Goal: Task Accomplishment & Management: Manage account settings

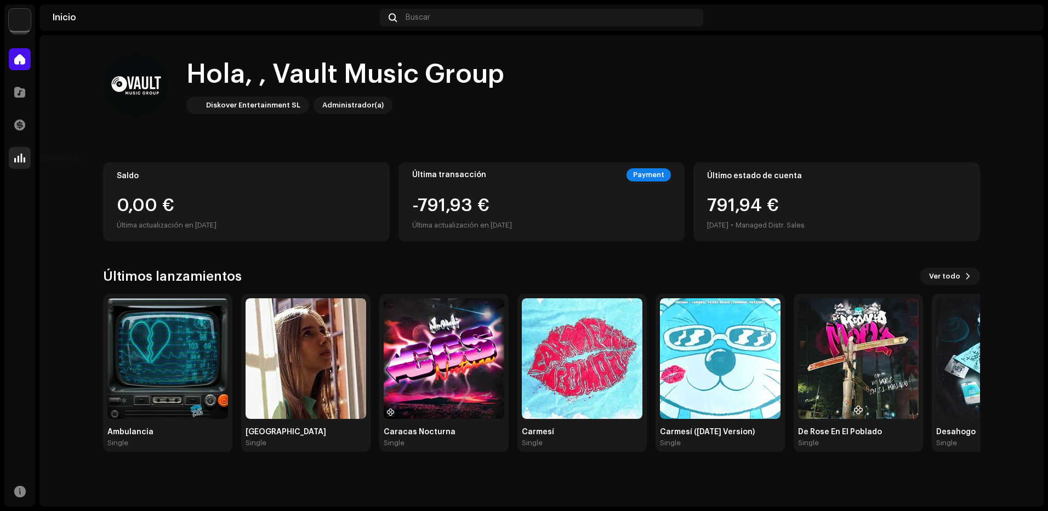
click at [11, 156] on div at bounding box center [20, 158] width 22 height 22
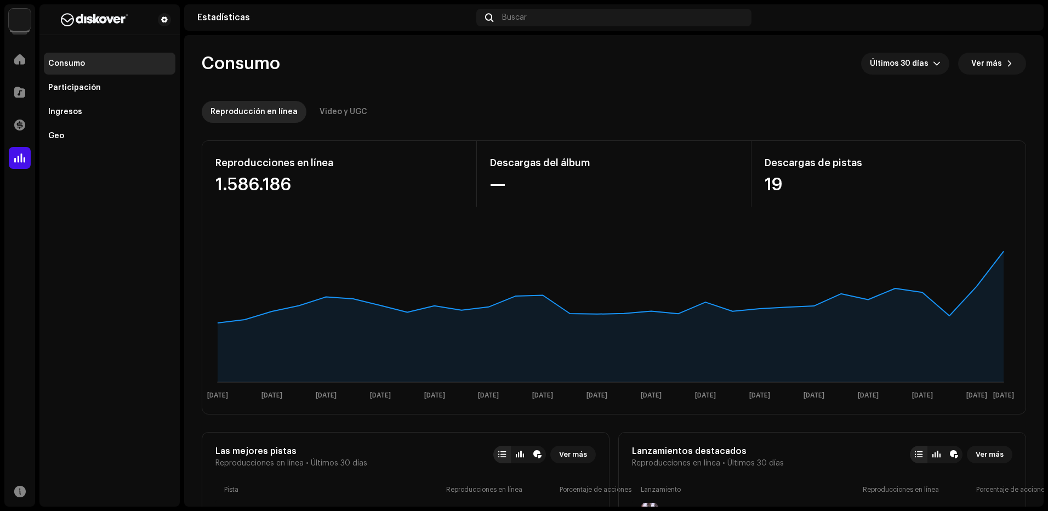
click at [32, 89] on div "Catálogo" at bounding box center [19, 92] width 31 height 31
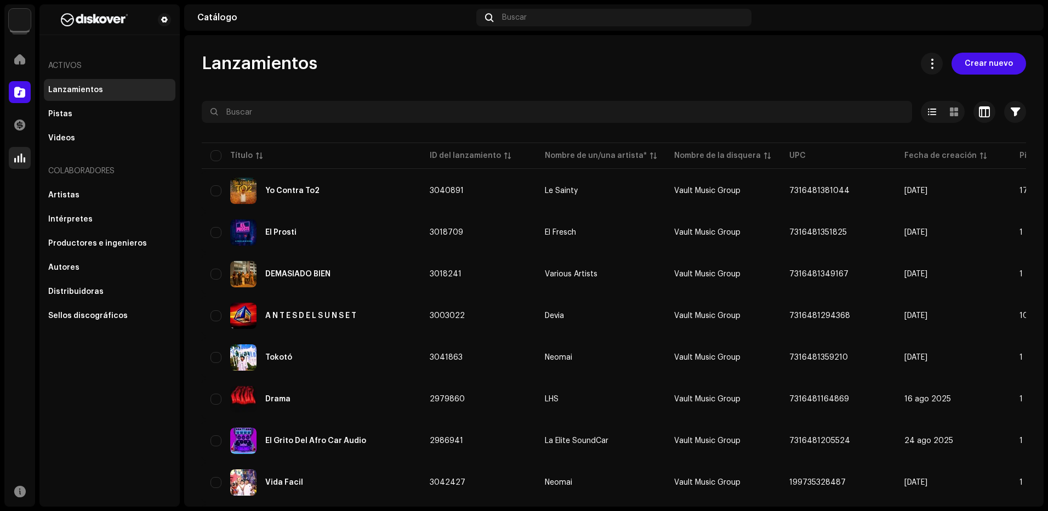
click at [19, 157] on span at bounding box center [19, 157] width 11 height 9
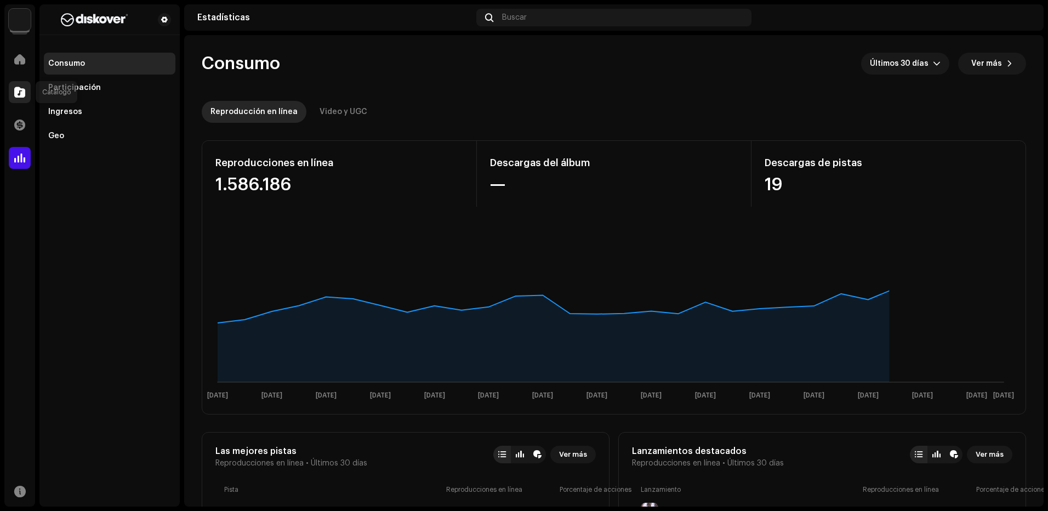
click at [20, 89] on span at bounding box center [19, 92] width 11 height 9
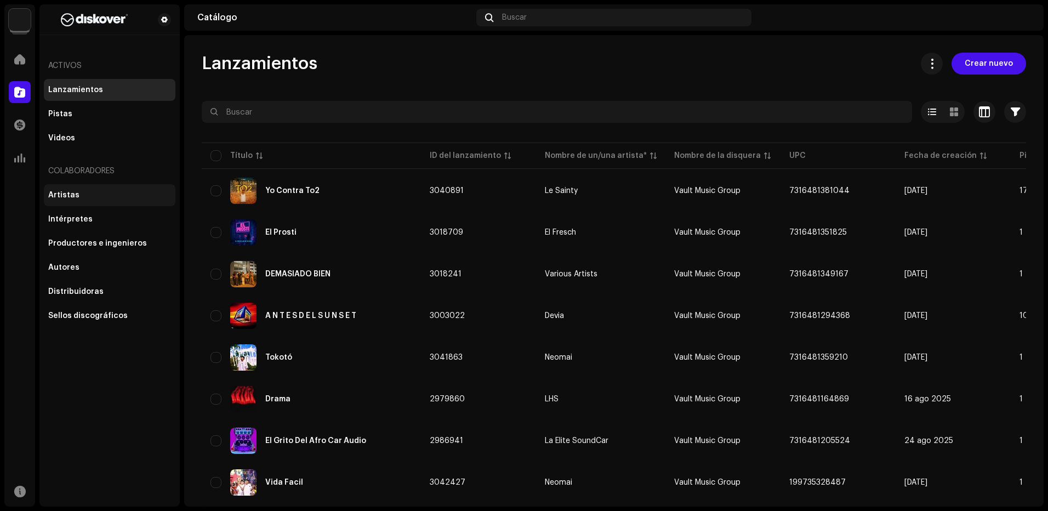
click at [101, 194] on div "Artistas" at bounding box center [109, 195] width 123 height 9
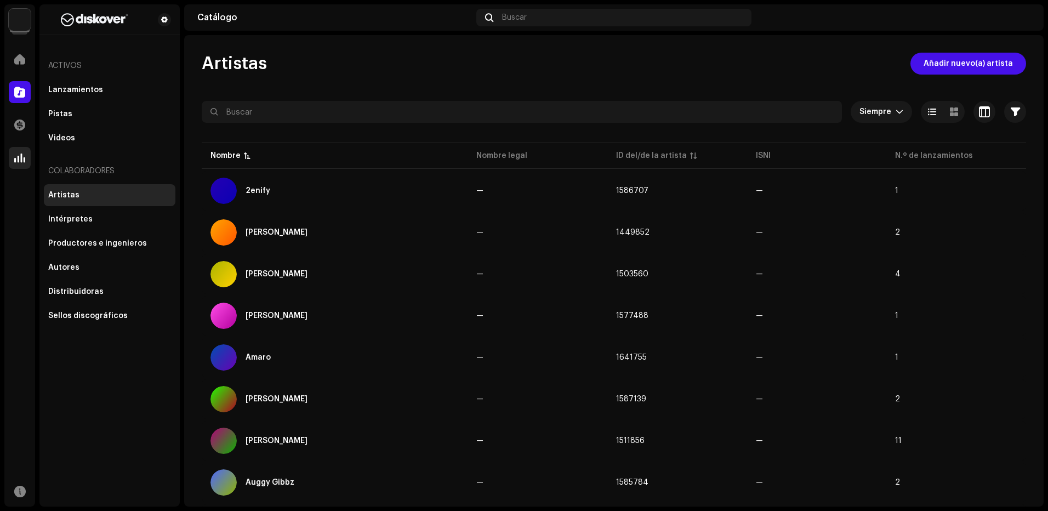
click at [27, 153] on div at bounding box center [20, 158] width 22 height 22
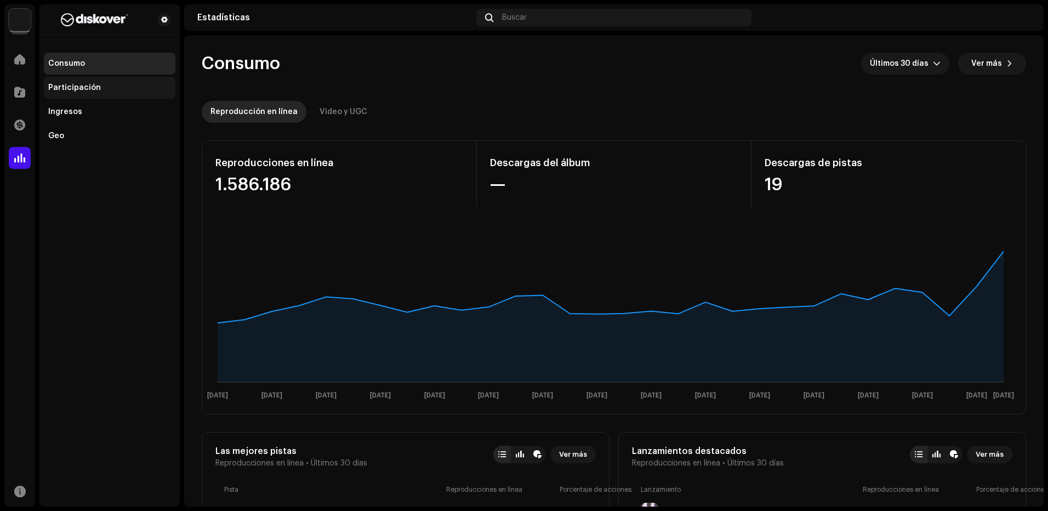
click at [117, 87] on div "Participación" at bounding box center [109, 87] width 123 height 9
click at [115, 93] on div "Participación" at bounding box center [110, 88] width 132 height 22
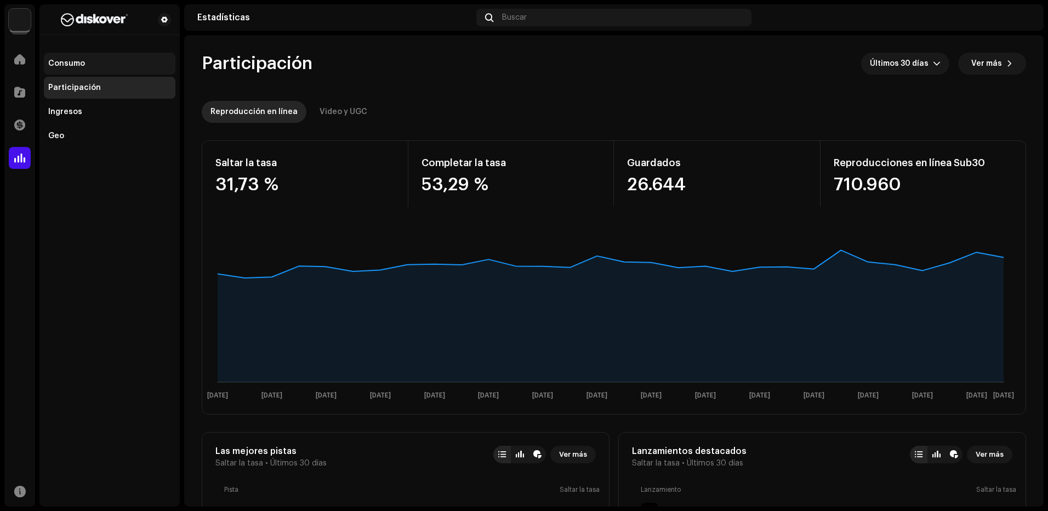
click at [73, 63] on div "Consumo" at bounding box center [66, 63] width 37 height 9
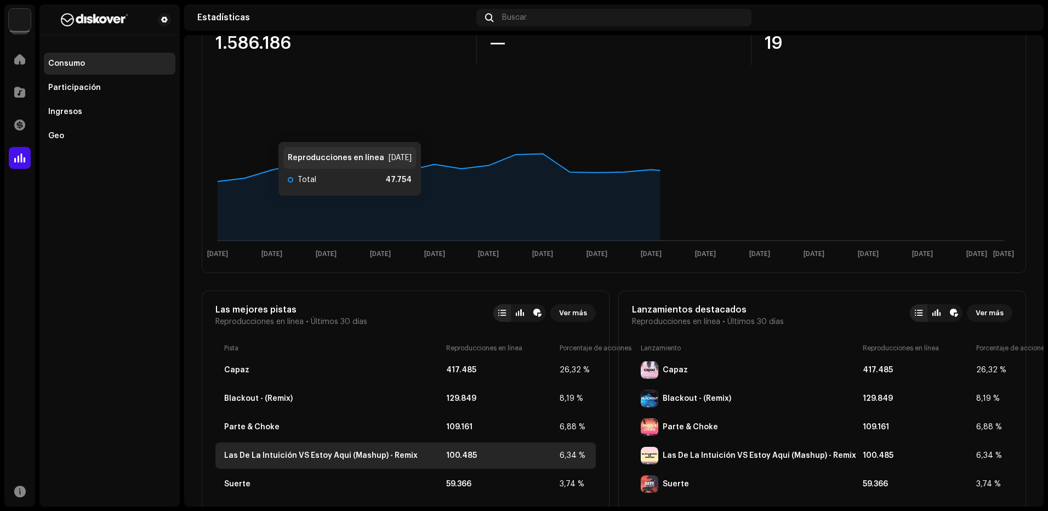
scroll to position [384, 0]
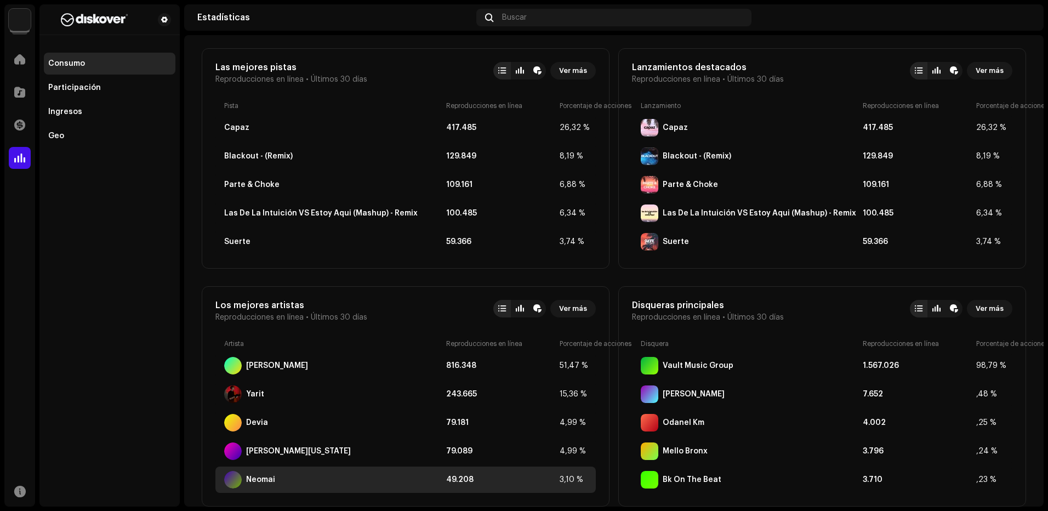
click at [481, 477] on div "49.208" at bounding box center [500, 479] width 109 height 9
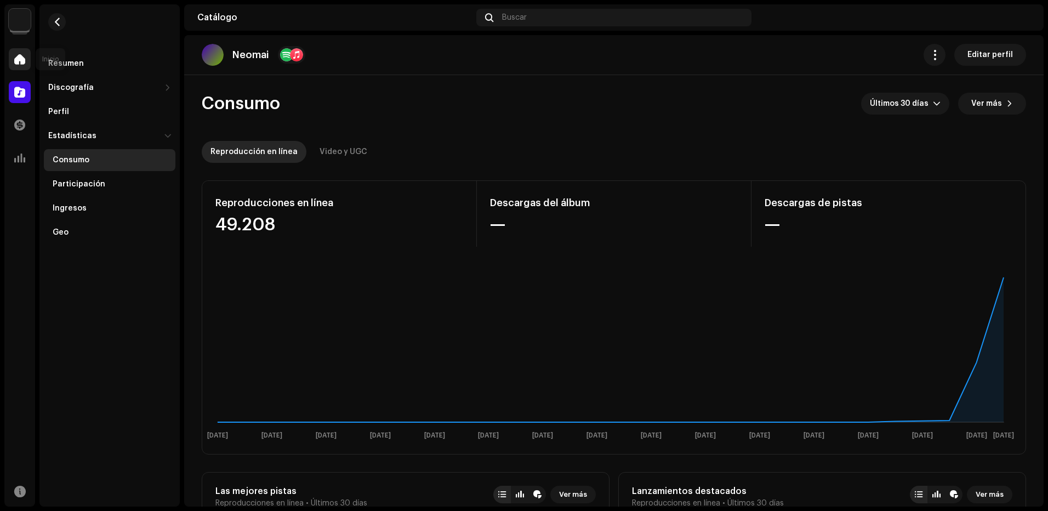
click at [25, 61] on span at bounding box center [19, 59] width 11 height 9
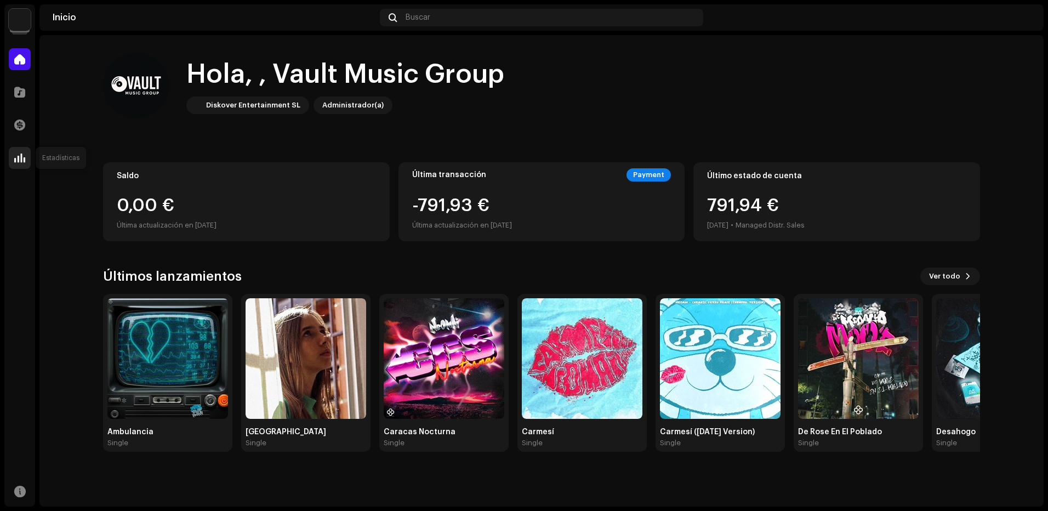
click at [25, 155] on span at bounding box center [19, 157] width 11 height 9
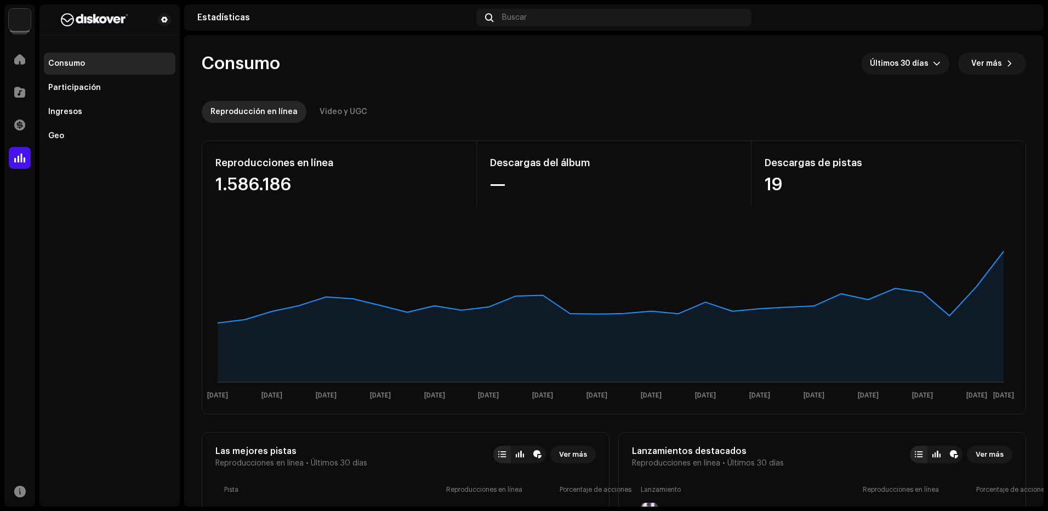
click at [8, 69] on div "Inicio" at bounding box center [19, 59] width 31 height 31
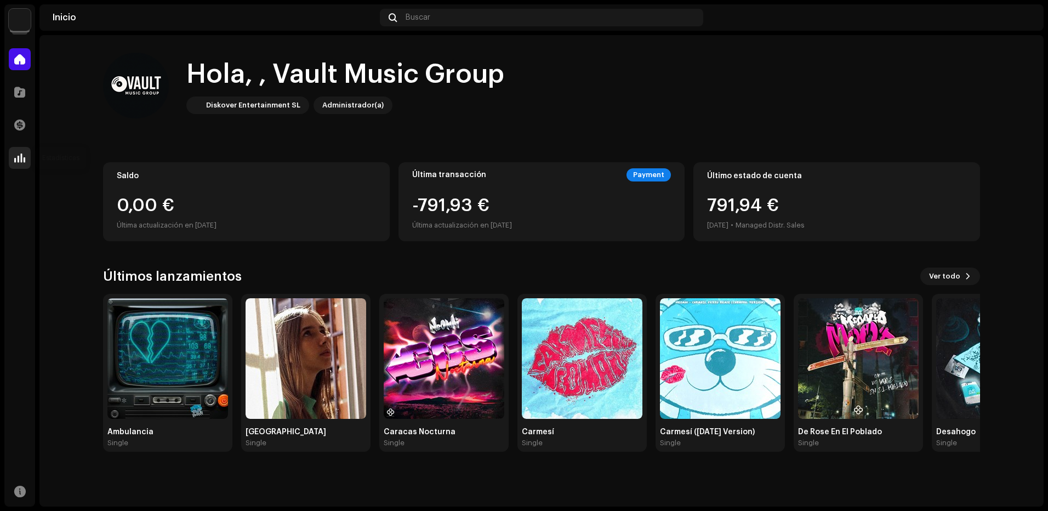
click at [29, 166] on div at bounding box center [20, 158] width 22 height 22
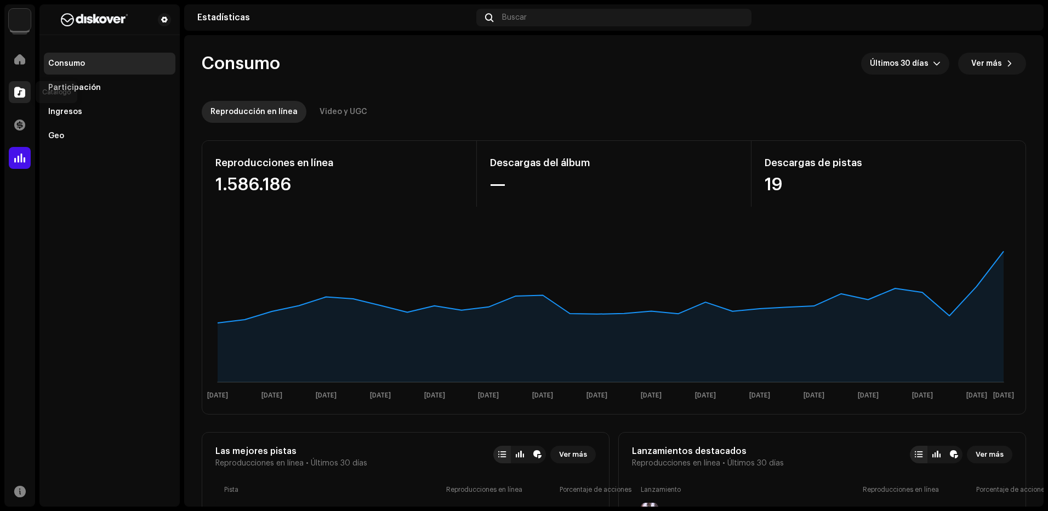
click at [13, 84] on div at bounding box center [20, 92] width 22 height 22
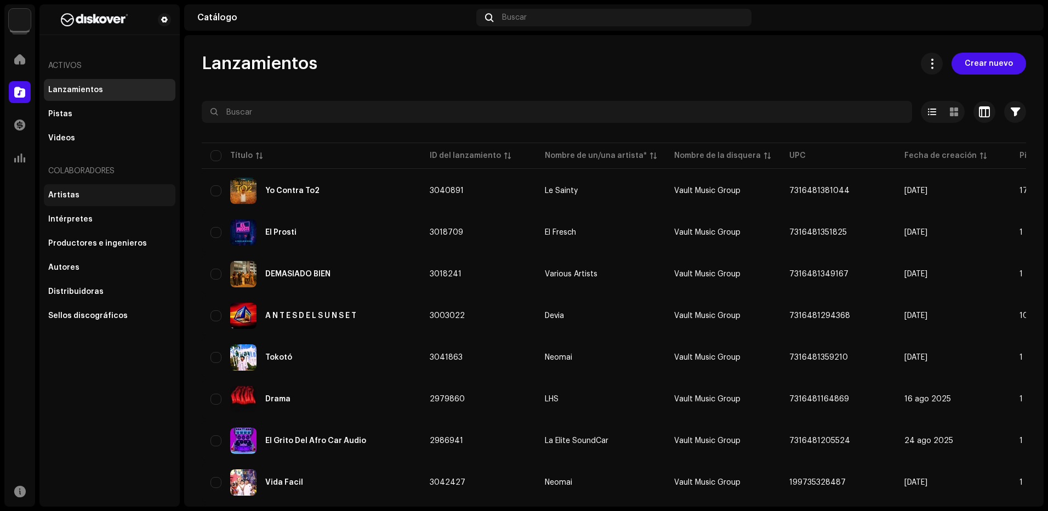
click at [83, 191] on div "Artistas" at bounding box center [109, 195] width 123 height 9
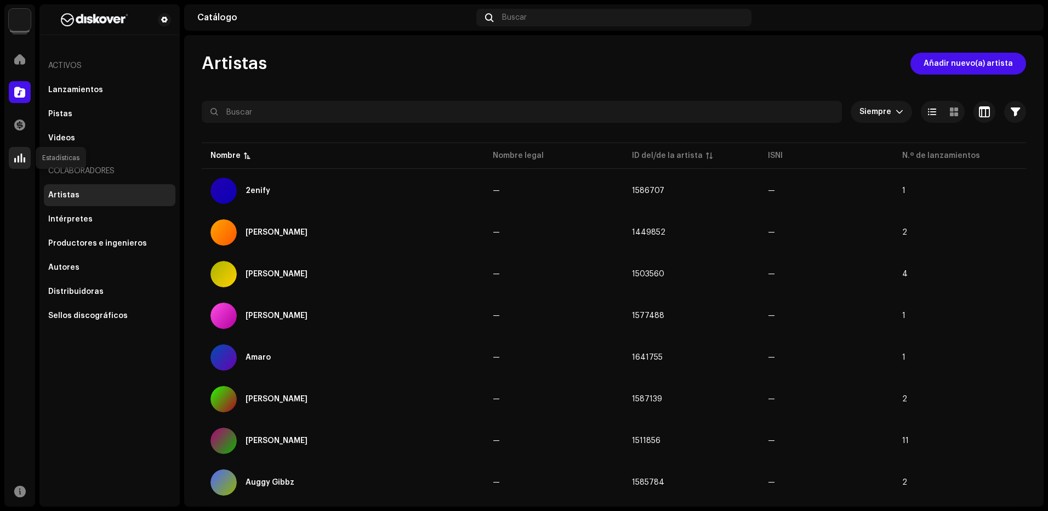
click at [14, 150] on div at bounding box center [20, 158] width 22 height 22
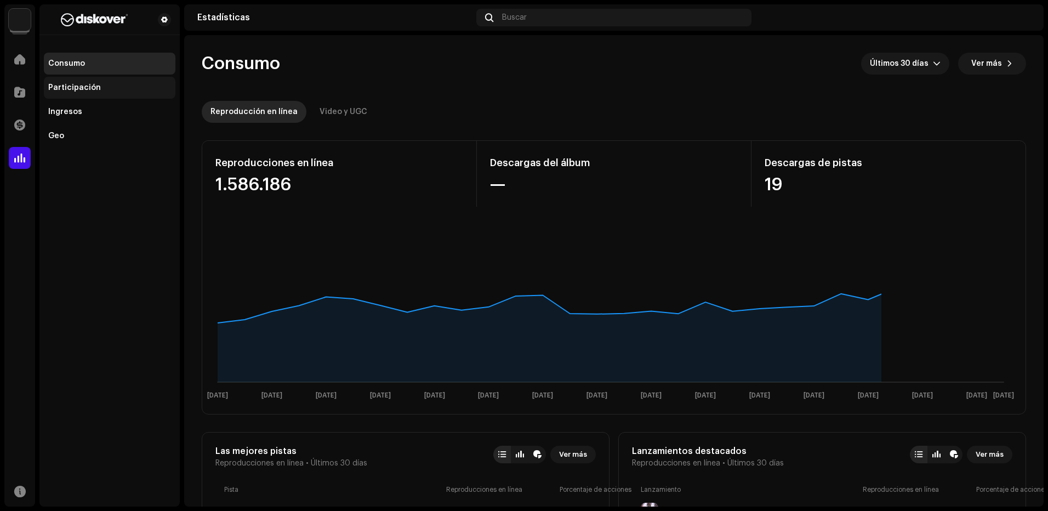
click at [73, 82] on div "Participación" at bounding box center [110, 88] width 132 height 22
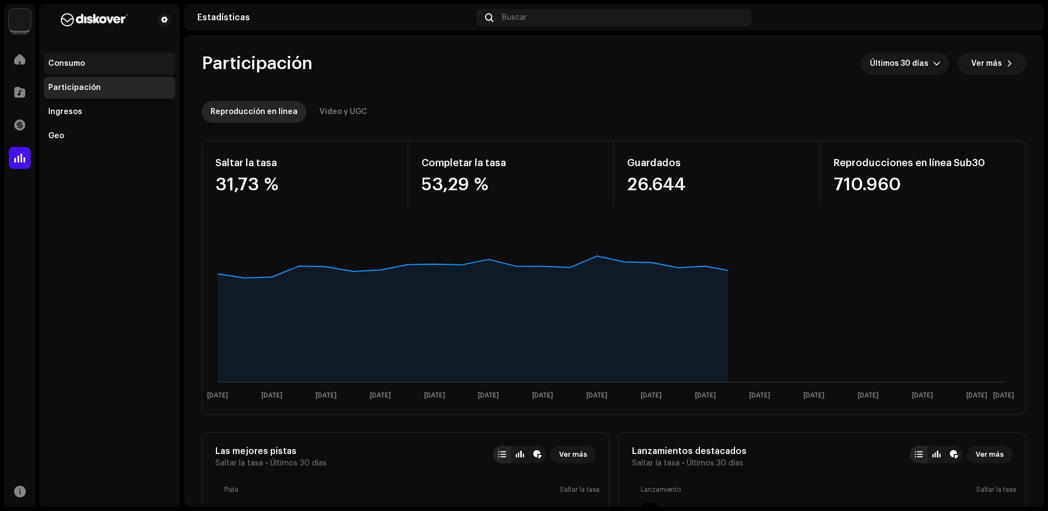
click at [62, 53] on div "Consumo" at bounding box center [110, 64] width 132 height 22
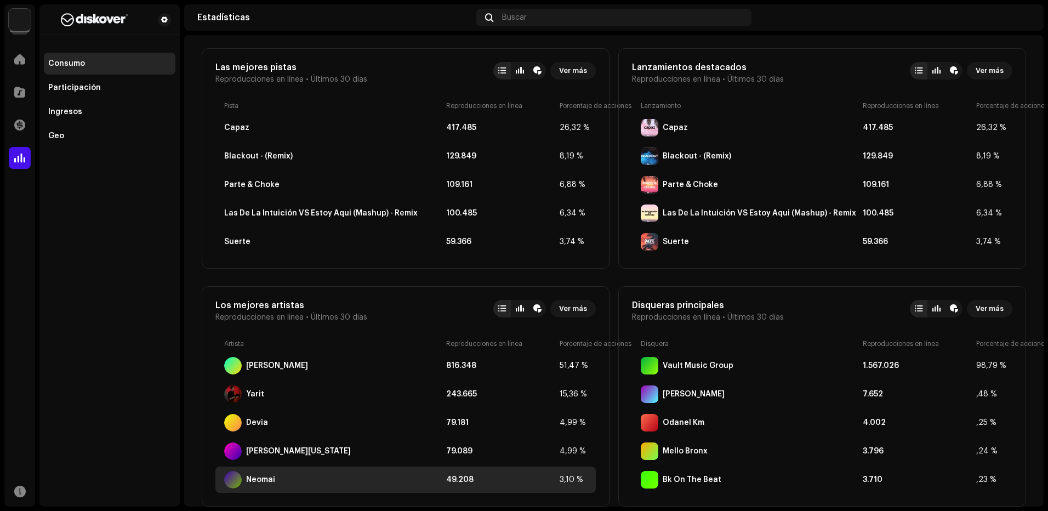
click at [285, 479] on div "Neomai" at bounding box center [333, 480] width 218 height 18
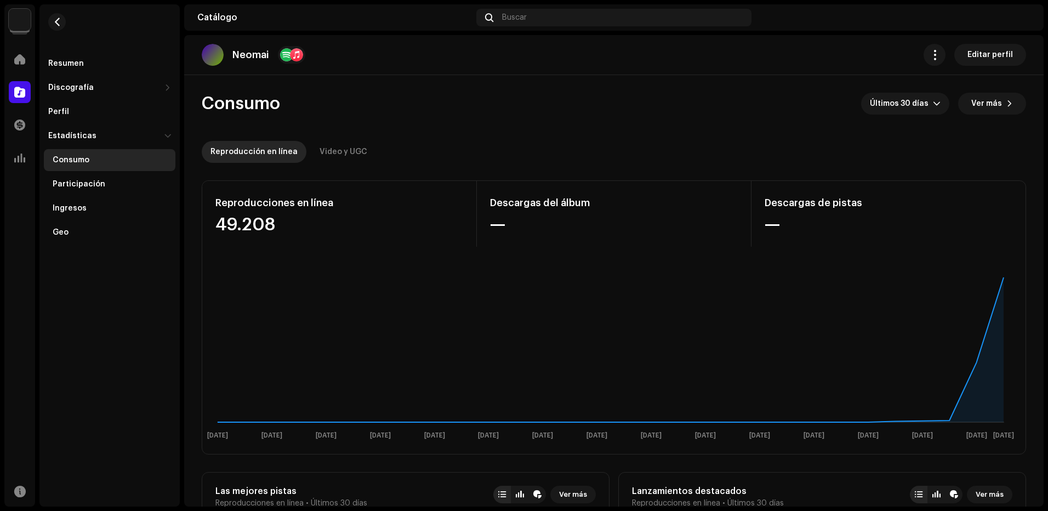
click at [243, 52] on p "Neomai" at bounding box center [250, 55] width 37 height 12
click at [223, 60] on re-a-cover at bounding box center [213, 55] width 22 height 22
click at [220, 60] on div at bounding box center [213, 55] width 22 height 22
click at [110, 86] on div "Discografía" at bounding box center [104, 87] width 112 height 9
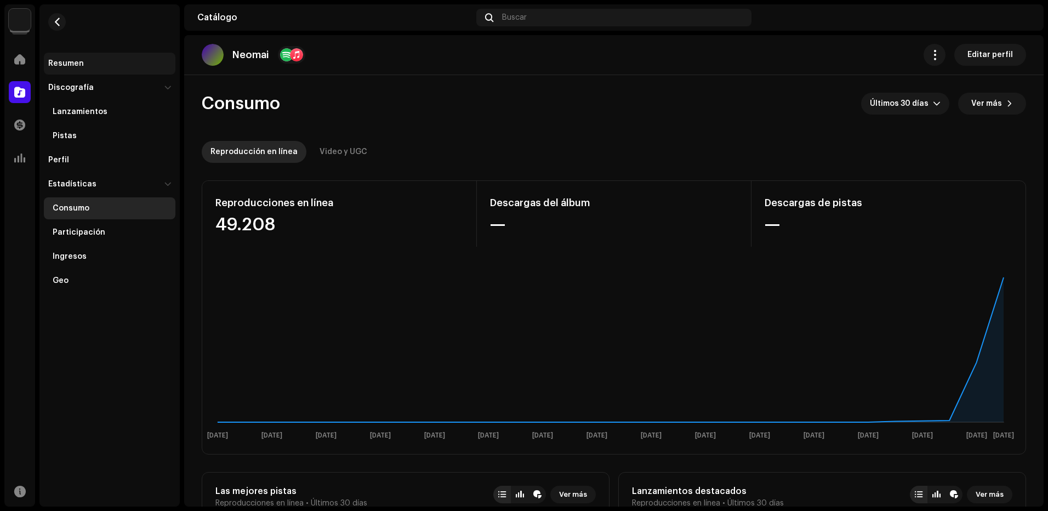
click at [100, 64] on div "Resumen" at bounding box center [109, 63] width 123 height 9
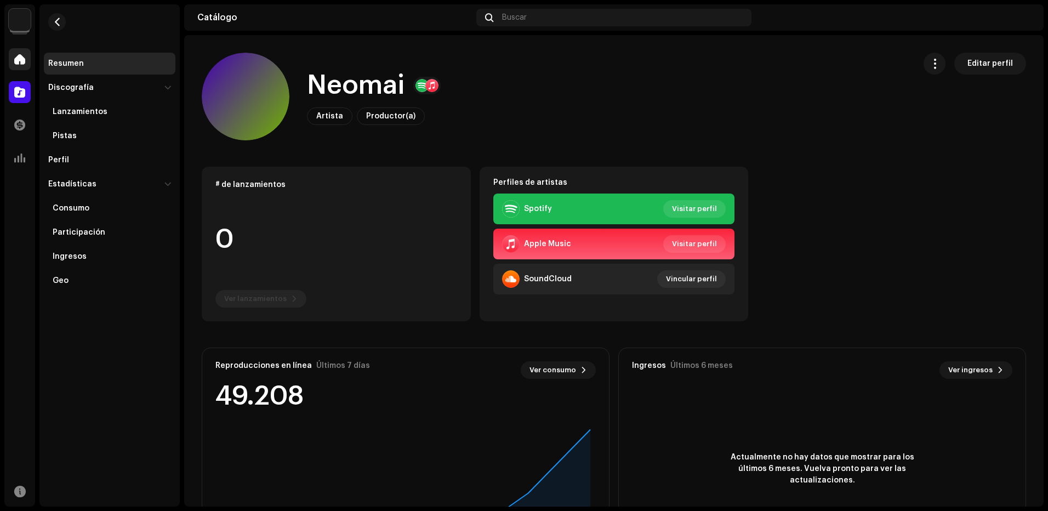
click at [29, 56] on div at bounding box center [20, 59] width 22 height 22
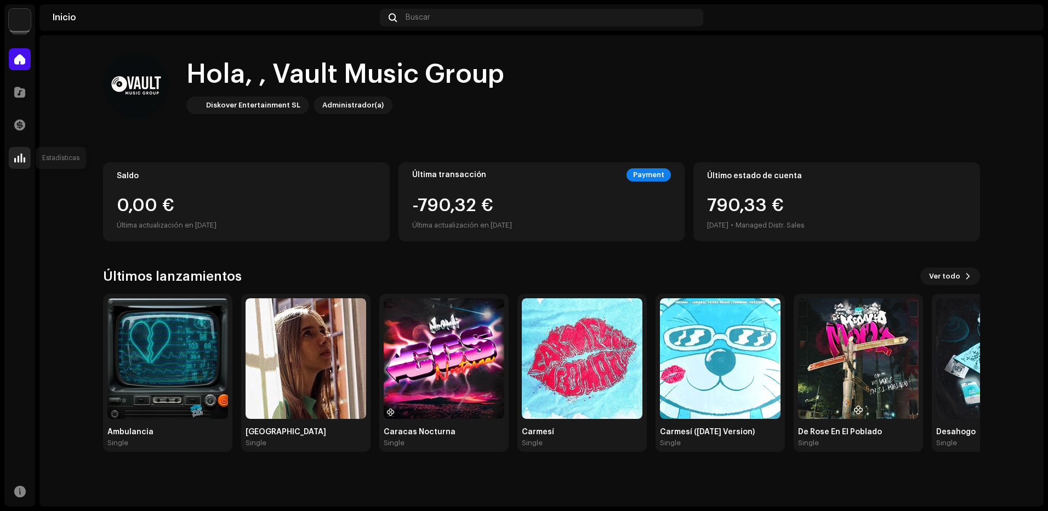
click at [24, 166] on div at bounding box center [20, 158] width 22 height 22
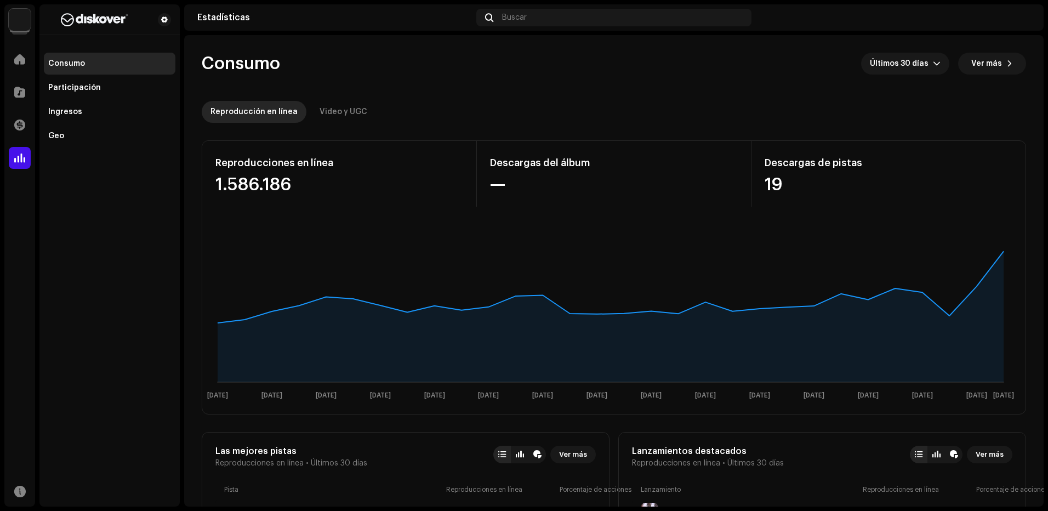
click at [18, 46] on div "Inicio" at bounding box center [19, 59] width 31 height 31
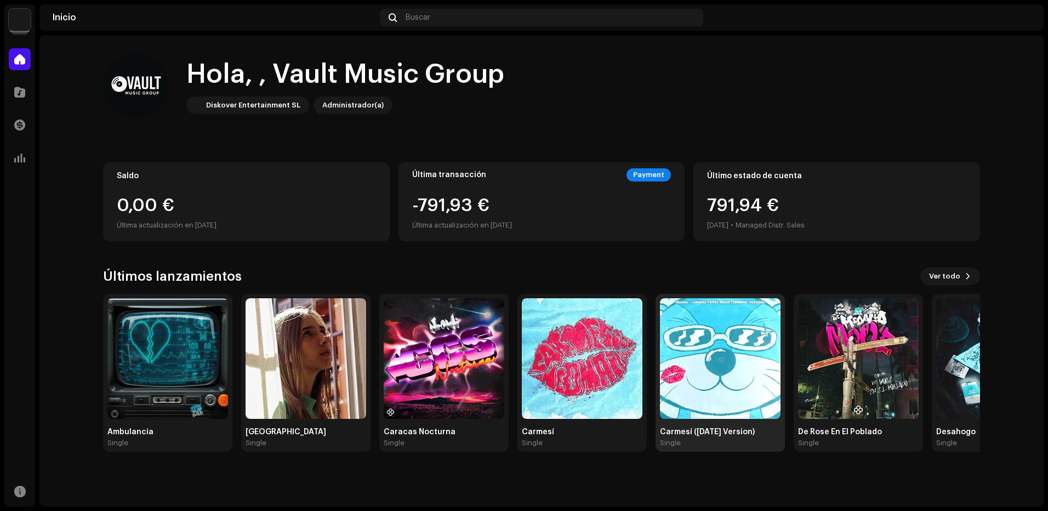
click at [680, 345] on img at bounding box center [720, 358] width 121 height 121
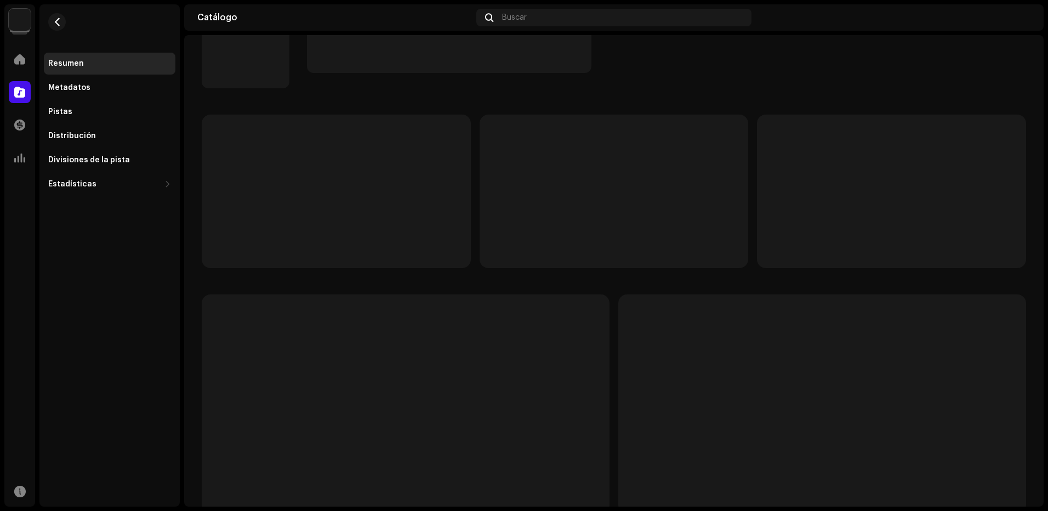
scroll to position [55, 0]
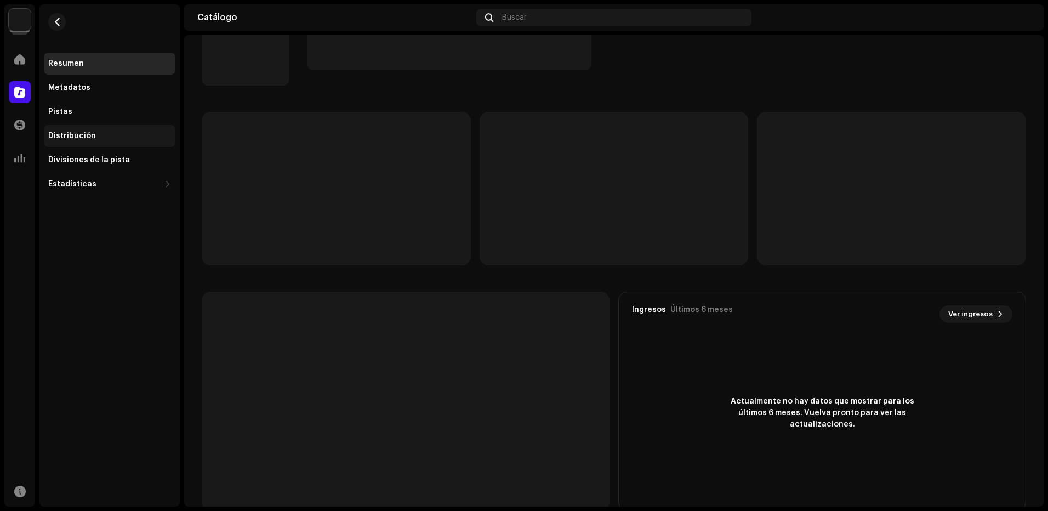
click at [101, 138] on div "Distribución" at bounding box center [109, 136] width 123 height 9
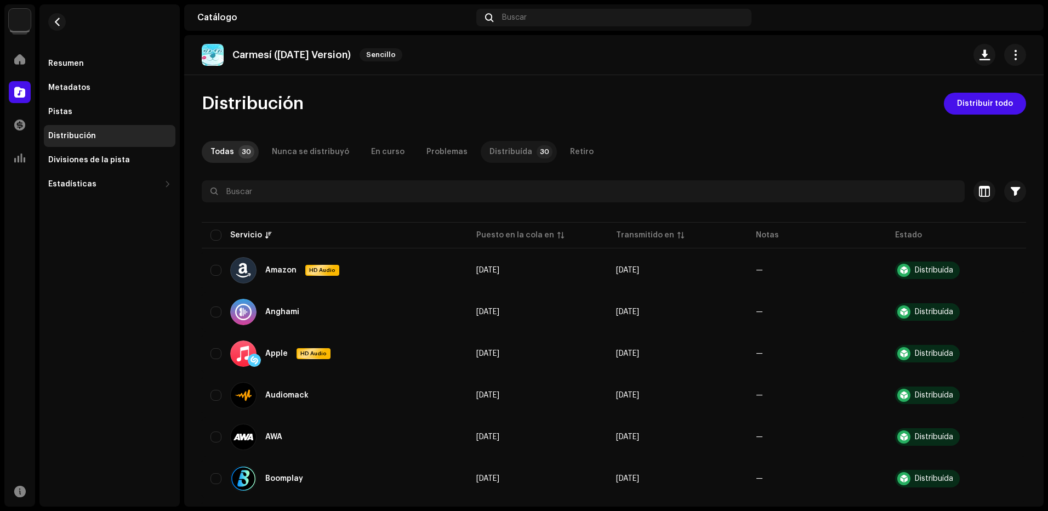
click at [537, 155] on p-badge "30" at bounding box center [545, 151] width 16 height 13
click at [228, 147] on div "Todas" at bounding box center [223, 152] width 24 height 22
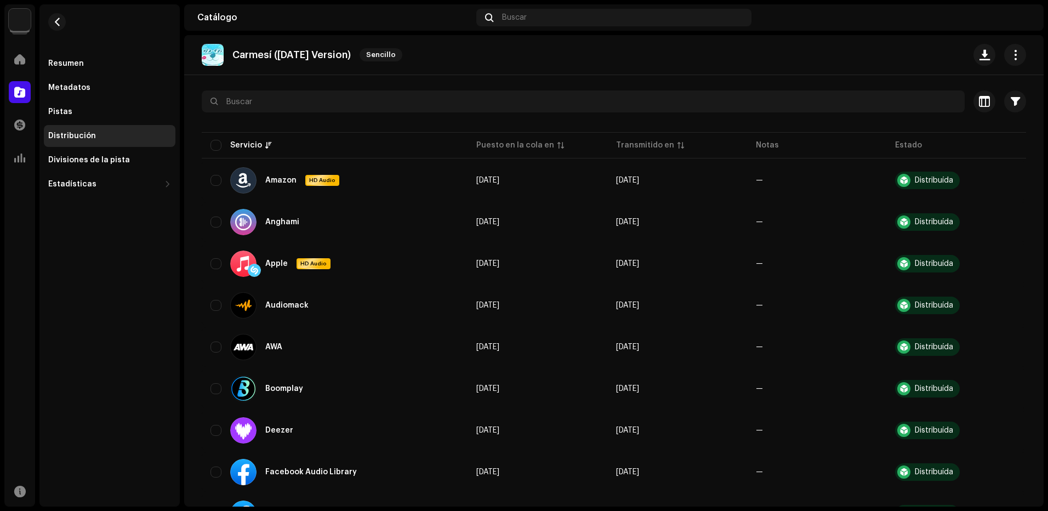
scroll to position [110, 0]
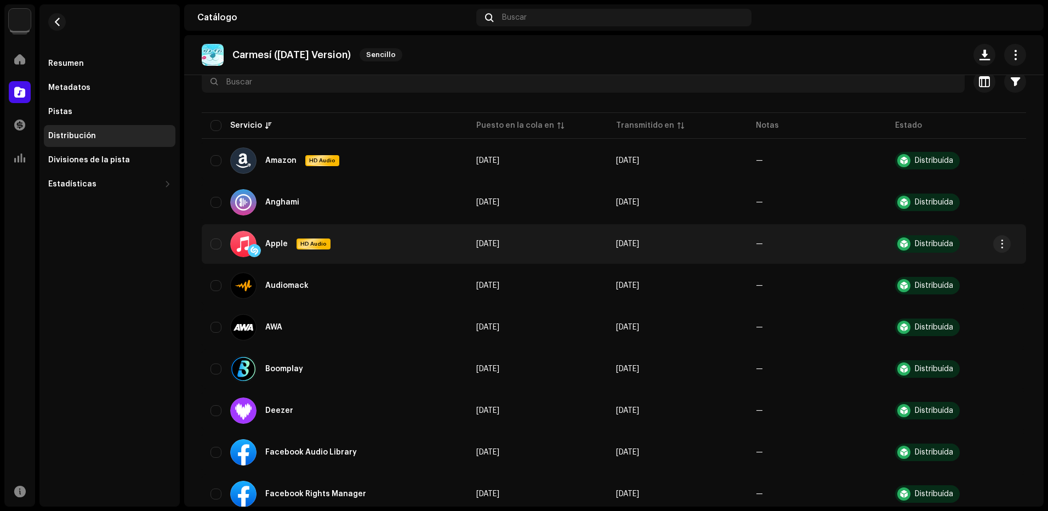
click at [924, 241] on div "Distribuída" at bounding box center [934, 244] width 38 height 8
click at [996, 243] on button "button" at bounding box center [1002, 244] width 18 height 18
click at [942, 294] on span "Ver en servicio" at bounding box center [929, 290] width 58 height 9
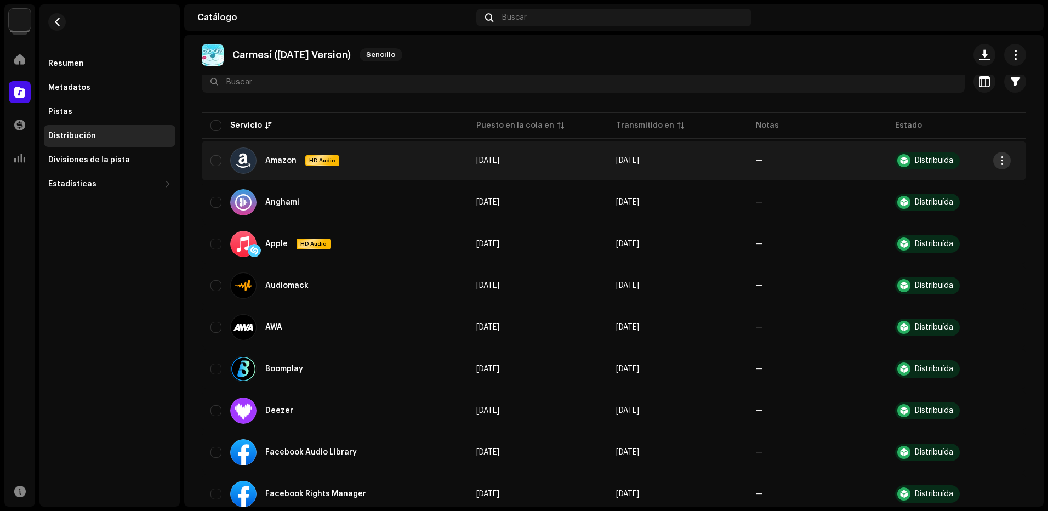
click at [1005, 165] on button "button" at bounding box center [1002, 161] width 18 height 18
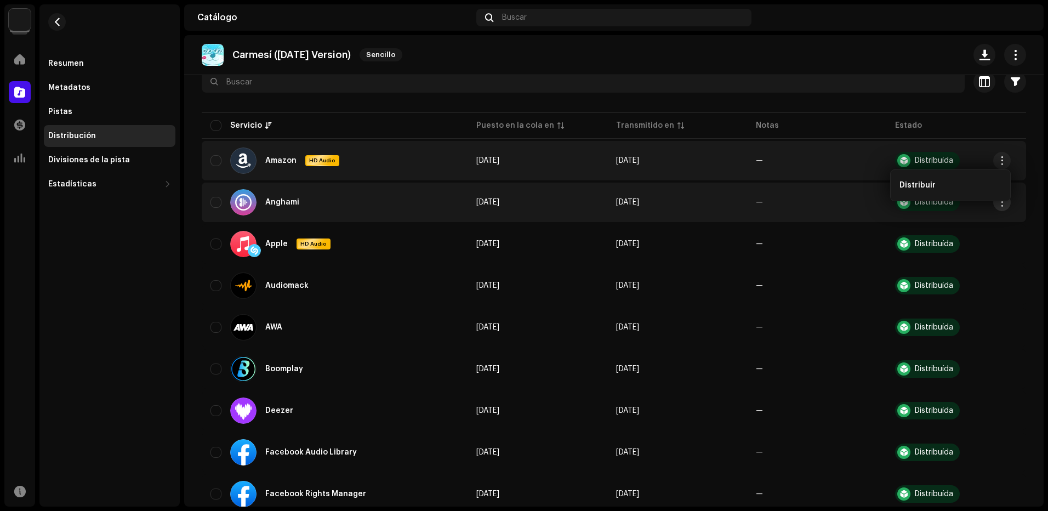
click at [999, 207] on button "button" at bounding box center [1002, 203] width 18 height 18
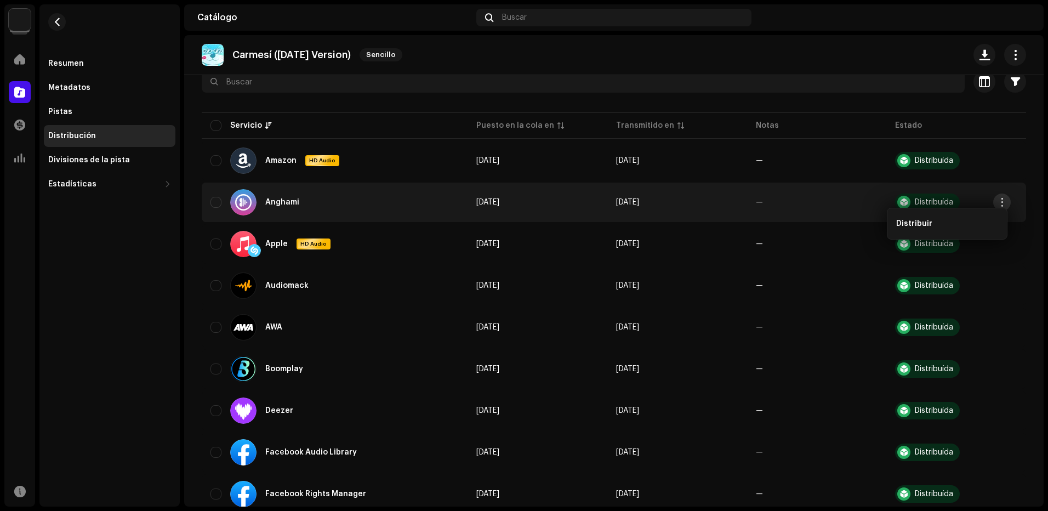
click at [1002, 202] on span "button" at bounding box center [1002, 202] width 8 height 9
click at [923, 200] on div "Distribuída" at bounding box center [934, 202] width 38 height 8
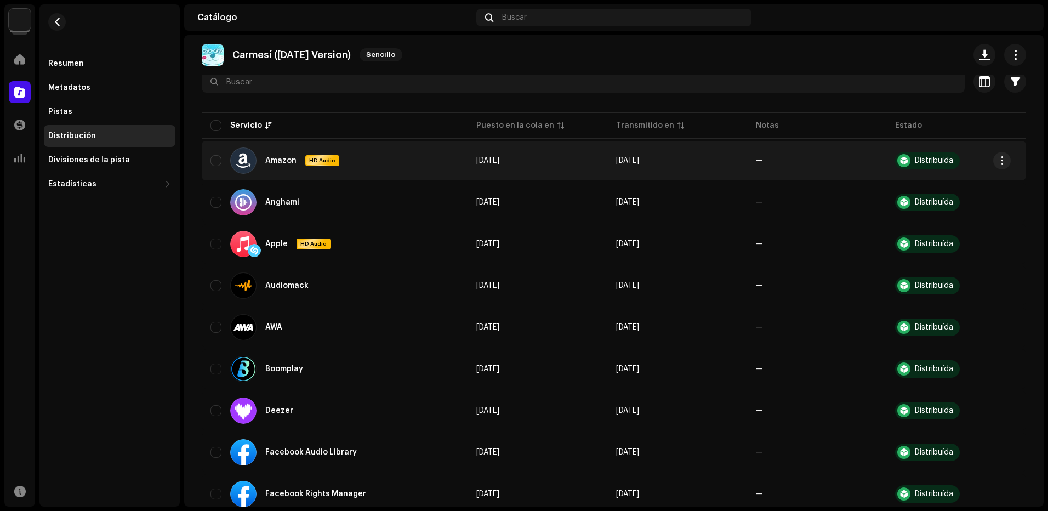
click at [919, 165] on div "Distribuída" at bounding box center [927, 161] width 65 height 18
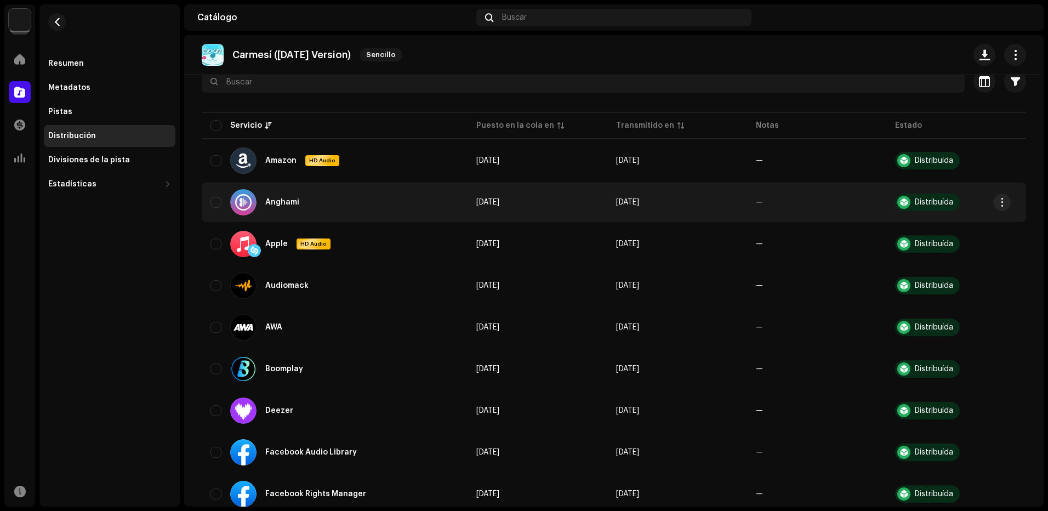
click at [919, 204] on div "Distribuída" at bounding box center [934, 202] width 38 height 8
click at [999, 204] on span "button" at bounding box center [1002, 202] width 8 height 9
click at [283, 201] on div "Anghami" at bounding box center [282, 202] width 34 height 8
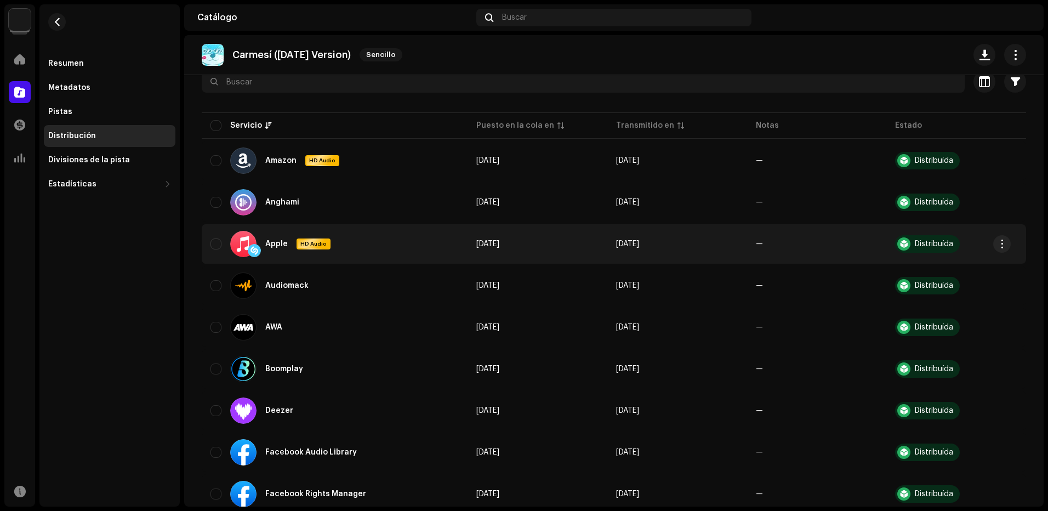
click at [941, 242] on div "Distribuída" at bounding box center [934, 244] width 38 height 8
click at [999, 241] on span "button" at bounding box center [1002, 244] width 8 height 9
click at [962, 292] on div "Ver en servicio" at bounding box center [951, 290] width 102 height 9
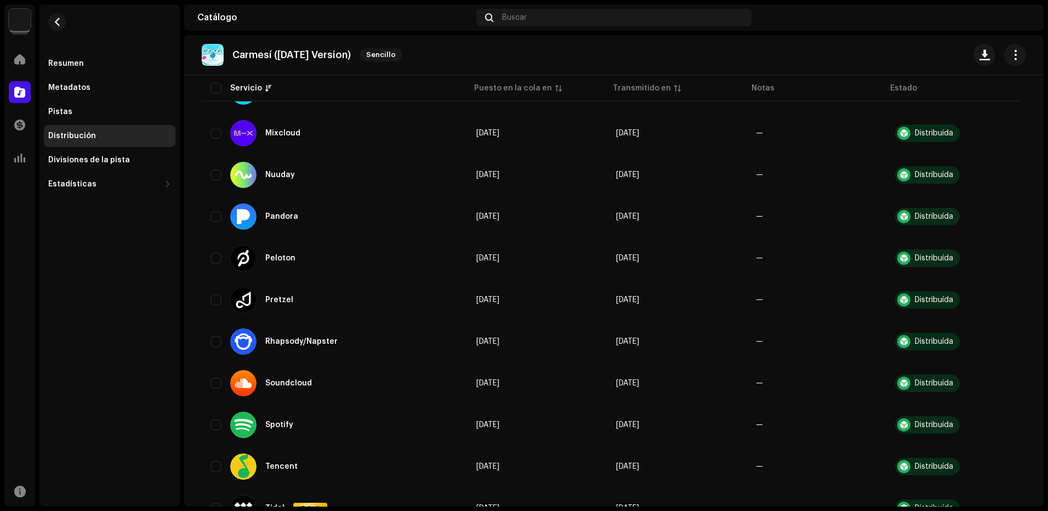
scroll to position [767, 0]
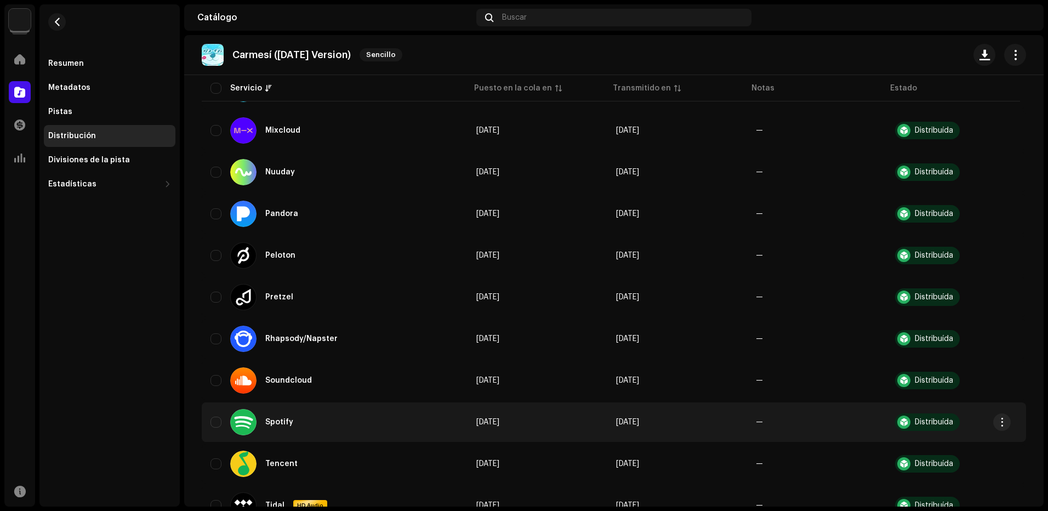
click at [940, 421] on div "Distribuída" at bounding box center [934, 422] width 38 height 8
click at [1004, 421] on span "button" at bounding box center [1002, 422] width 8 height 9
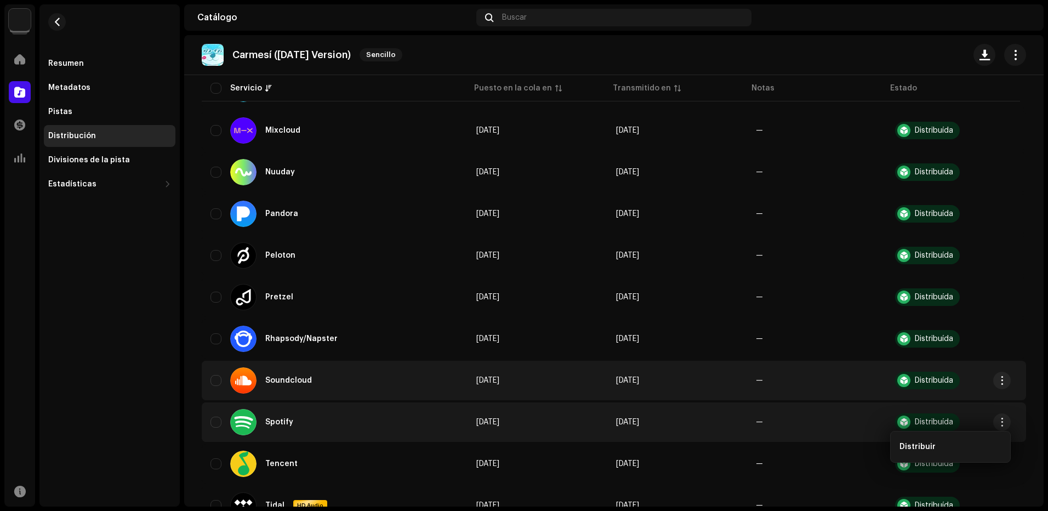
click at [943, 387] on div "Distribuída" at bounding box center [927, 381] width 65 height 18
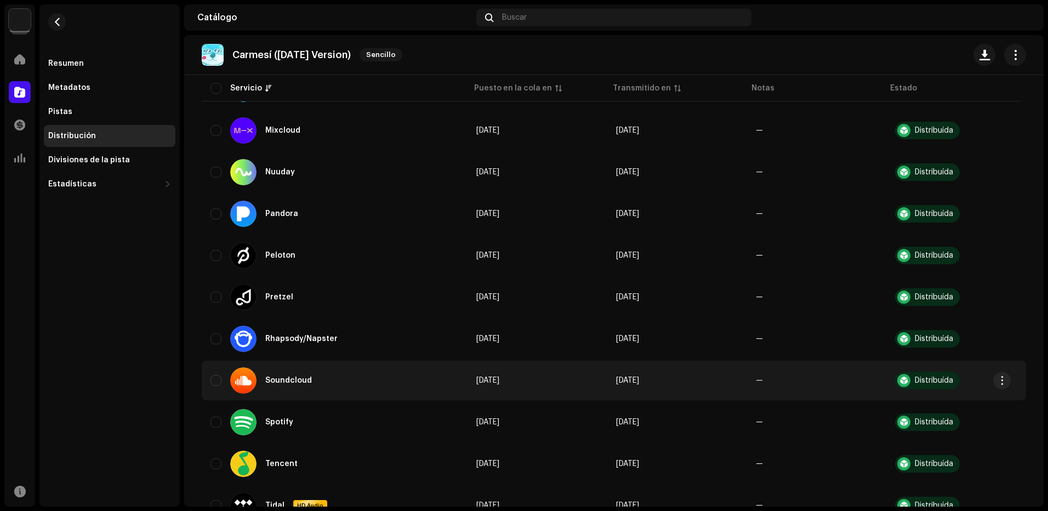
click at [1013, 382] on td "Distribuída" at bounding box center [956, 380] width 140 height 39
click at [1004, 382] on span "button" at bounding box center [1002, 380] width 8 height 9
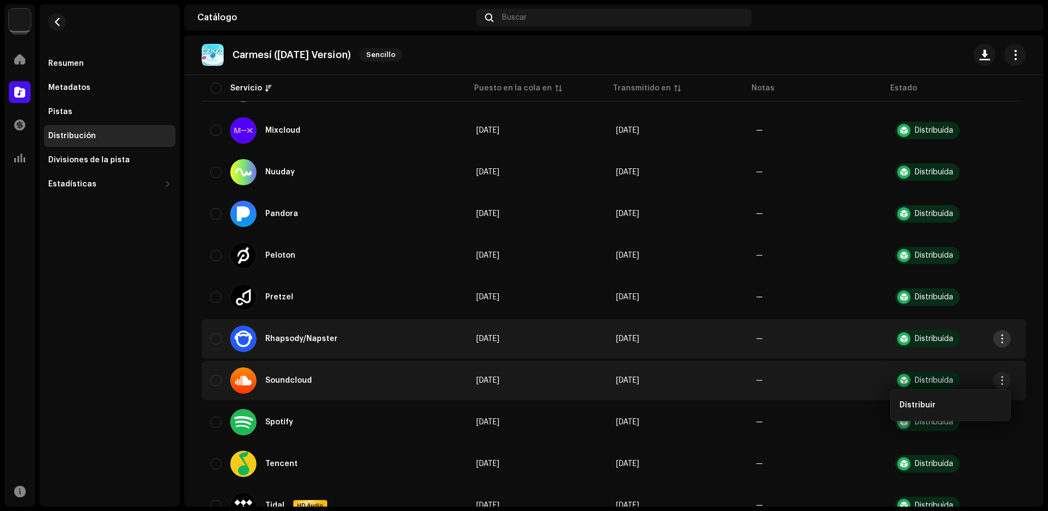
click at [1000, 337] on span "button" at bounding box center [1002, 338] width 8 height 9
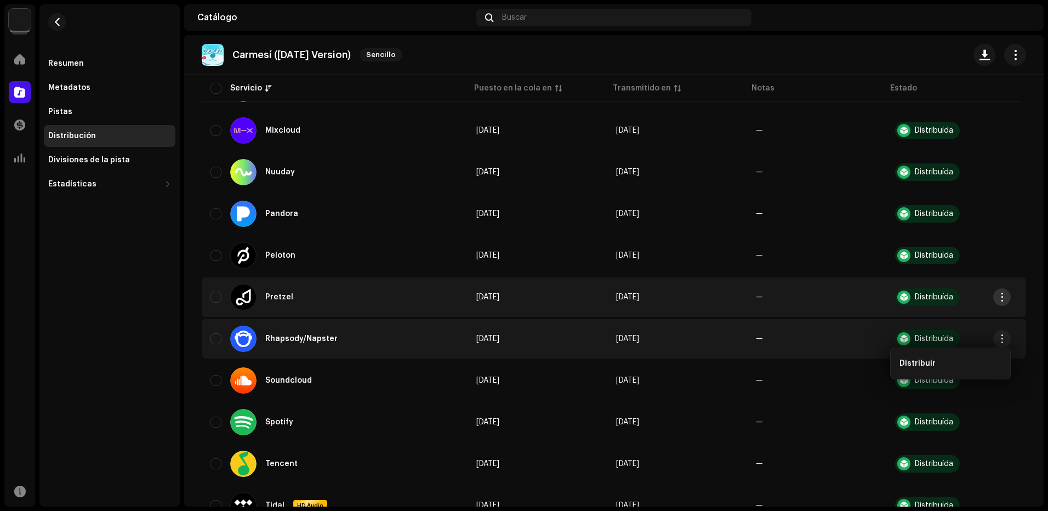
click at [1004, 292] on button "button" at bounding box center [1002, 297] width 18 height 18
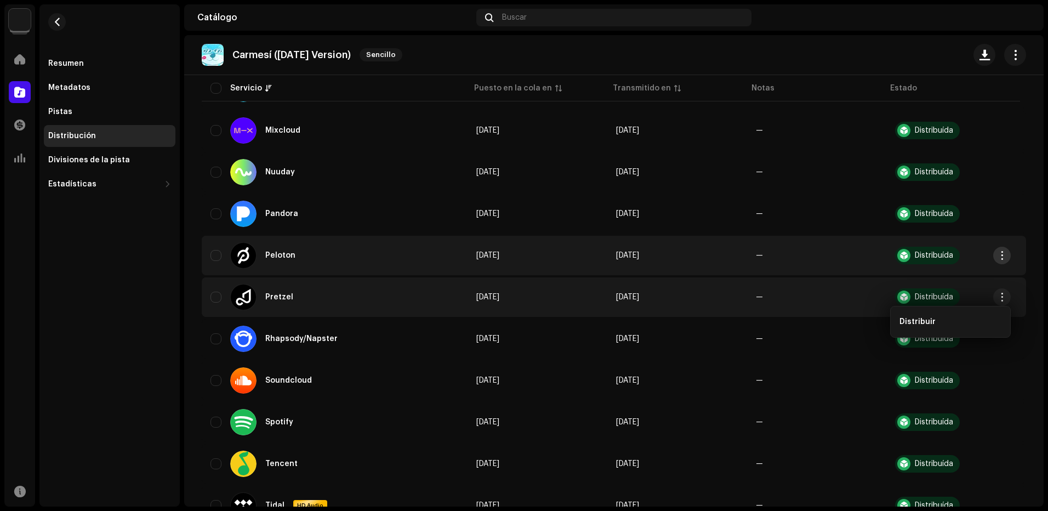
click at [1002, 260] on span "button" at bounding box center [1002, 255] width 8 height 9
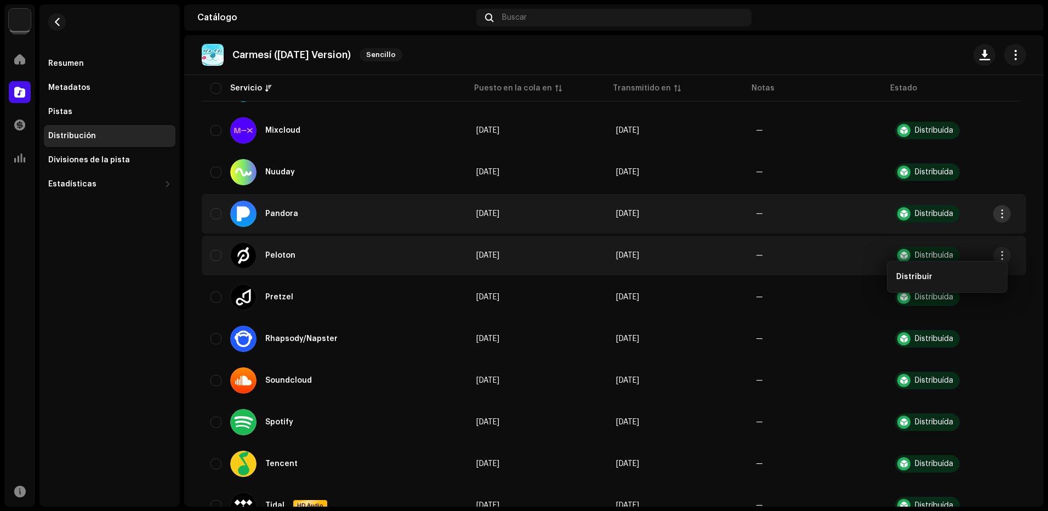
click at [1002, 222] on button "button" at bounding box center [1002, 214] width 18 height 18
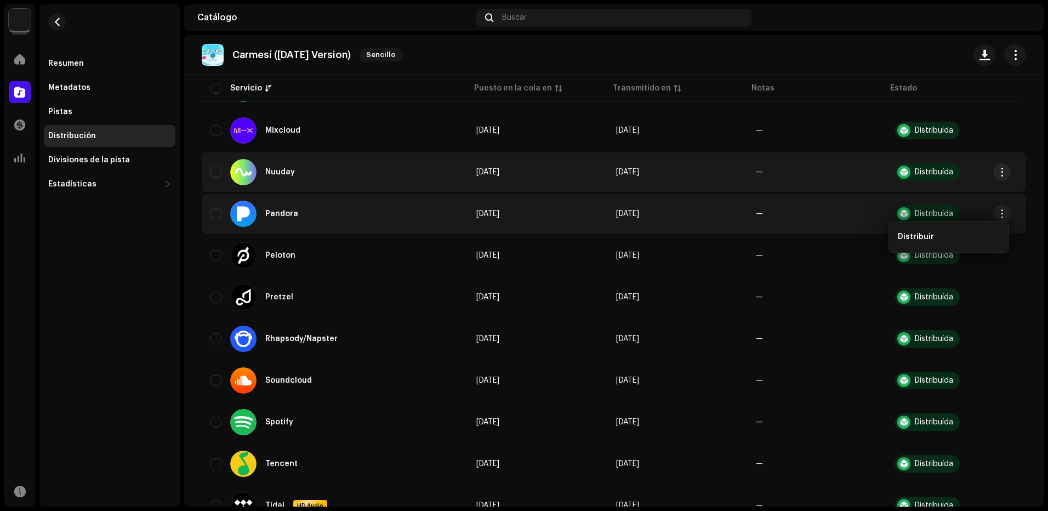
click at [1009, 183] on td "Distribuída" at bounding box center [956, 171] width 140 height 39
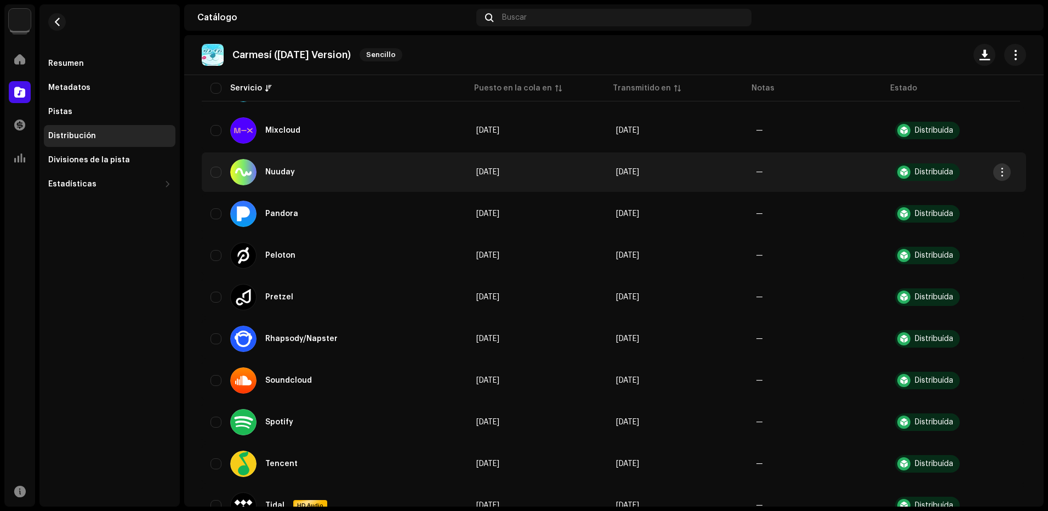
click at [1002, 175] on span "button" at bounding box center [1002, 172] width 8 height 9
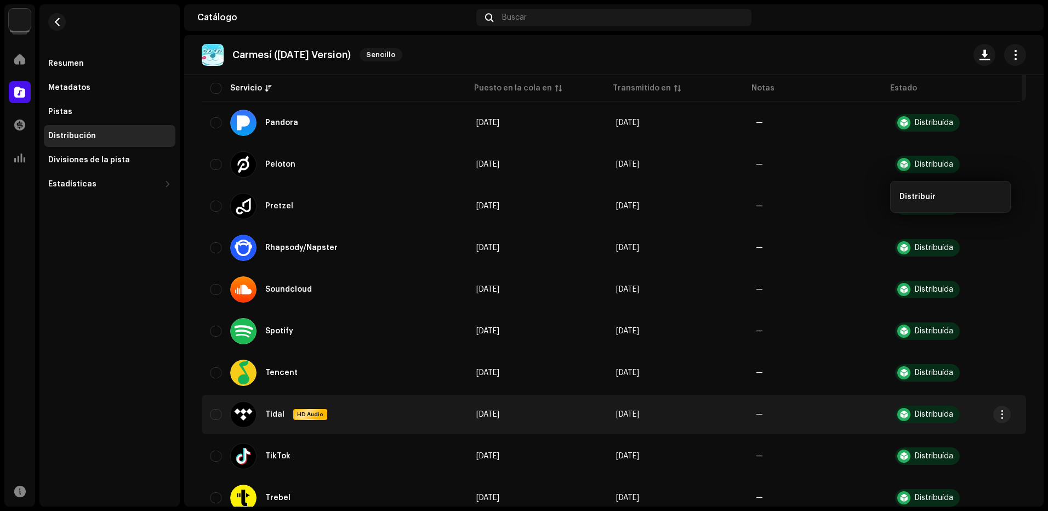
scroll to position [1023, 0]
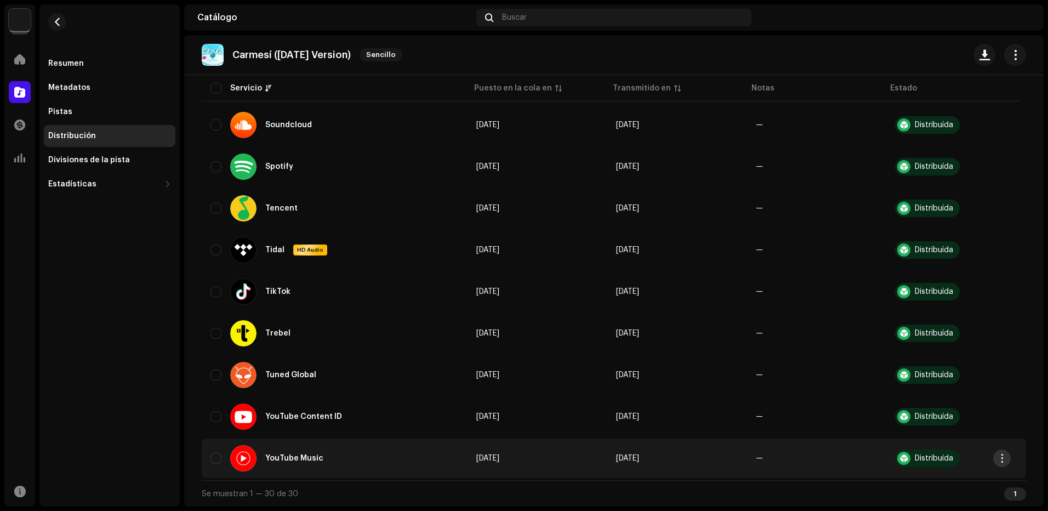
click at [999, 463] on button "button" at bounding box center [1002, 459] width 18 height 18
click at [748, 467] on td "—" at bounding box center [817, 458] width 140 height 39
click at [625, 446] on td "[DATE]" at bounding box center [677, 458] width 140 height 39
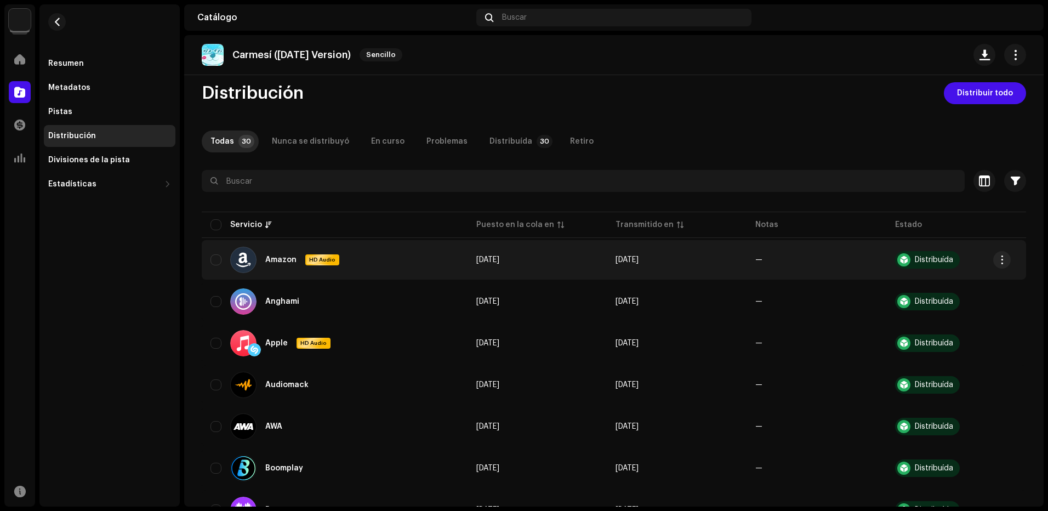
scroll to position [0, 0]
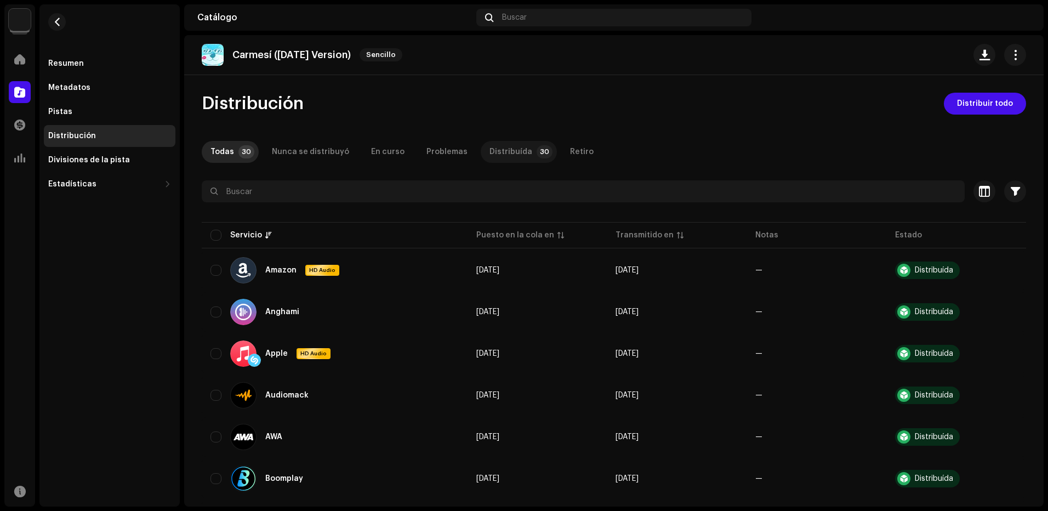
click at [519, 156] on p-tab "Distribuída 30" at bounding box center [519, 152] width 76 height 22
click at [1000, 54] on div at bounding box center [1000, 55] width 53 height 22
click at [93, 128] on div "Distribución" at bounding box center [110, 136] width 132 height 22
click at [99, 118] on div "Pistas" at bounding box center [110, 112] width 132 height 22
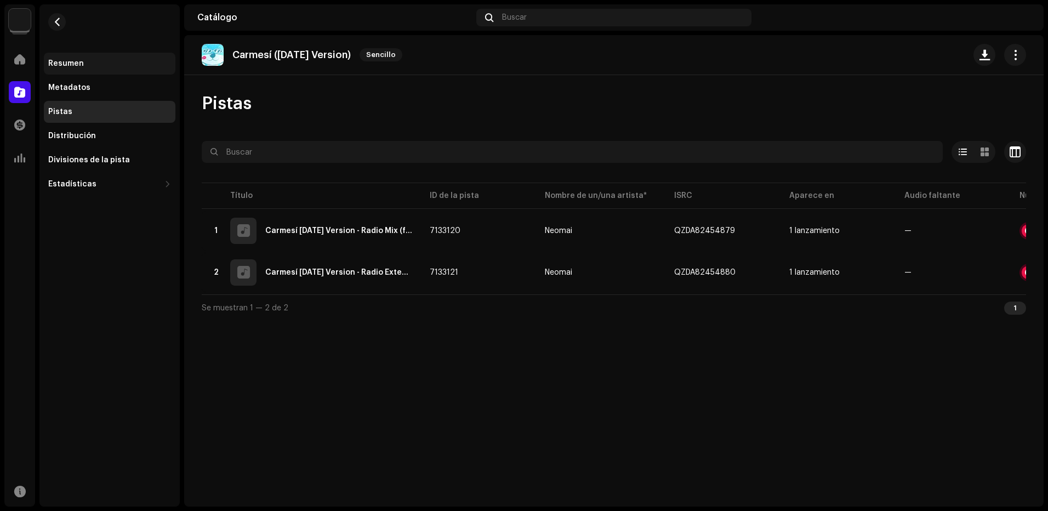
click at [87, 72] on div "Resumen" at bounding box center [110, 64] width 132 height 22
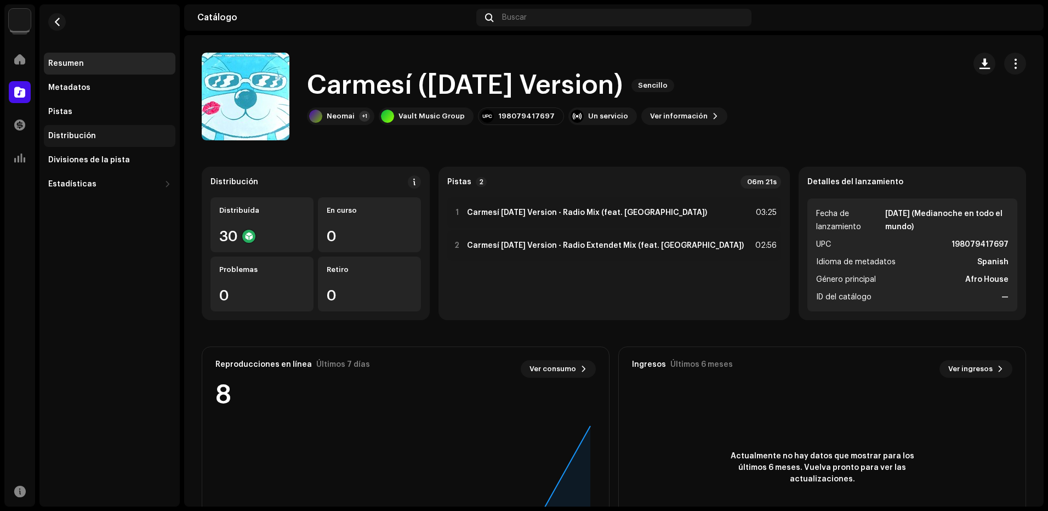
click at [111, 134] on div "Distribución" at bounding box center [109, 136] width 123 height 9
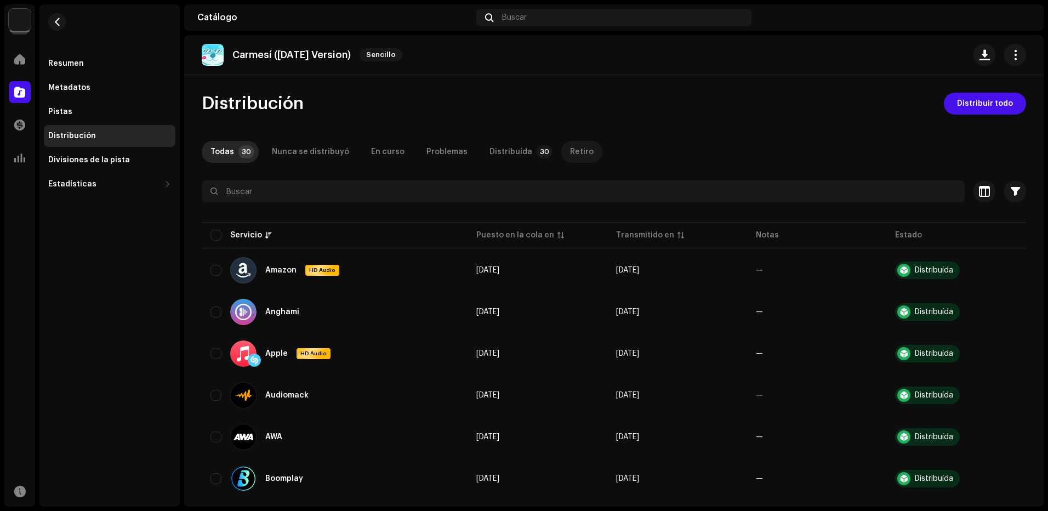
click at [570, 153] on div "Retiro" at bounding box center [582, 152] width 24 height 22
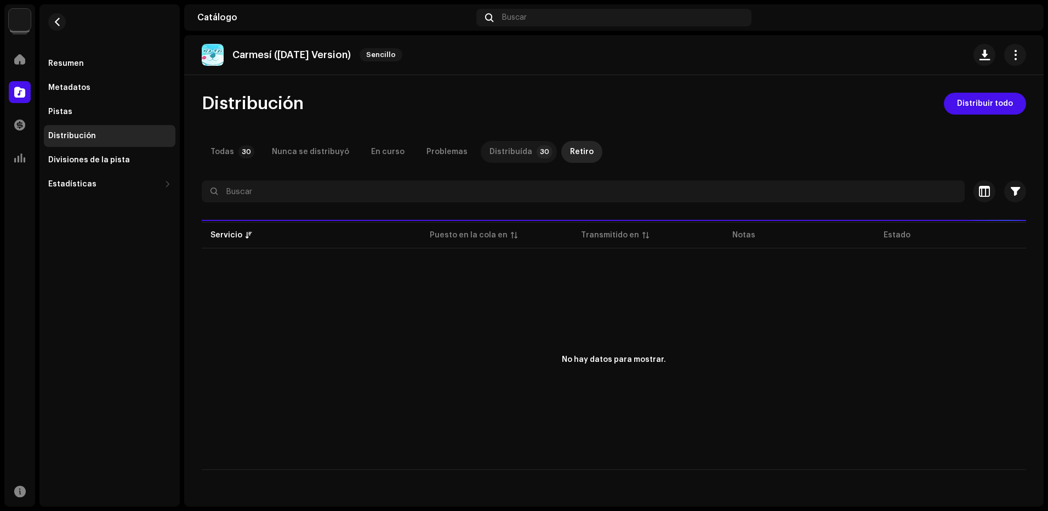
click at [521, 155] on p-tab "Distribuída 30" at bounding box center [519, 152] width 76 height 22
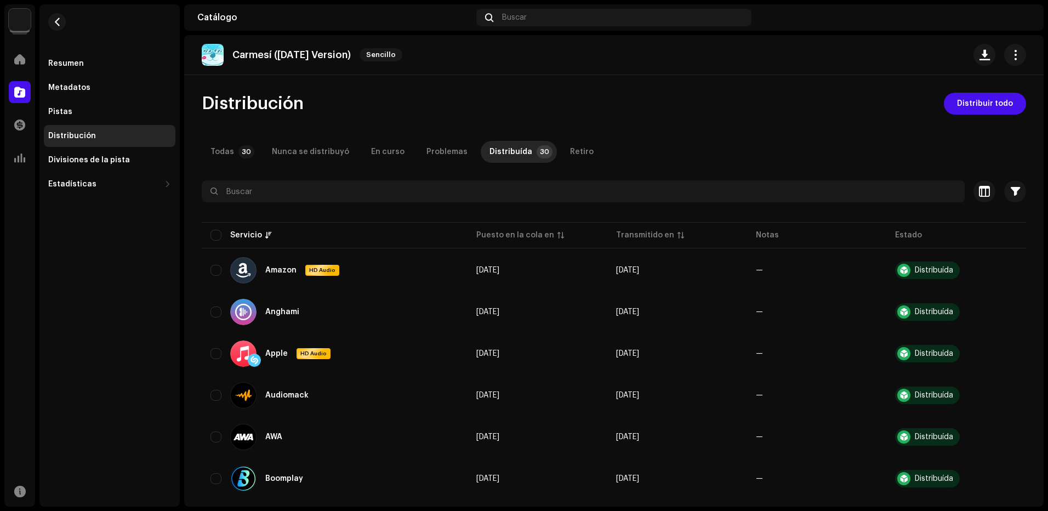
click at [258, 155] on div "Todas 30 Nunca se distribuyó En curso Problemas Distribuída 30 Retiro" at bounding box center [614, 152] width 824 height 22
click at [244, 154] on p-badge "30" at bounding box center [246, 151] width 16 height 13
click at [123, 173] on div "Resumen Metadatos Pistas Distribución Divisiones de la pista Estadísticas Consu…" at bounding box center [110, 124] width 132 height 143
click at [1017, 56] on button "button" at bounding box center [1015, 55] width 22 height 22
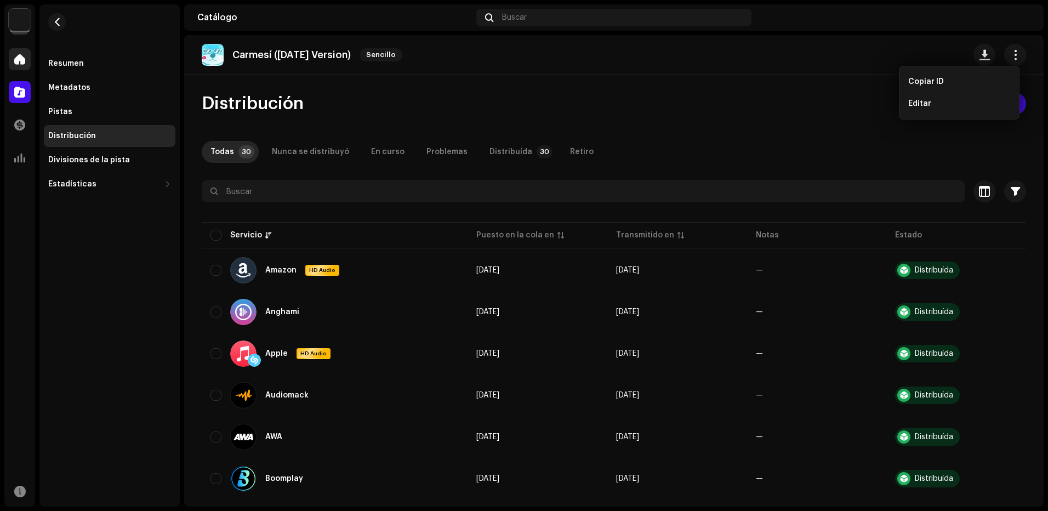
click at [18, 59] on span at bounding box center [19, 59] width 11 height 9
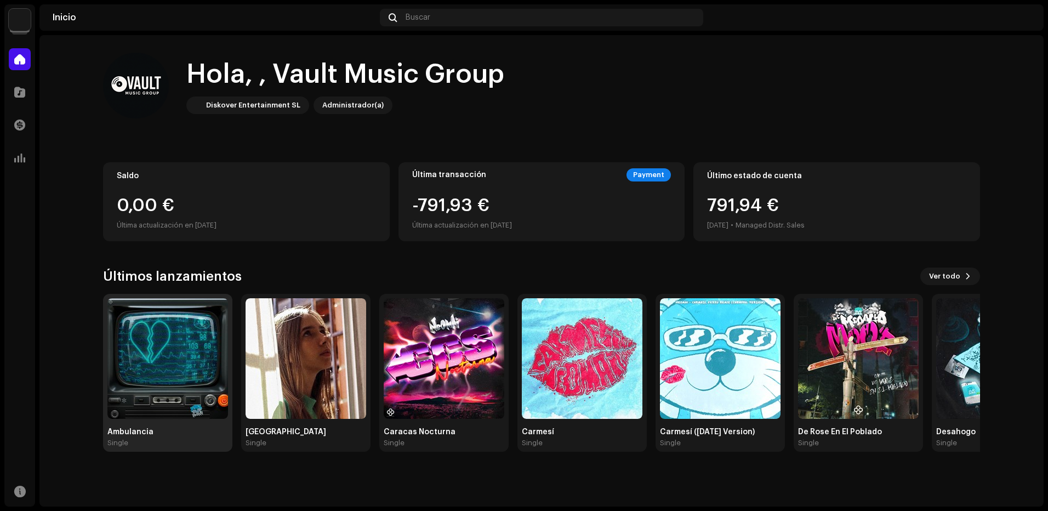
click at [187, 352] on img at bounding box center [167, 358] width 121 height 121
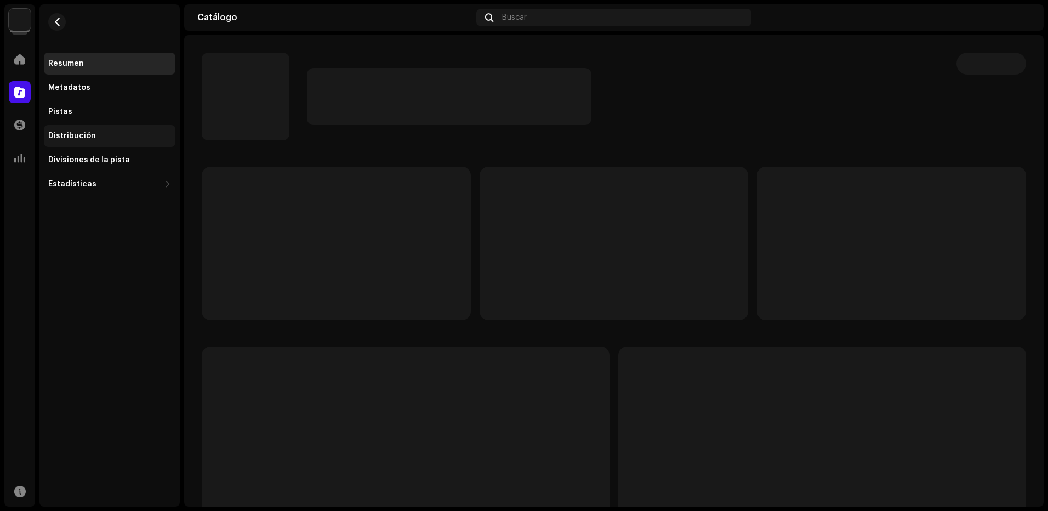
click at [134, 139] on div "Distribución" at bounding box center [109, 136] width 123 height 9
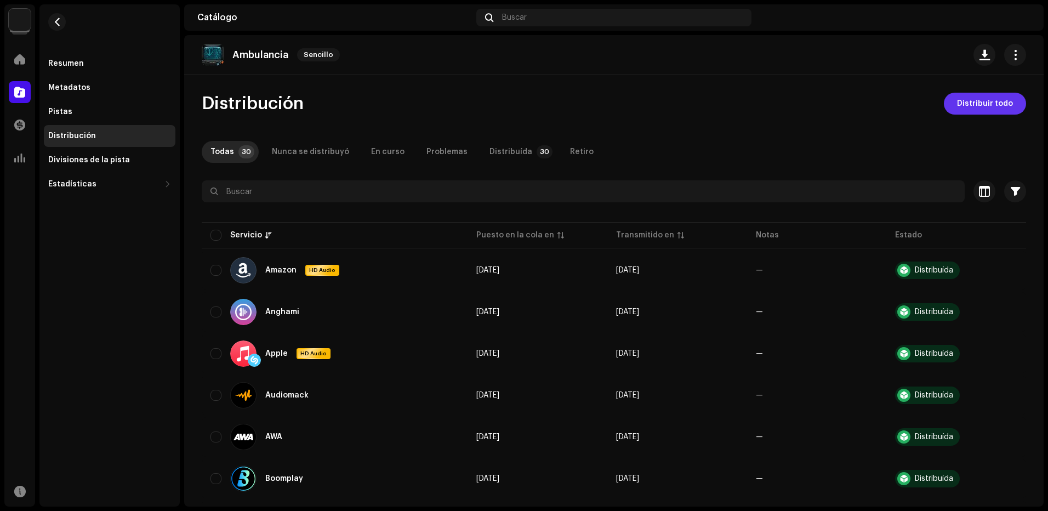
click at [981, 106] on span "Distribuir todo" at bounding box center [985, 104] width 56 height 22
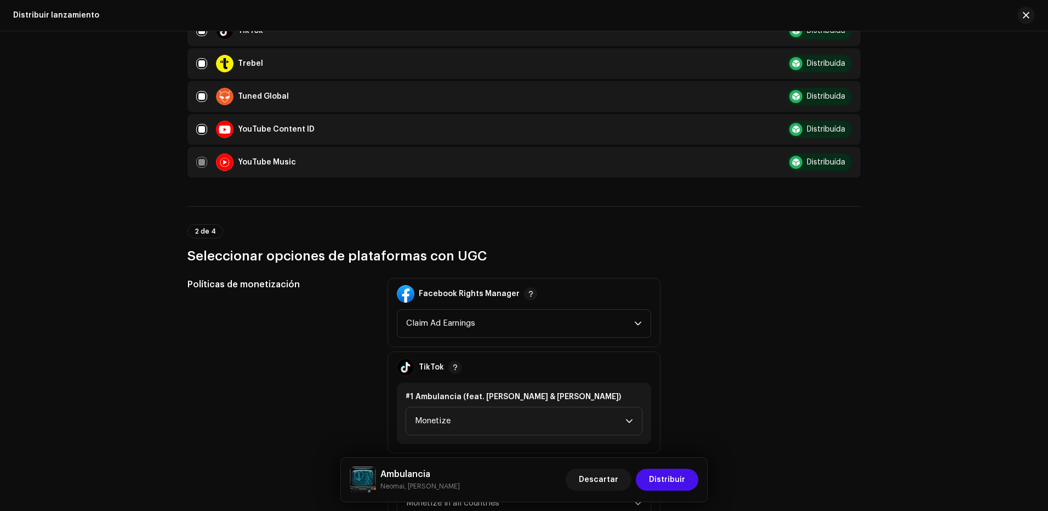
scroll to position [822, 0]
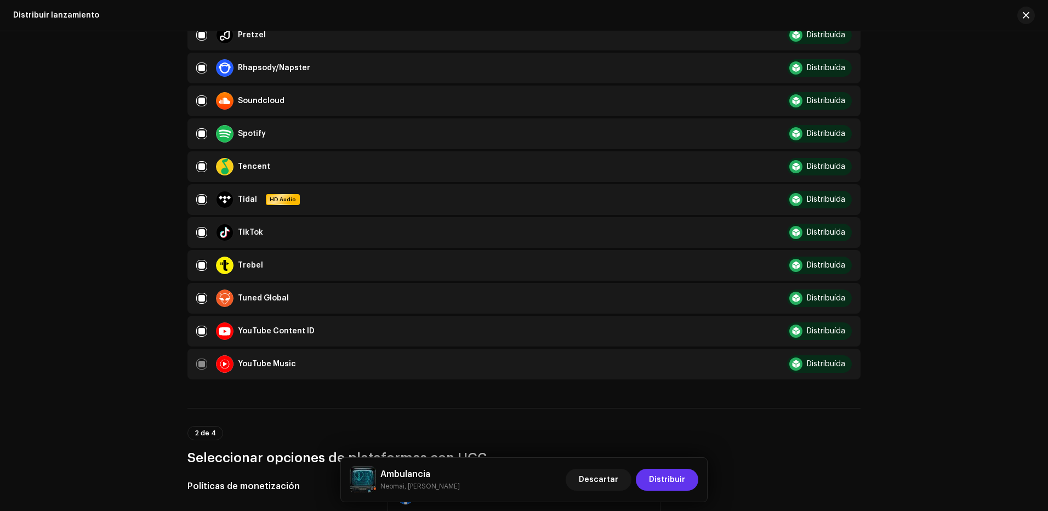
click at [680, 471] on span "Distribuir" at bounding box center [667, 480] width 36 height 22
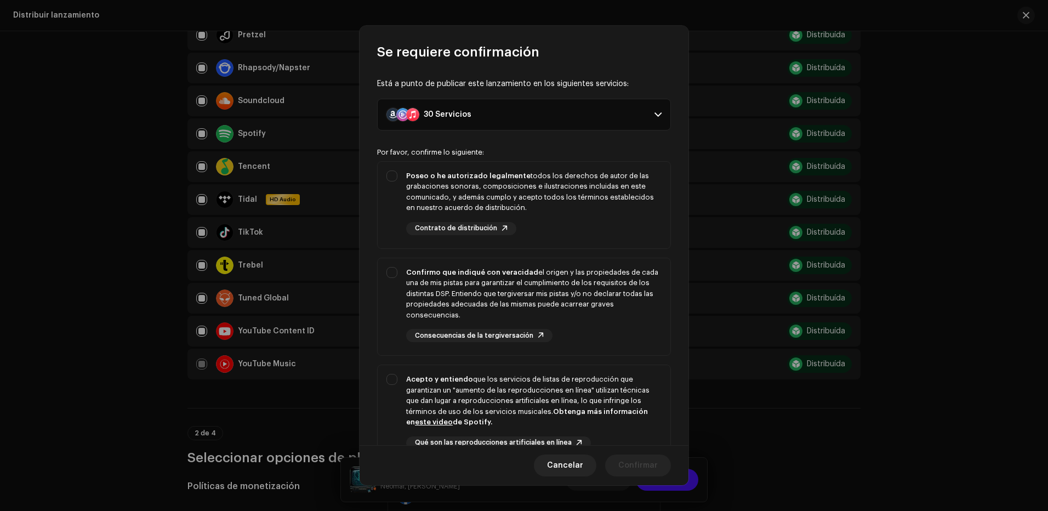
click at [554, 115] on p-accordion-header "30 Servicios" at bounding box center [524, 115] width 294 height 32
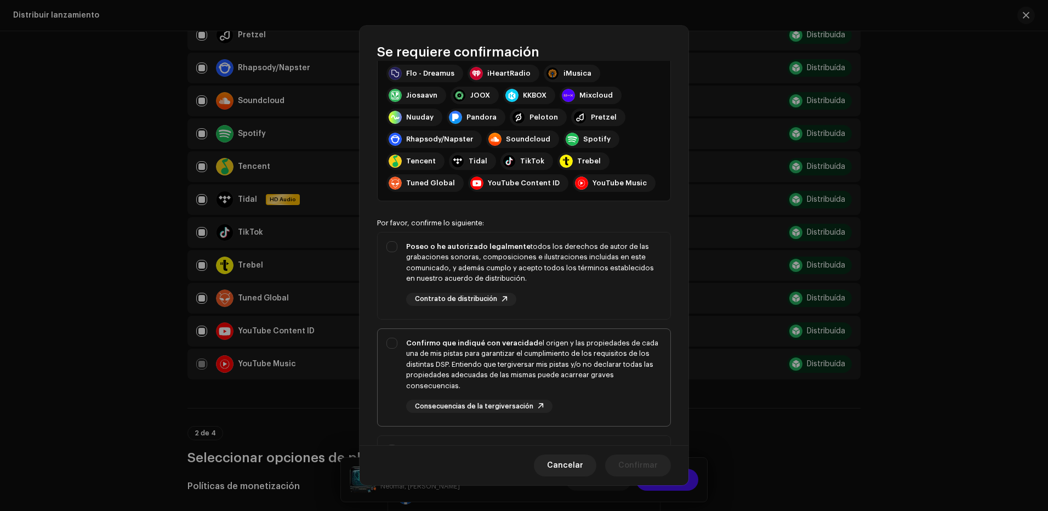
scroll to position [334, 0]
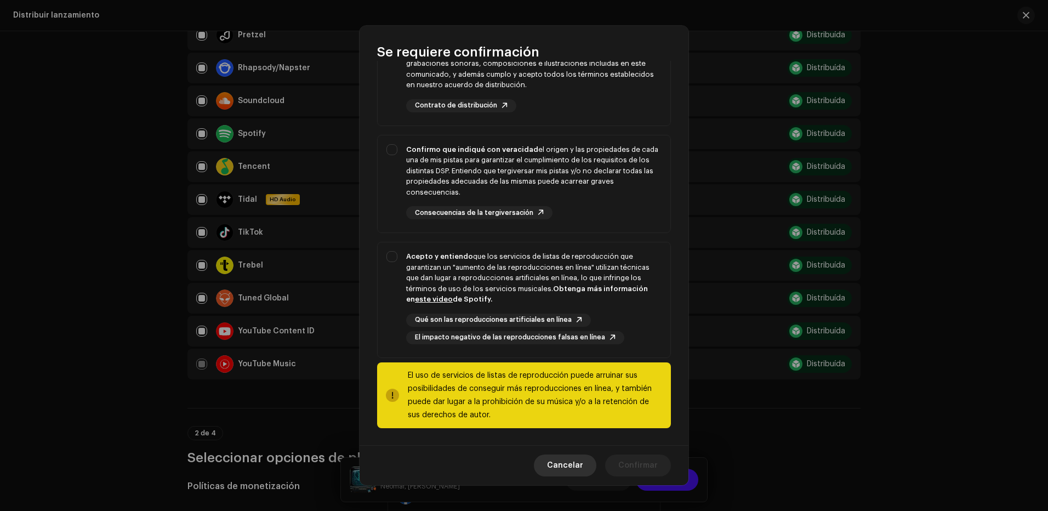
click at [573, 472] on span "Cancelar" at bounding box center [565, 465] width 36 height 22
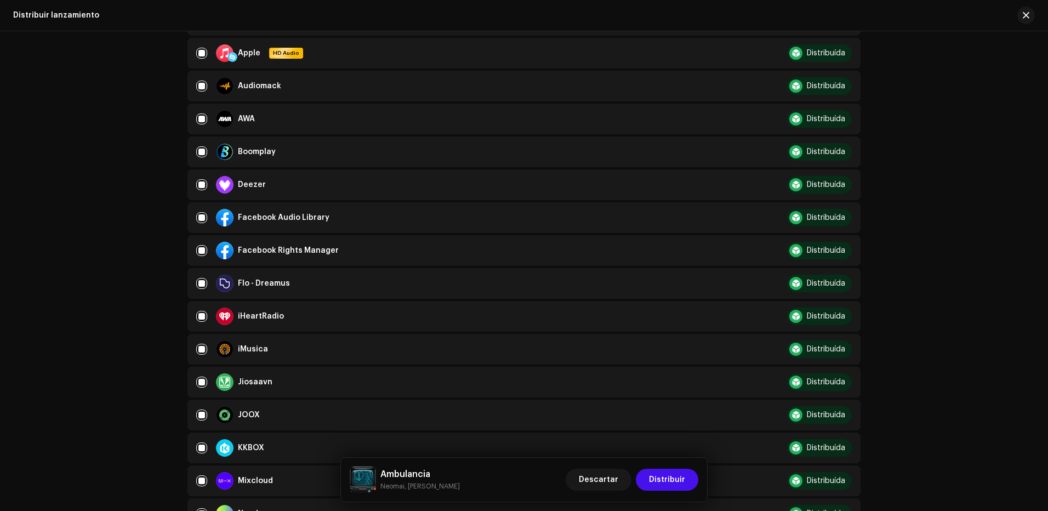
scroll to position [0, 0]
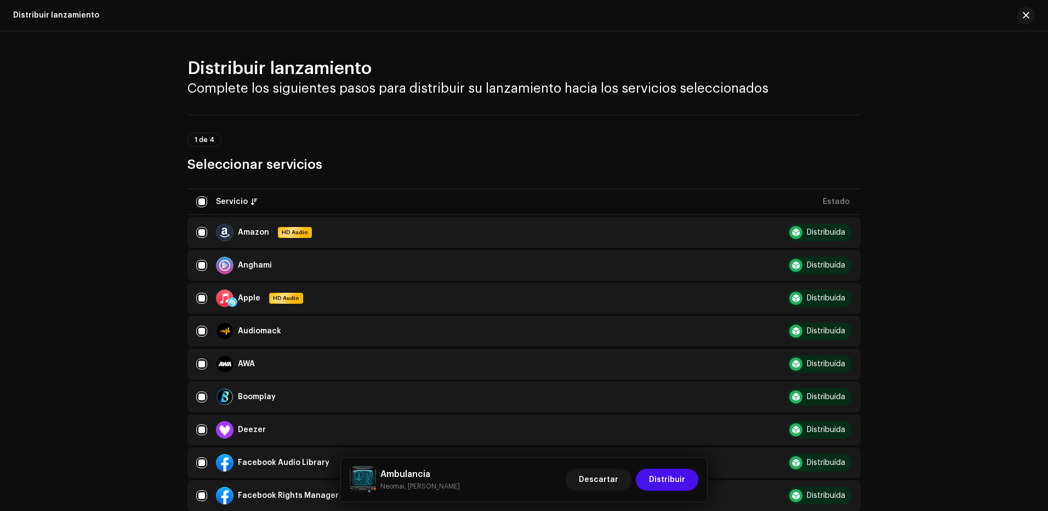
click at [238, 231] on div "Amazon" at bounding box center [253, 233] width 31 height 8
click at [200, 199] on input "checkbox" at bounding box center [201, 201] width 11 height 11
checkbox input "false"
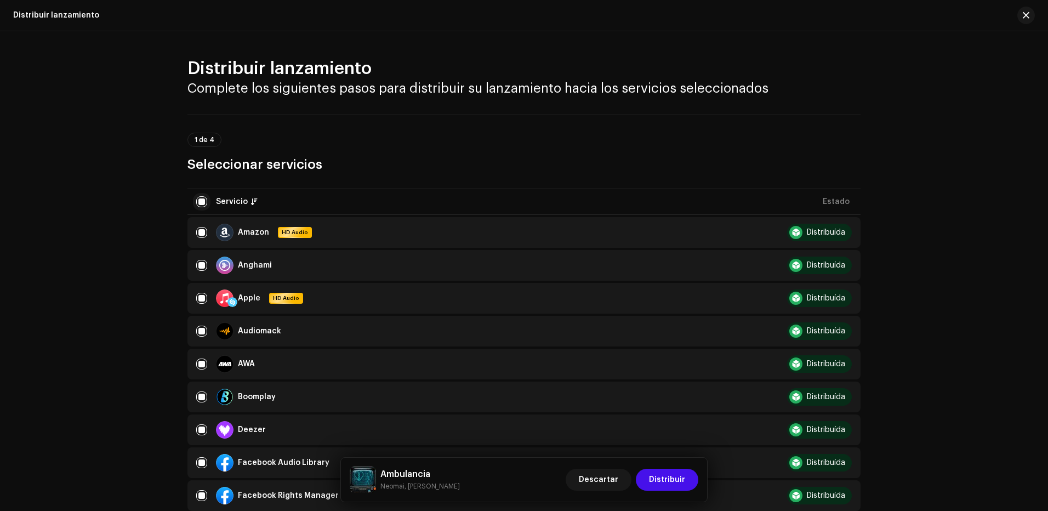
checkbox input "false"
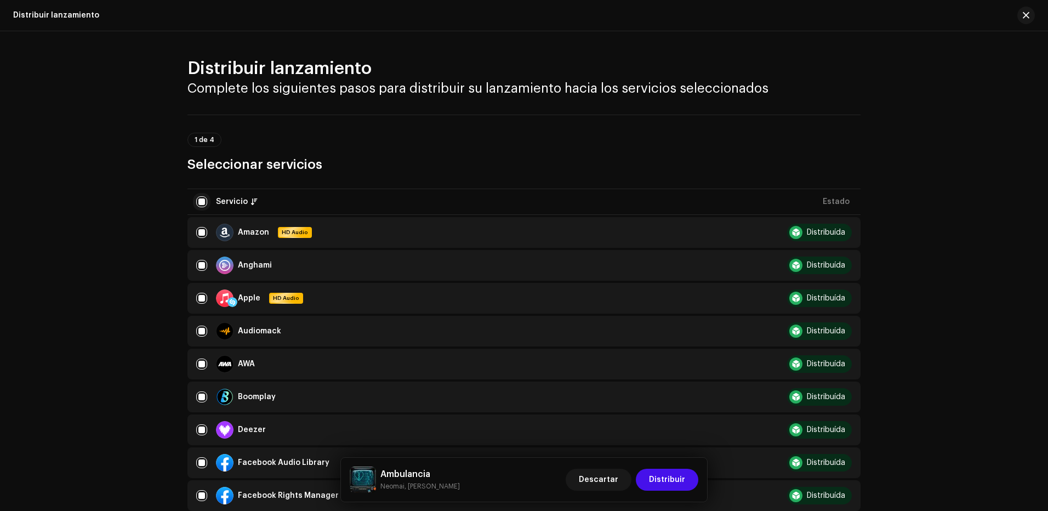
checkbox input "false"
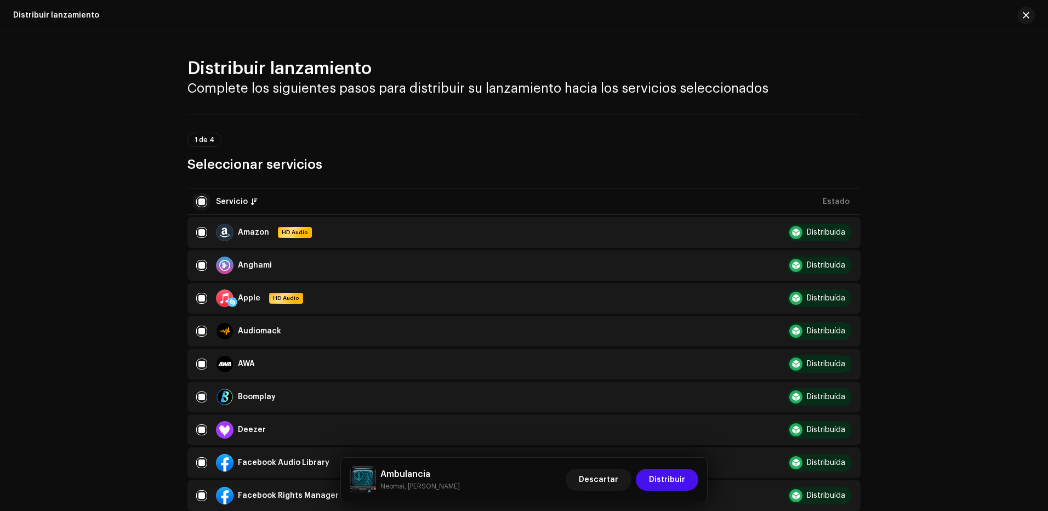
checkbox input "false"
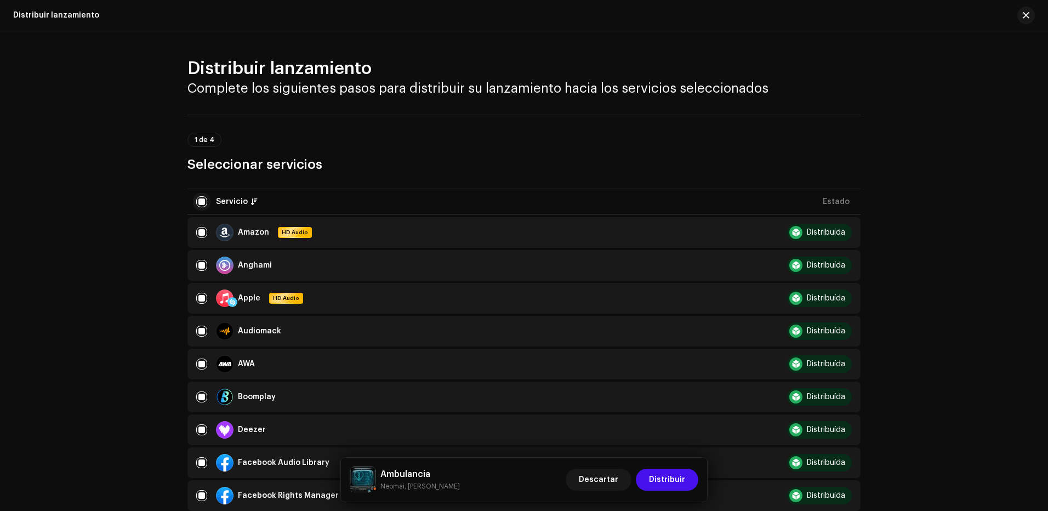
checkbox input "false"
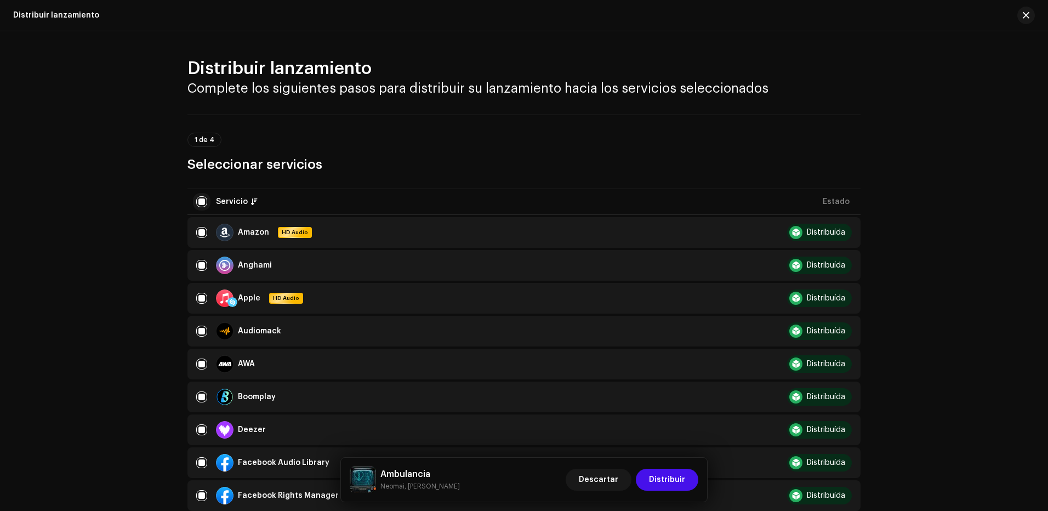
checkbox input "false"
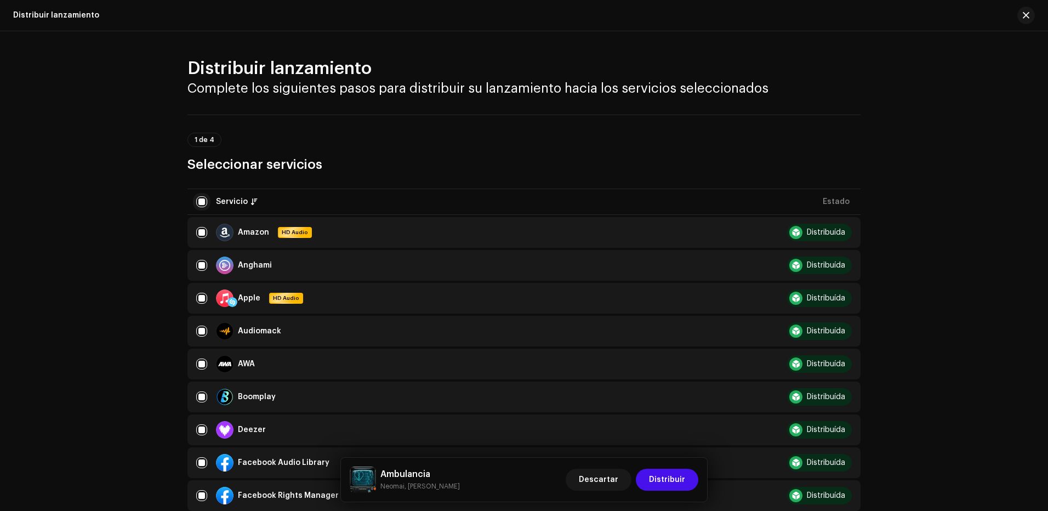
checkbox input "false"
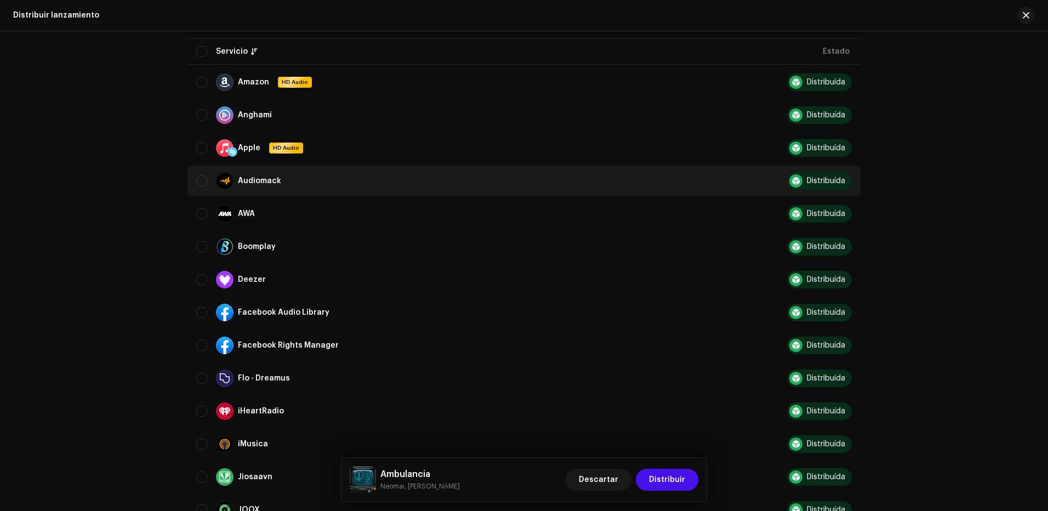
scroll to position [110, 0]
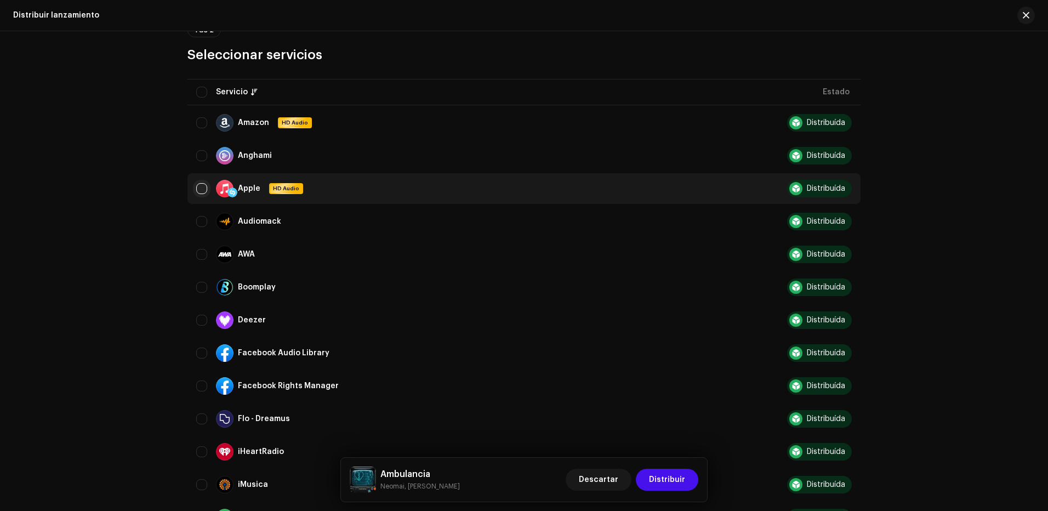
click at [199, 192] on input "Row Unselected" at bounding box center [201, 188] width 11 height 11
checkbox input "true"
click at [663, 479] on span "Distribuir" at bounding box center [667, 480] width 36 height 22
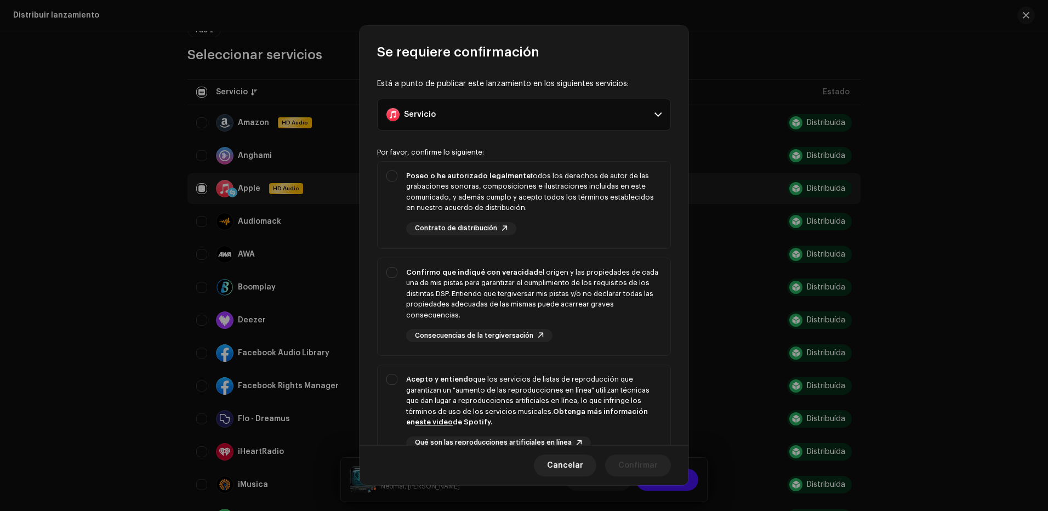
click at [521, 111] on p-accordion-header "Servicio" at bounding box center [524, 115] width 294 height 32
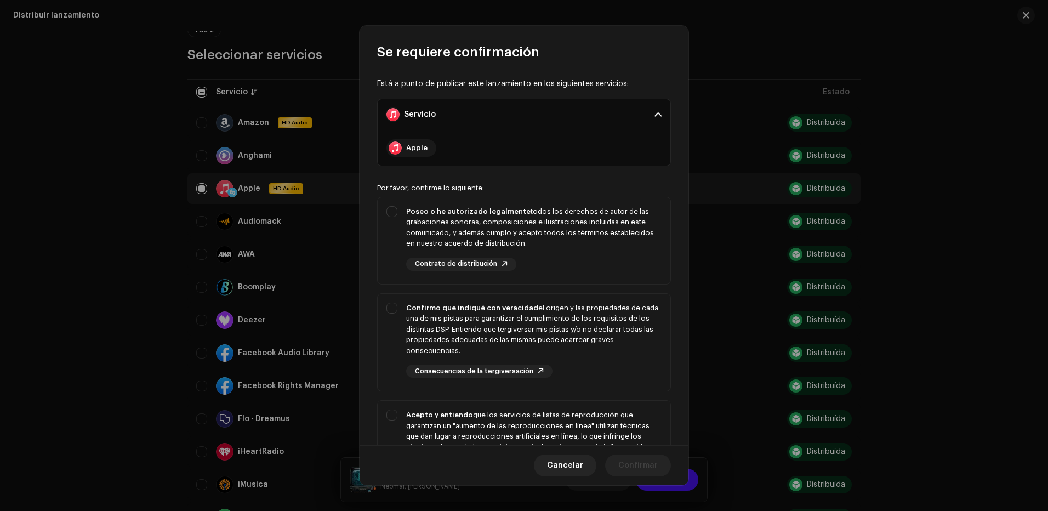
click at [563, 146] on div "Apple" at bounding box center [523, 148] width 275 height 18
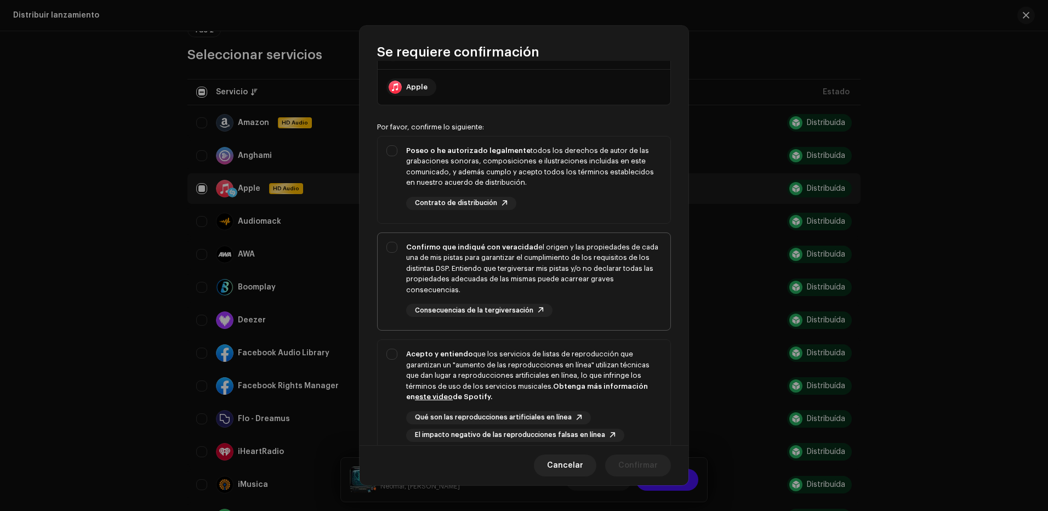
scroll to position [158, 0]
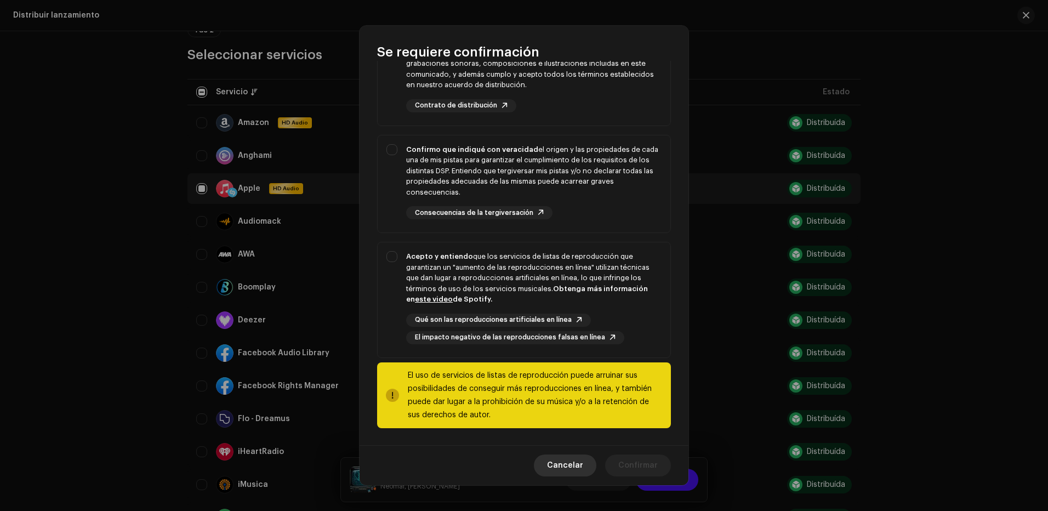
click at [591, 458] on button "Cancelar" at bounding box center [565, 465] width 62 height 22
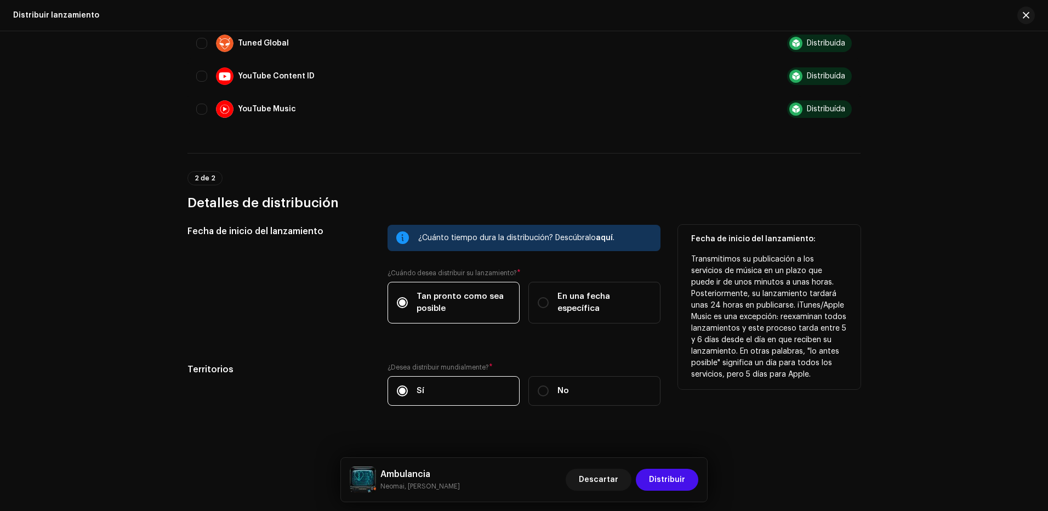
scroll to position [1090, 0]
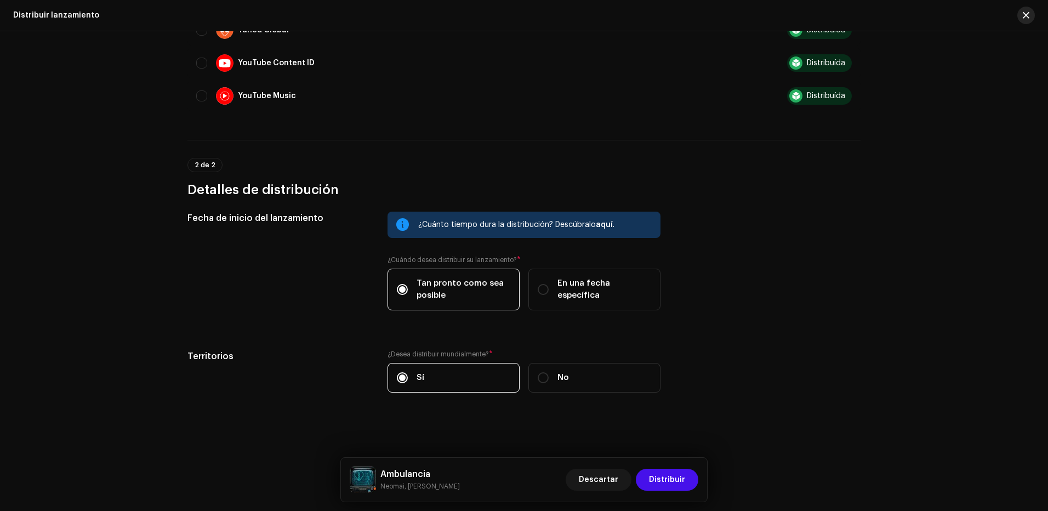
click at [1020, 14] on button "button" at bounding box center [1026, 16] width 18 height 18
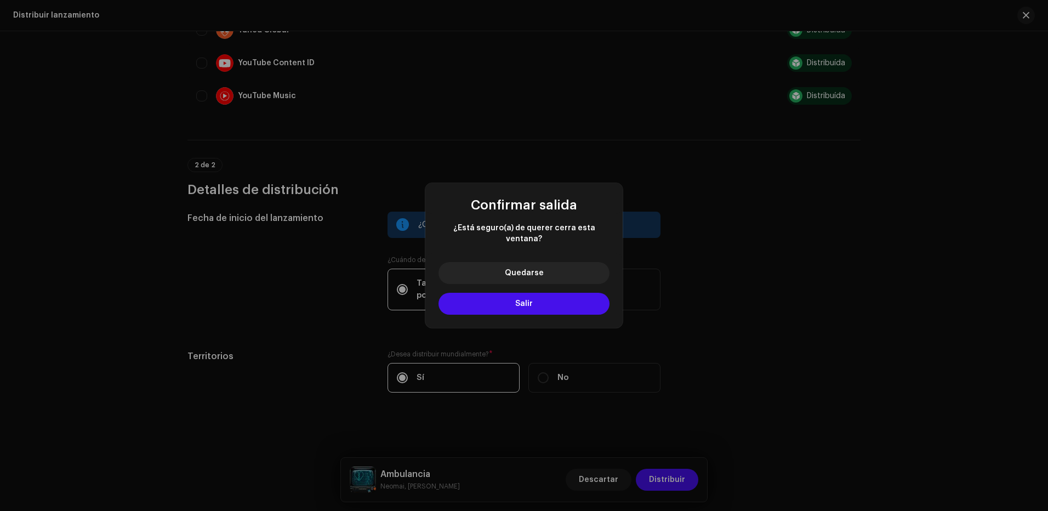
click at [805, 212] on div "Confirmar salida ¿Está seguro(a) de querer cerra esta ventana? Quedarse Salir" at bounding box center [524, 255] width 1048 height 511
click at [573, 264] on button "Quedarse" at bounding box center [524, 273] width 171 height 22
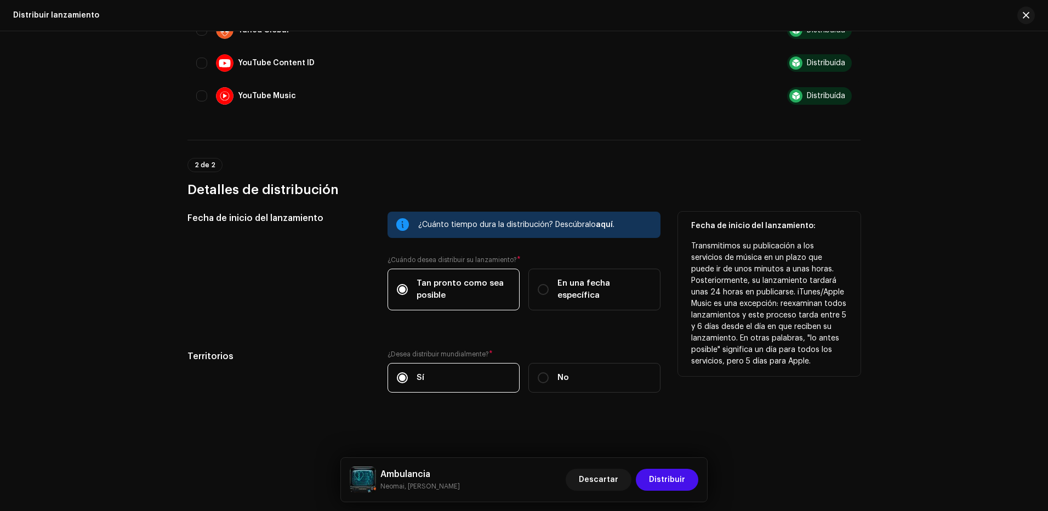
click at [599, 225] on span "aquí" at bounding box center [604, 225] width 17 height 8
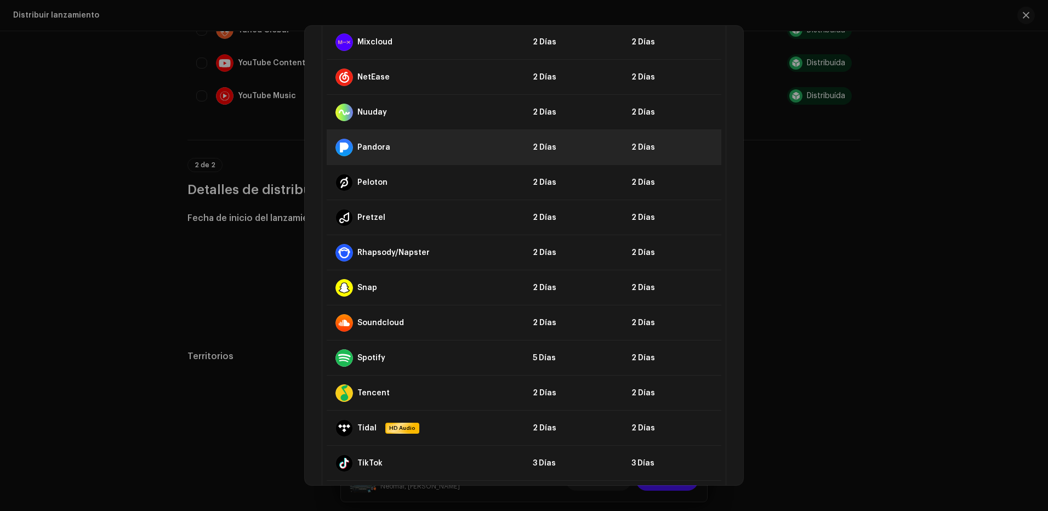
scroll to position [989, 0]
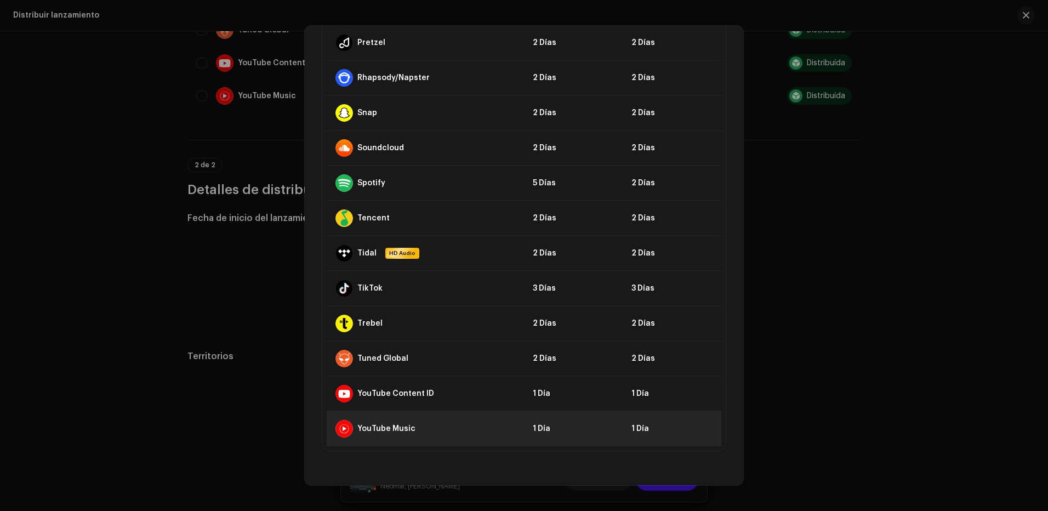
click at [549, 426] on td "1 Día" at bounding box center [573, 428] width 99 height 35
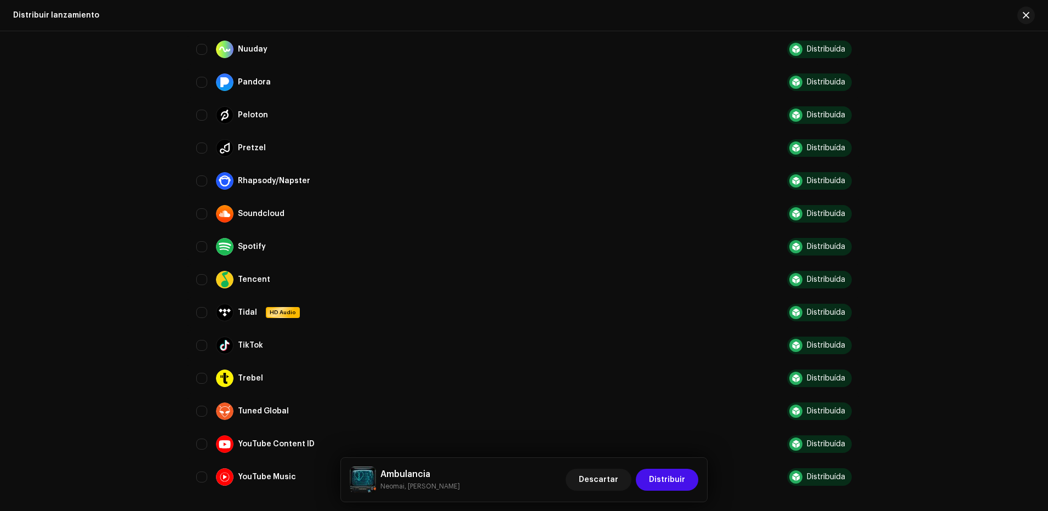
scroll to position [707, 0]
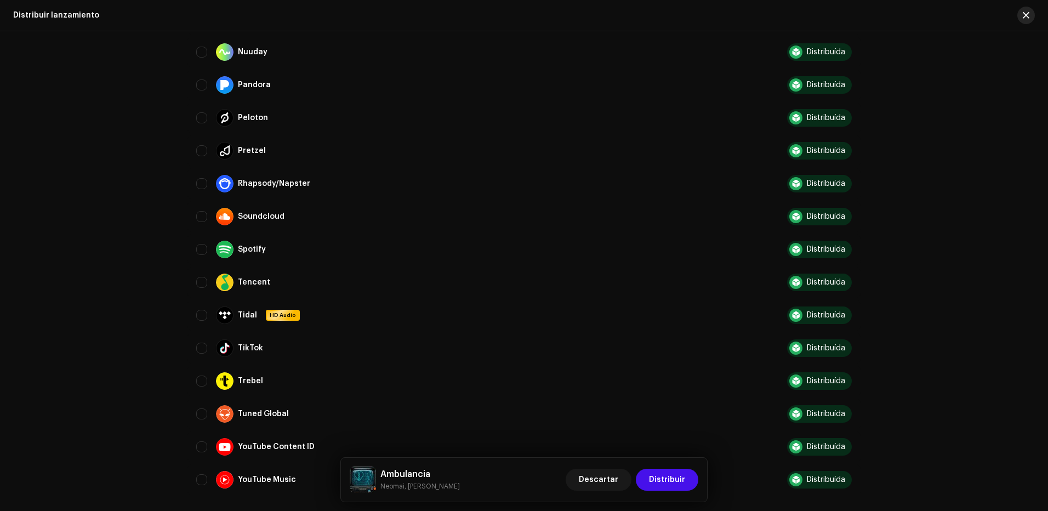
click at [1022, 22] on button "button" at bounding box center [1026, 16] width 18 height 18
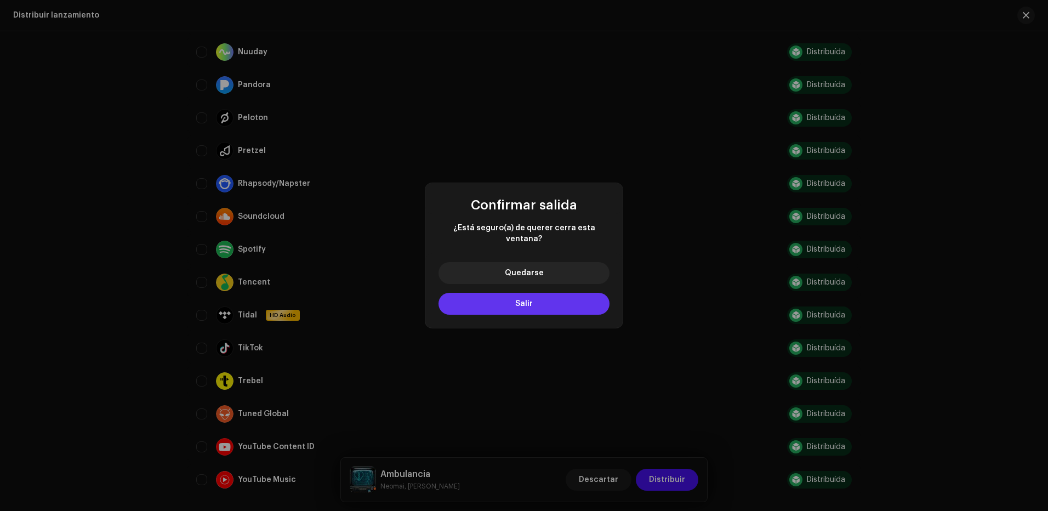
click at [583, 299] on button "Salir" at bounding box center [524, 304] width 171 height 22
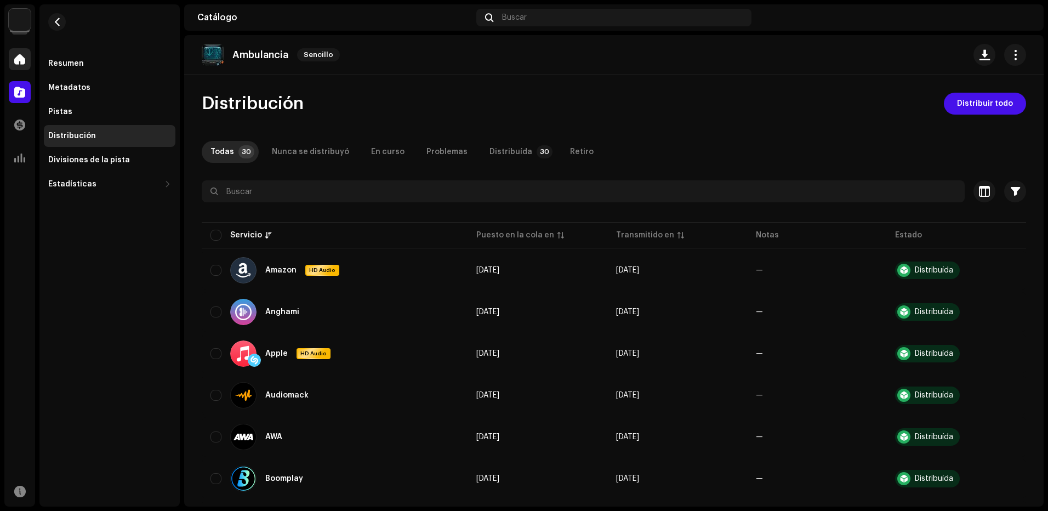
click at [28, 60] on div at bounding box center [20, 59] width 22 height 22
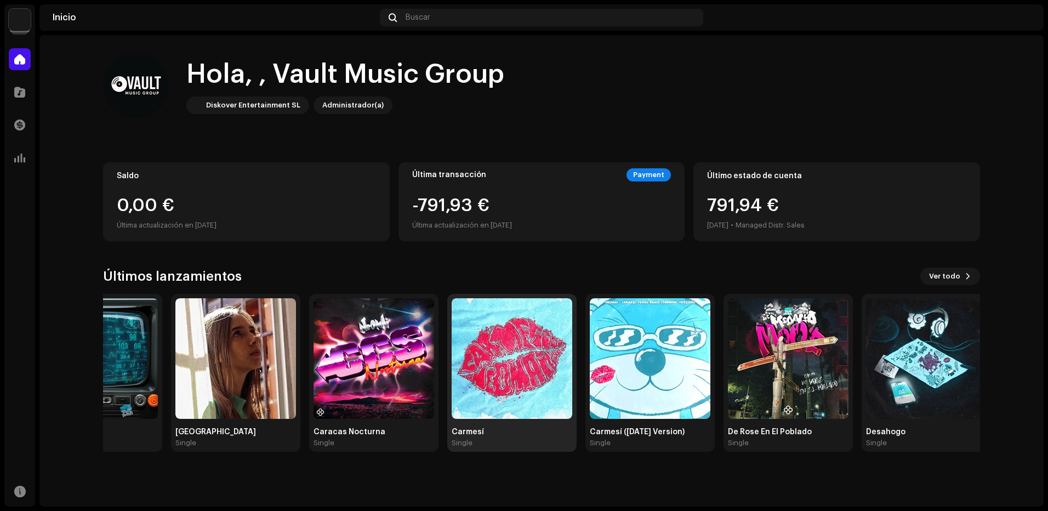
drag, startPoint x: 758, startPoint y: 349, endPoint x: 650, endPoint y: 373, distance: 110.2
click at [710, 374] on img at bounding box center [650, 358] width 121 height 121
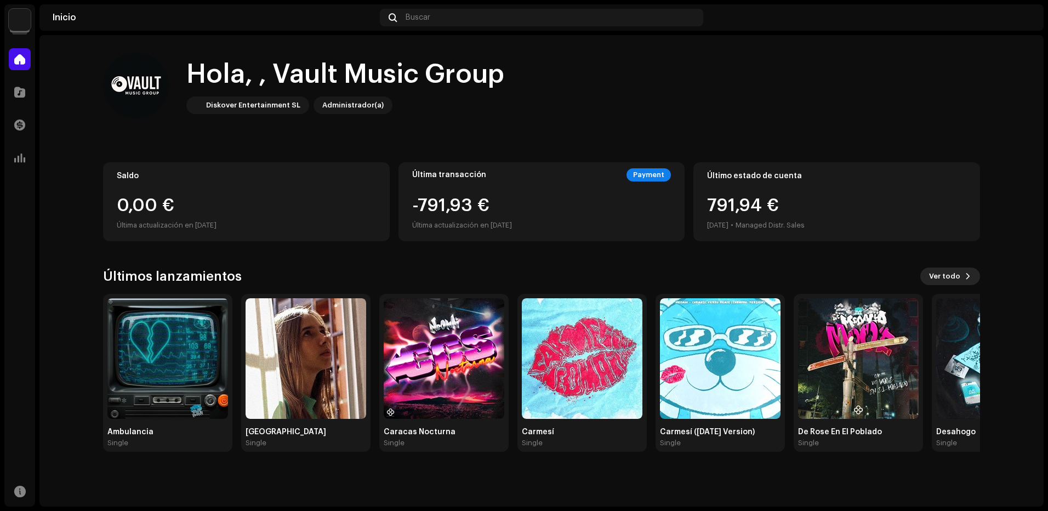
click at [960, 278] on span "Ver todo" at bounding box center [944, 276] width 31 height 22
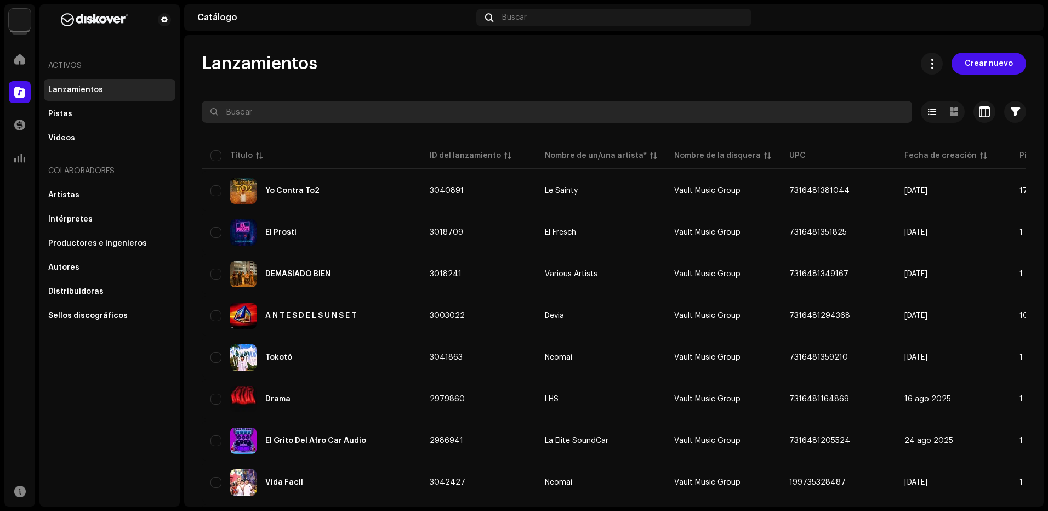
click at [287, 116] on input "text" at bounding box center [557, 112] width 710 height 22
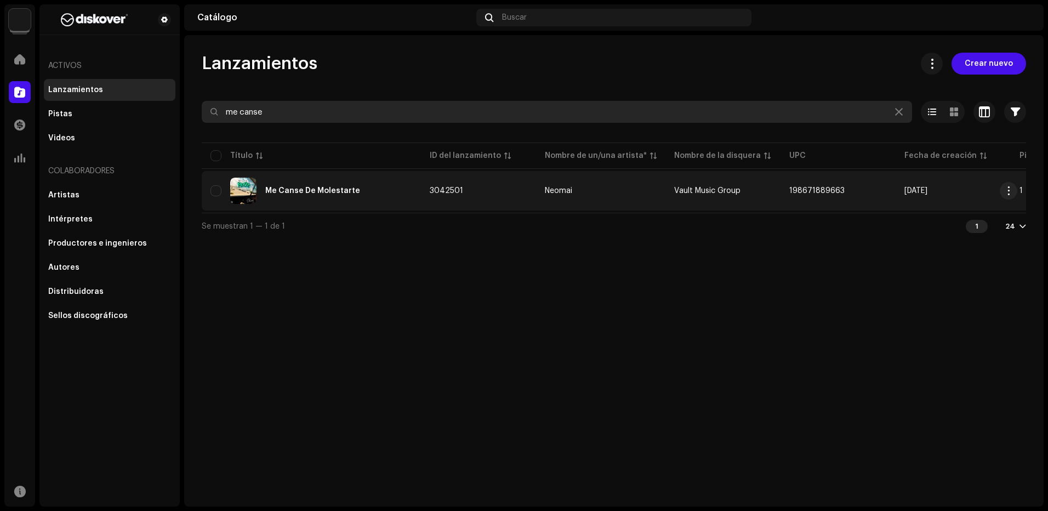
type input "me canse"
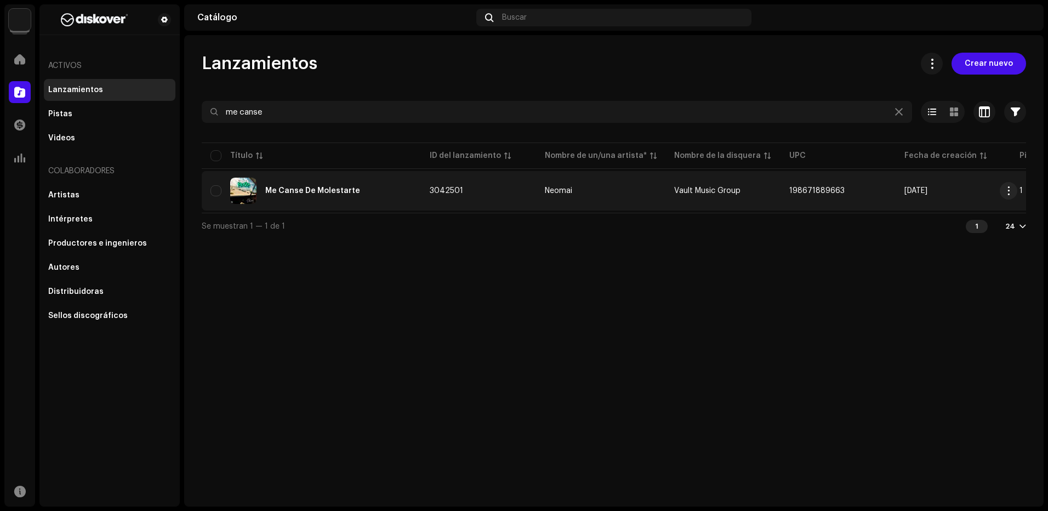
click at [365, 182] on div "Me Canse De Molestarte" at bounding box center [312, 191] width 202 height 26
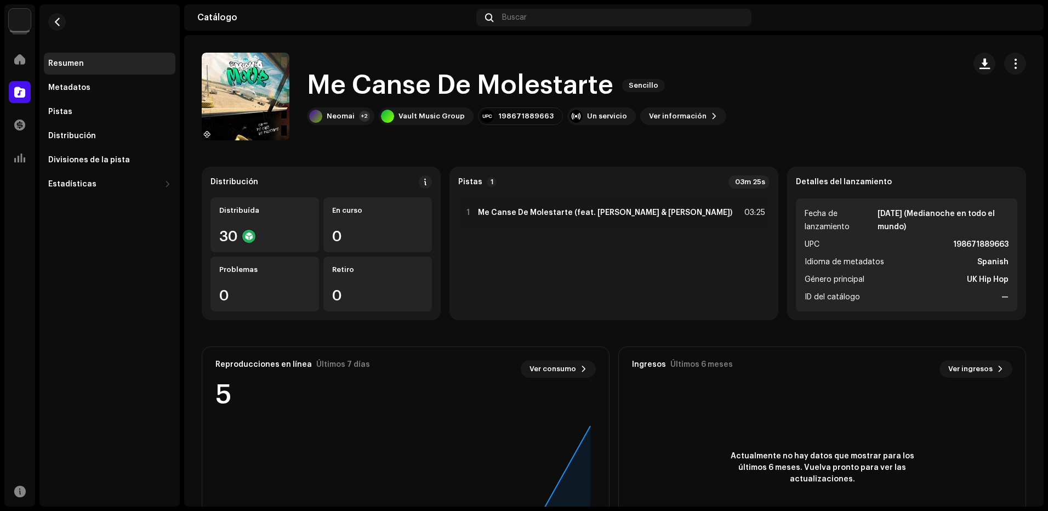
click at [4, 59] on div "Vault Music Group Inicio Catálogo Transacciones Estadísticas Recursos Resumen M…" at bounding box center [524, 255] width 1048 height 511
click at [12, 59] on div at bounding box center [20, 59] width 22 height 22
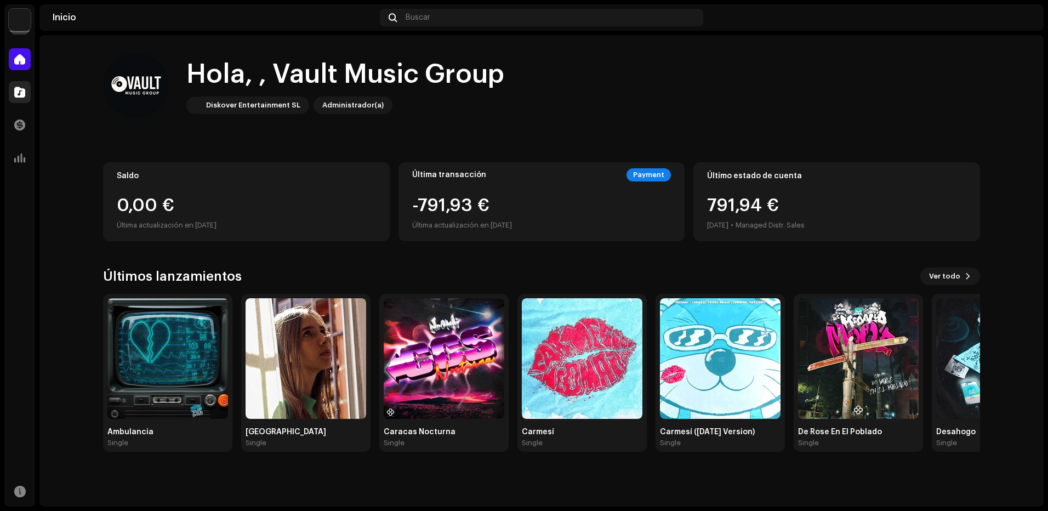
click at [20, 85] on div at bounding box center [20, 92] width 22 height 22
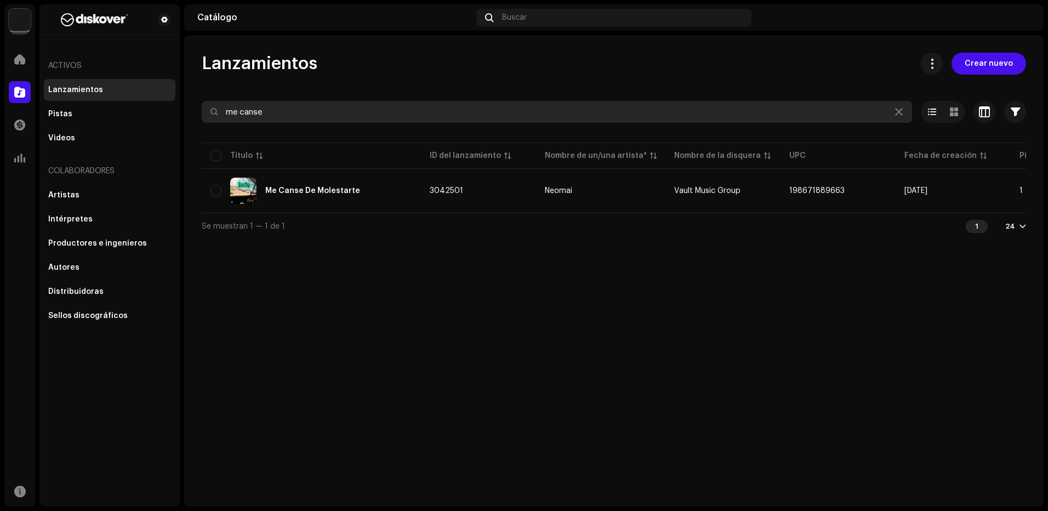
drag, startPoint x: 280, startPoint y: 108, endPoint x: 178, endPoint y: 113, distance: 101.6
click at [181, 112] on div "Vault Music Group Inicio Catálogo Transacciones Estadísticas Recursos Activos L…" at bounding box center [524, 255] width 1048 height 511
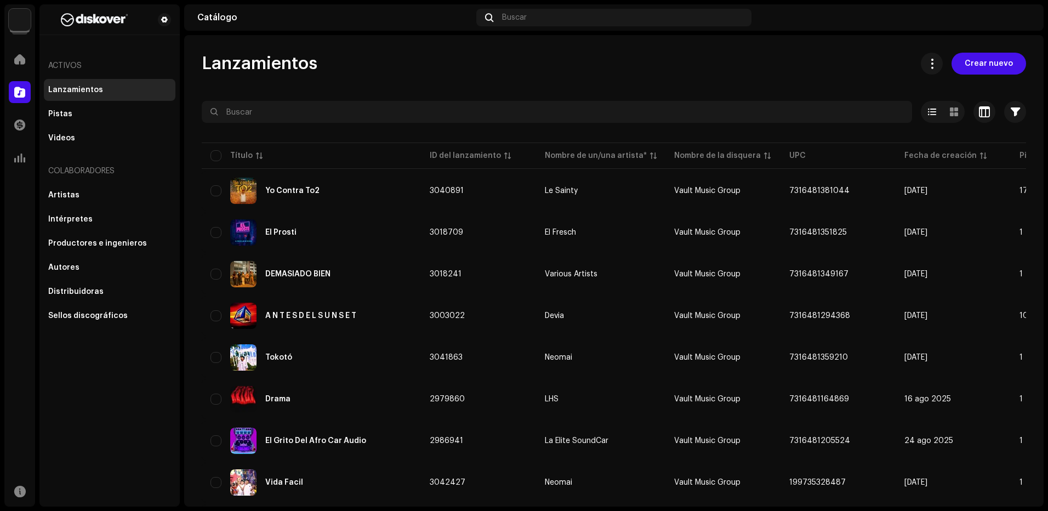
drag, startPoint x: 141, startPoint y: 186, endPoint x: 166, endPoint y: 171, distance: 28.8
click at [141, 186] on div "Artistas" at bounding box center [110, 195] width 132 height 22
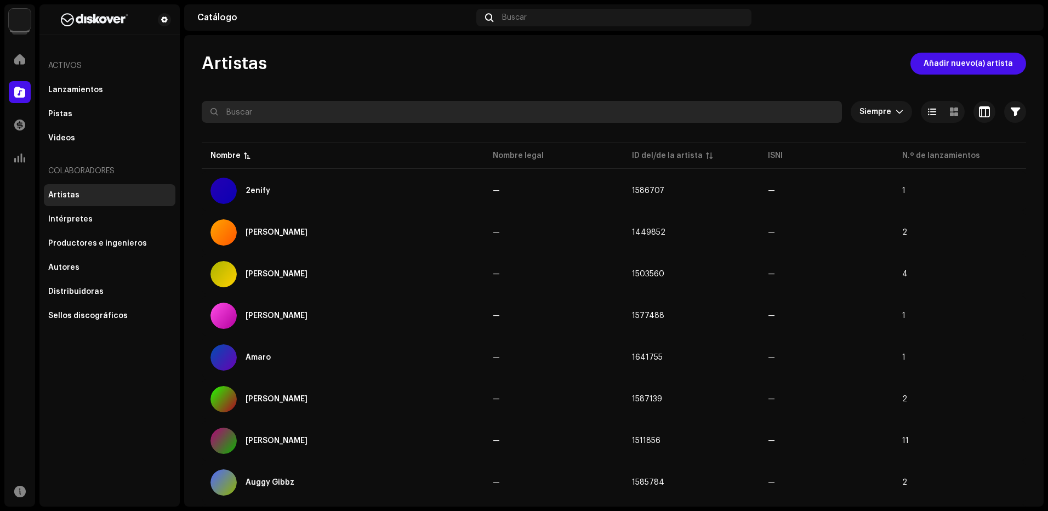
click at [272, 113] on input "text" at bounding box center [522, 112] width 640 height 22
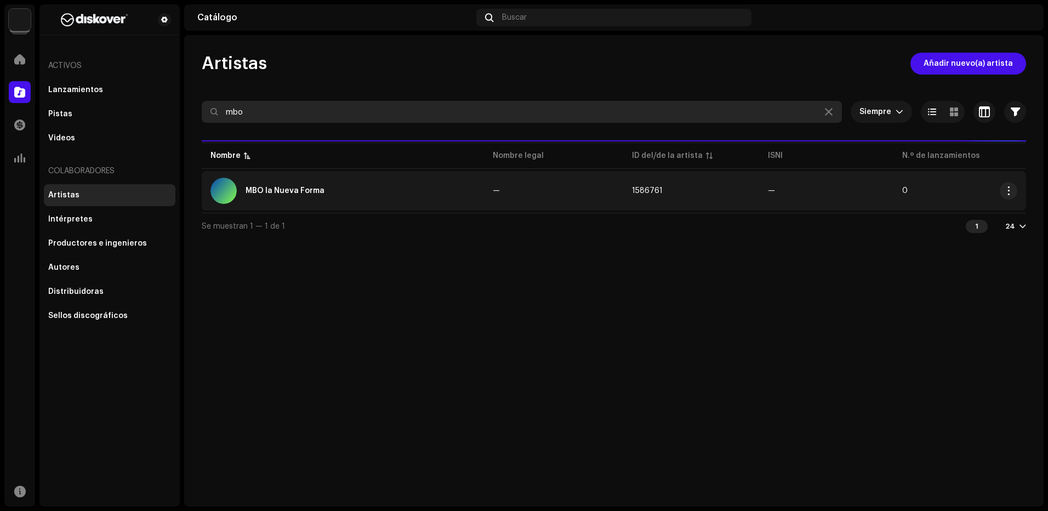
type input "mbo"
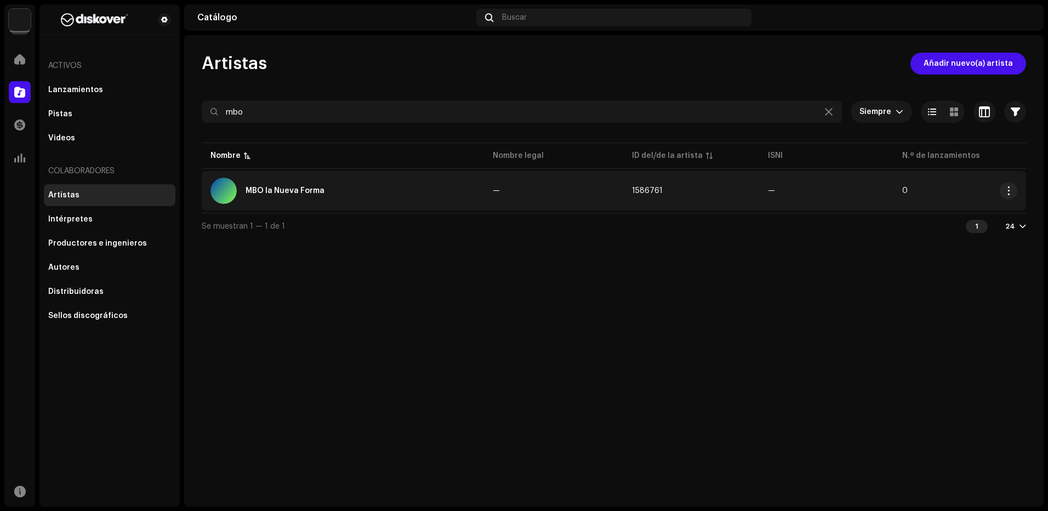
click at [321, 184] on div "MBO la Nueva Forma" at bounding box center [343, 191] width 265 height 26
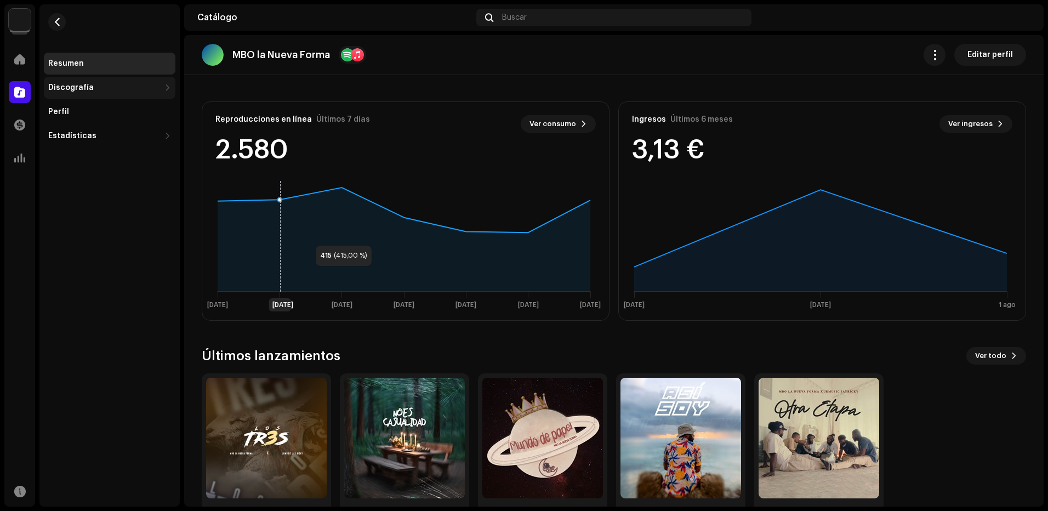
scroll to position [179, 0]
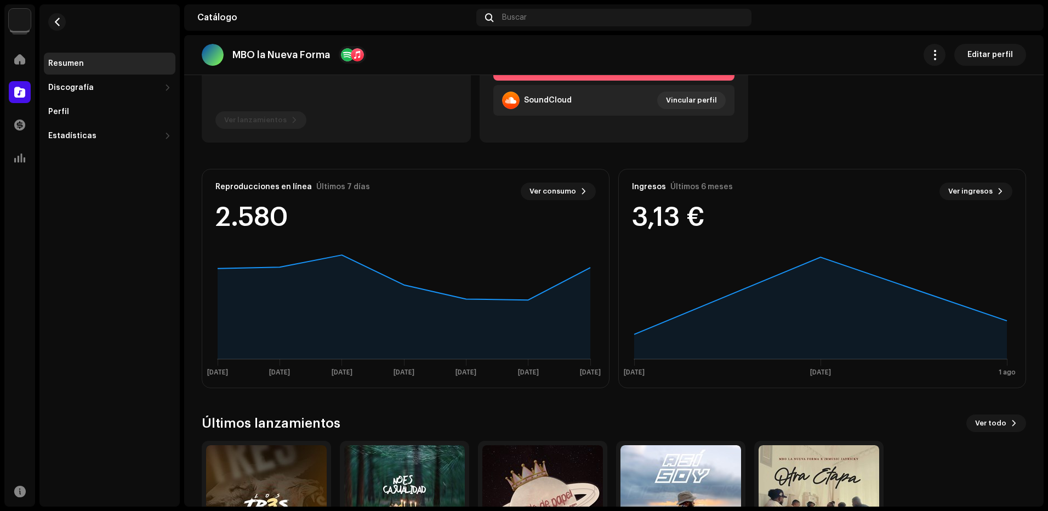
click at [25, 73] on div "Inicio" at bounding box center [19, 59] width 31 height 31
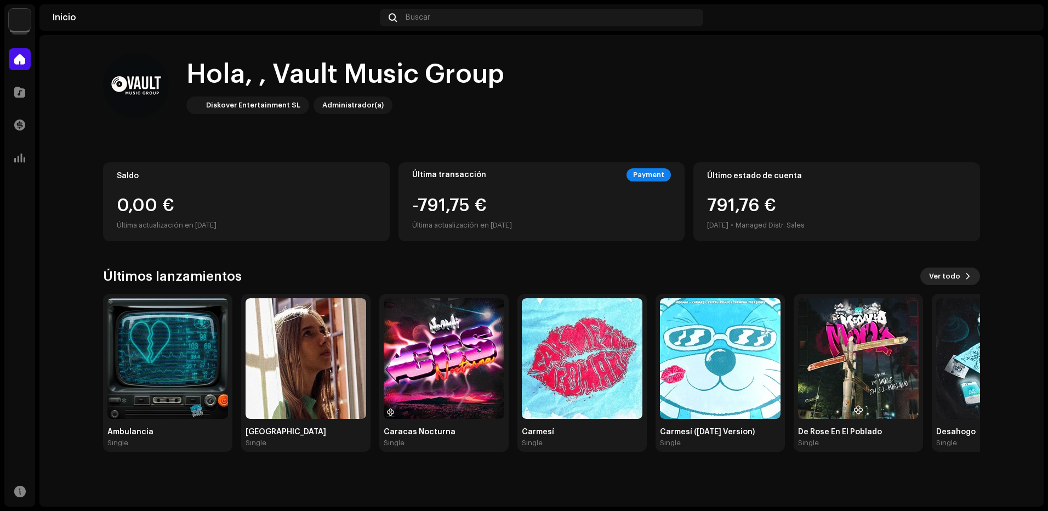
click at [953, 279] on span "Ver todo" at bounding box center [944, 276] width 31 height 22
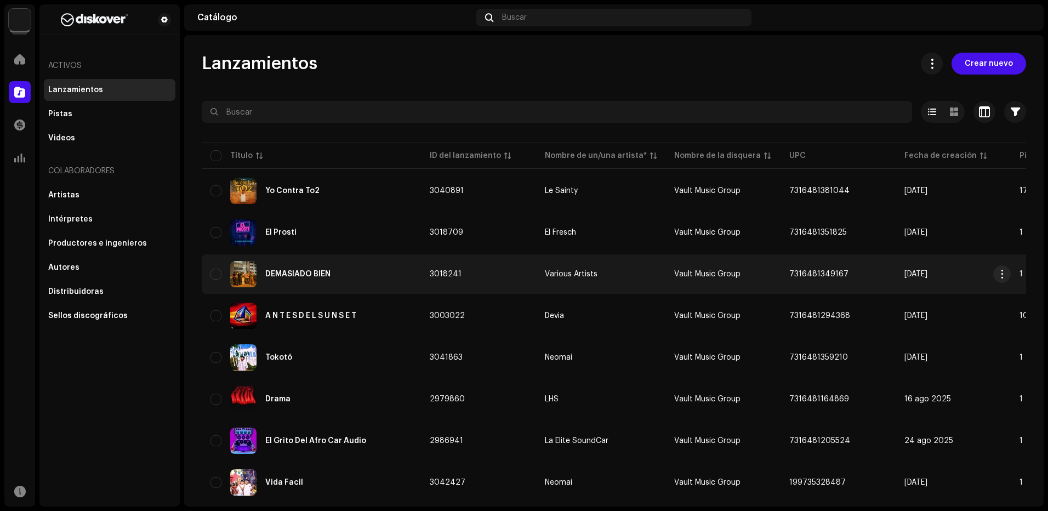
click at [388, 283] on div "DEMASIADO BIEN" at bounding box center [312, 274] width 202 height 26
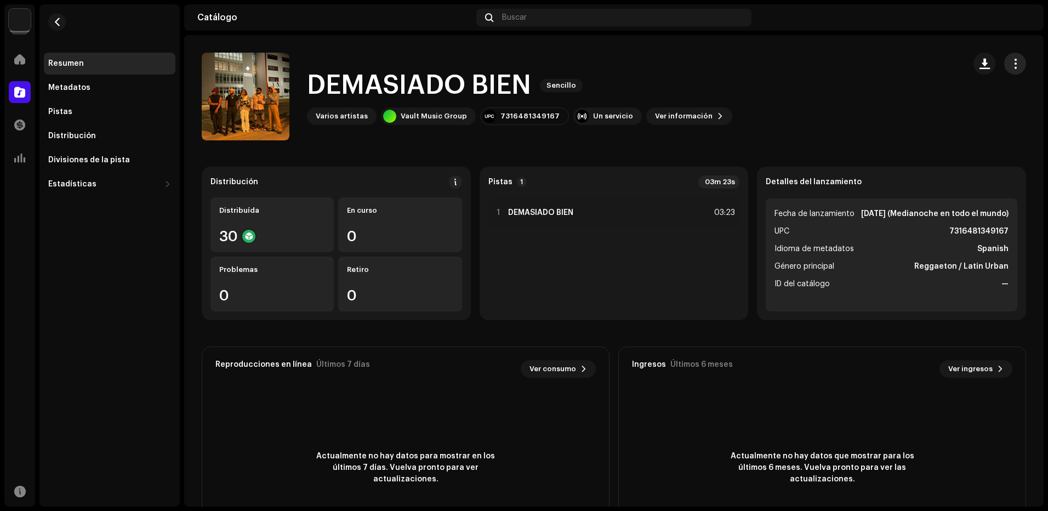
click at [1010, 67] on span "button" at bounding box center [1015, 63] width 10 height 9
click at [919, 109] on span "Editar" at bounding box center [919, 112] width 23 height 9
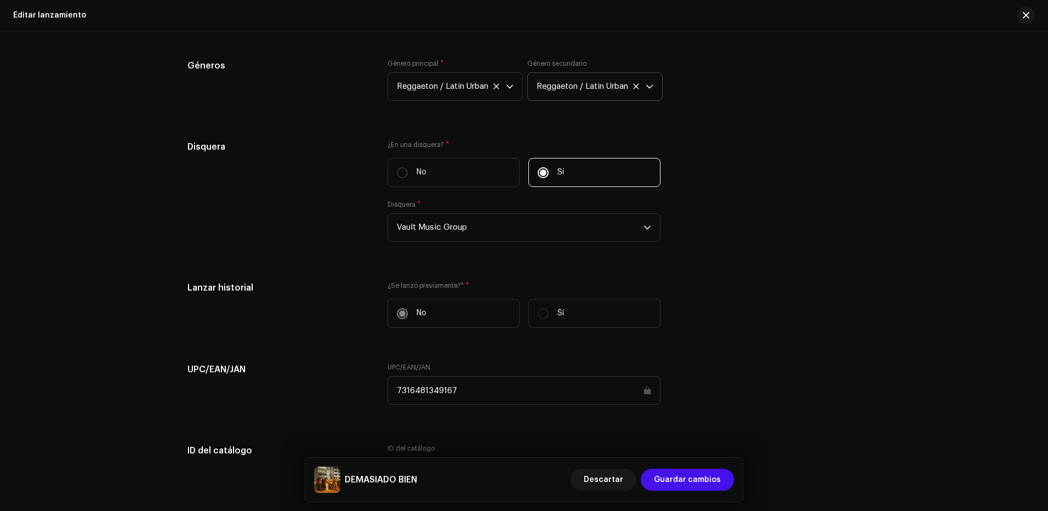
scroll to position [1409, 0]
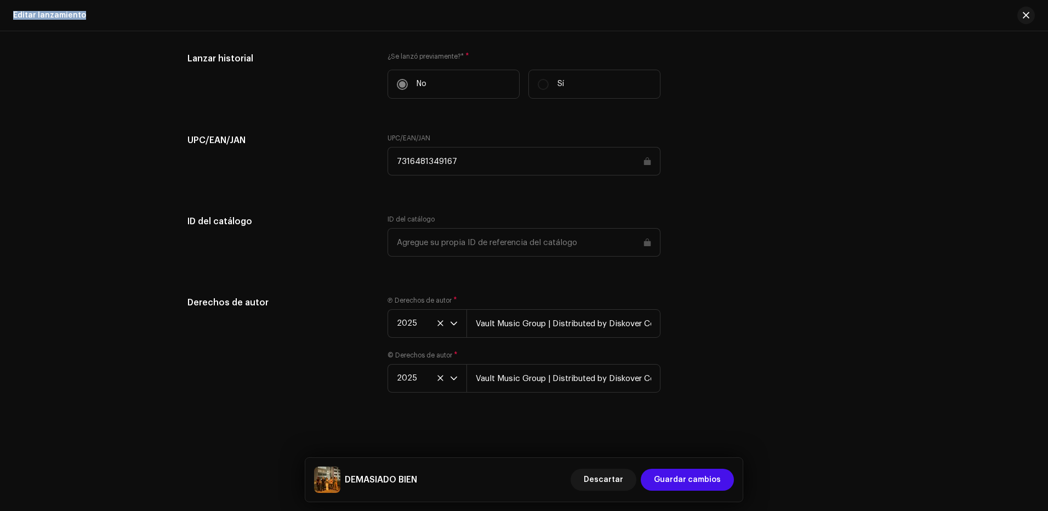
click at [1032, 0] on html "Vault Music Group Inicio Catálogo Transacciones Estadísticas Recursos Activos L…" at bounding box center [524, 255] width 1048 height 511
drag, startPoint x: 1032, startPoint y: -1, endPoint x: 1021, endPoint y: 15, distance: 19.0
click at [1021, 15] on button "button" at bounding box center [1026, 16] width 18 height 18
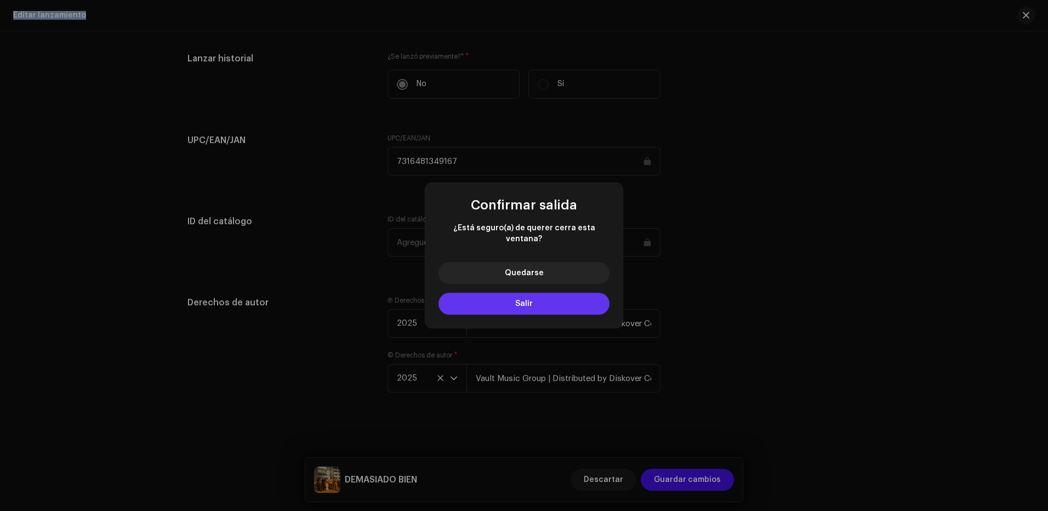
click at [504, 296] on button "Salir" at bounding box center [524, 304] width 171 height 22
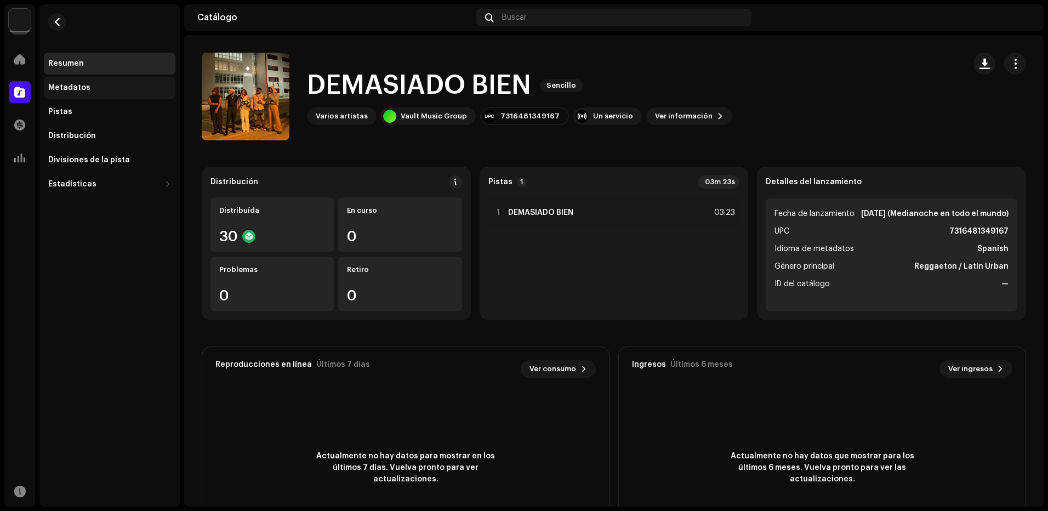
click at [86, 90] on div "Metadatos" at bounding box center [69, 87] width 42 height 9
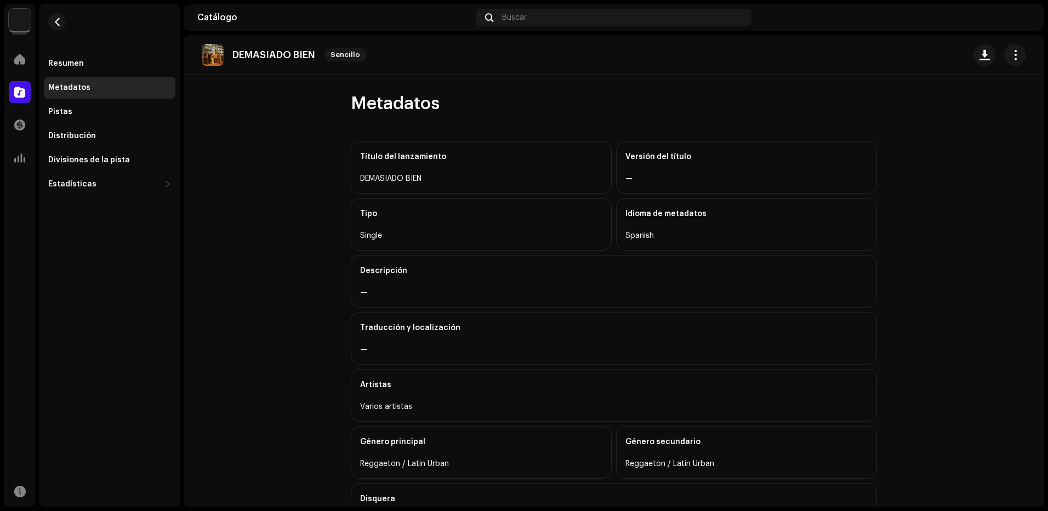
drag, startPoint x: 73, startPoint y: 62, endPoint x: 105, endPoint y: 81, distance: 36.4
click at [73, 62] on div "Resumen" at bounding box center [66, 63] width 36 height 9
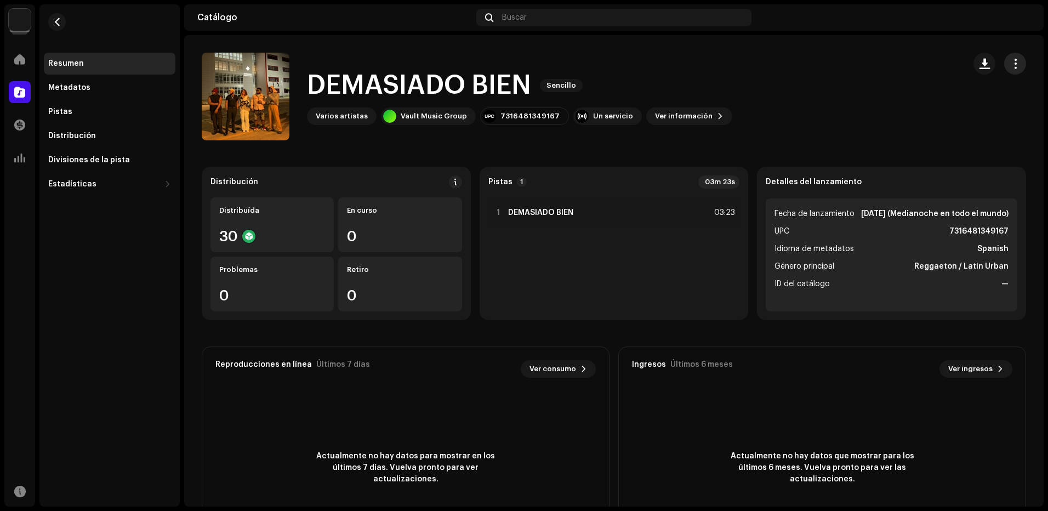
click at [1012, 66] on span "button" at bounding box center [1015, 63] width 10 height 9
click at [940, 110] on div "Editar" at bounding box center [959, 112] width 102 height 9
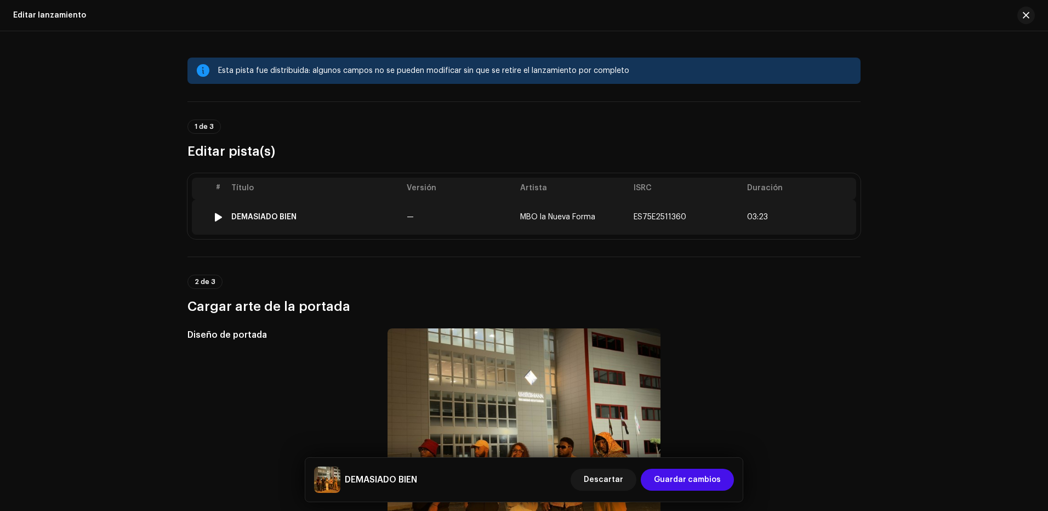
click at [452, 218] on td "—" at bounding box center [458, 217] width 113 height 35
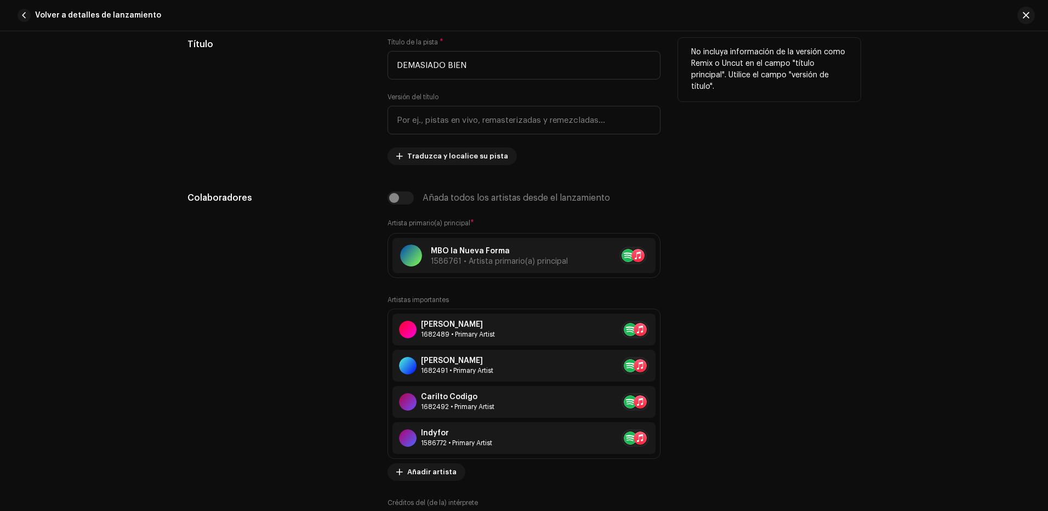
scroll to position [603, 0]
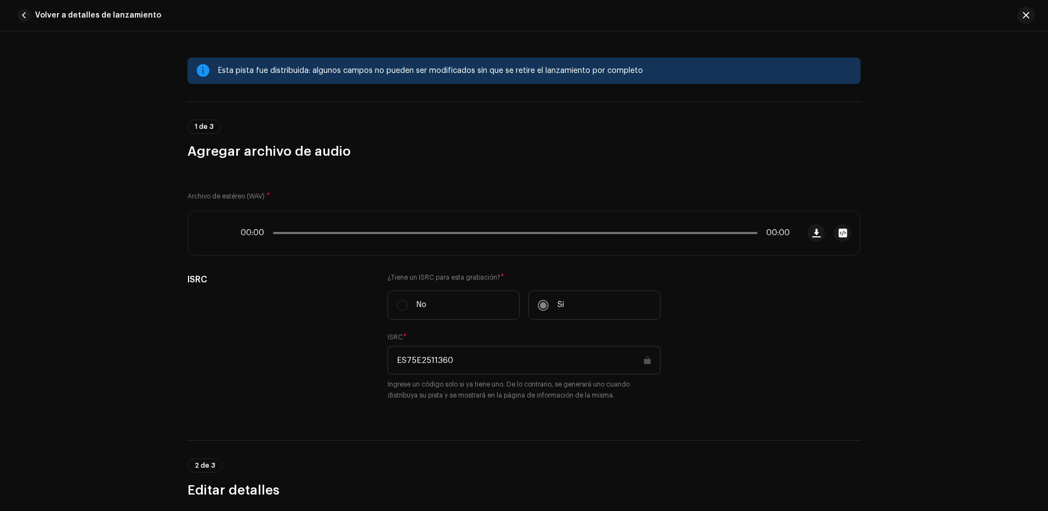
scroll to position [603, 0]
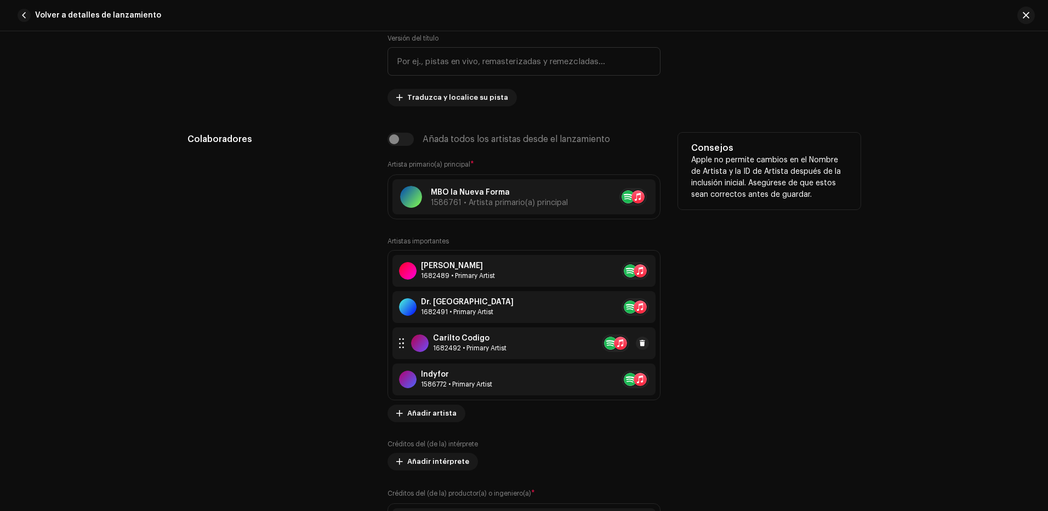
click at [493, 345] on div "1682492 • Primary Artist" at bounding box center [469, 348] width 73 height 9
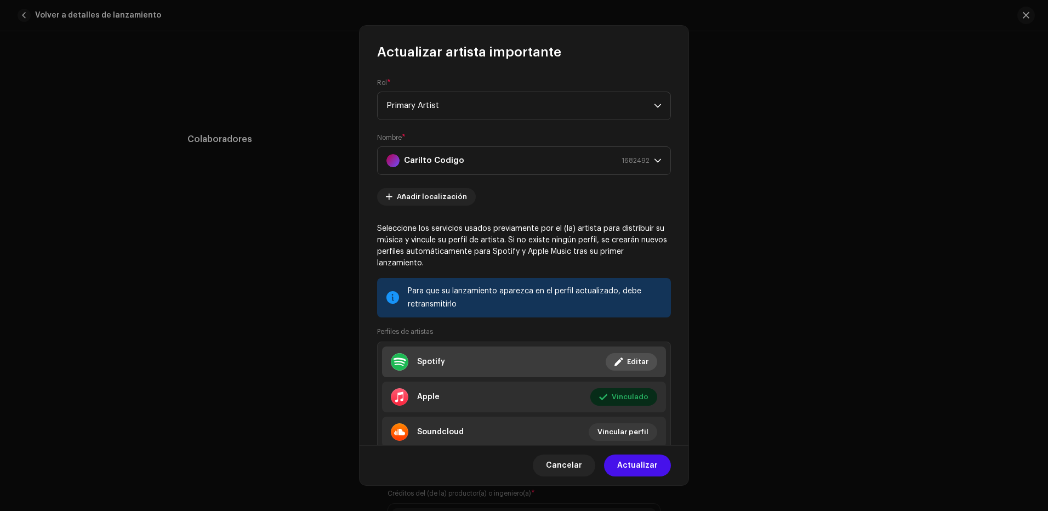
click at [588, 369] on li "Spotify Vinculado Editar" at bounding box center [524, 361] width 284 height 31
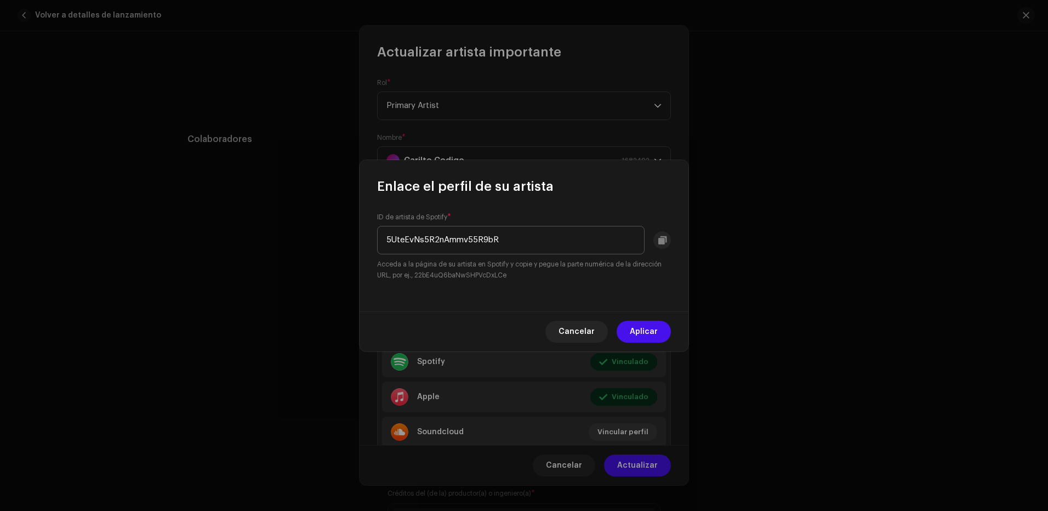
click at [491, 242] on input "5UteEvNs5R2nAmmv55R9bR" at bounding box center [511, 240] width 268 height 29
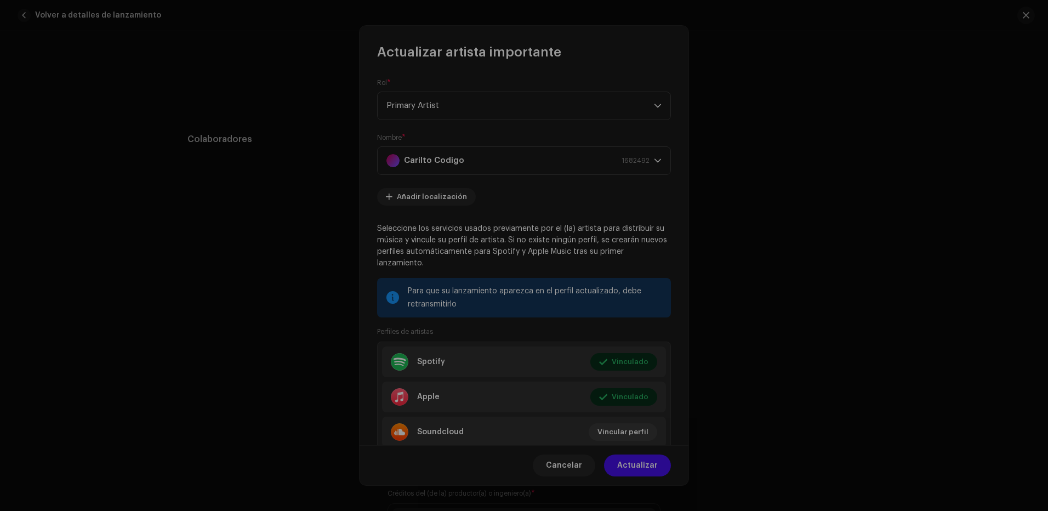
click at [149, 258] on div "Enlace el perfil de su artista ID de artista de Spotify * 5UteEvNs5R2nAmmv55R9b…" at bounding box center [524, 255] width 1048 height 511
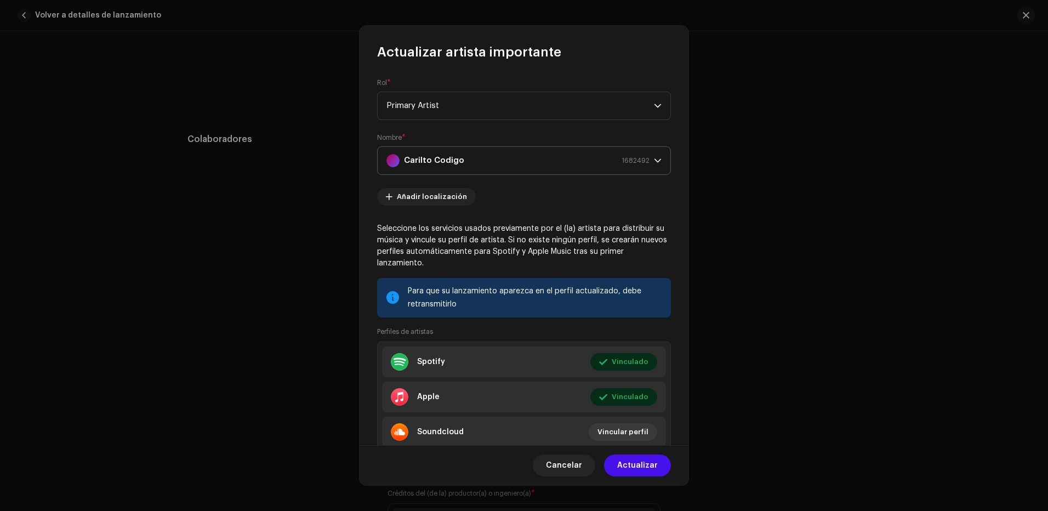
click at [471, 161] on div "Carilto Codigo 1682492" at bounding box center [517, 160] width 263 height 27
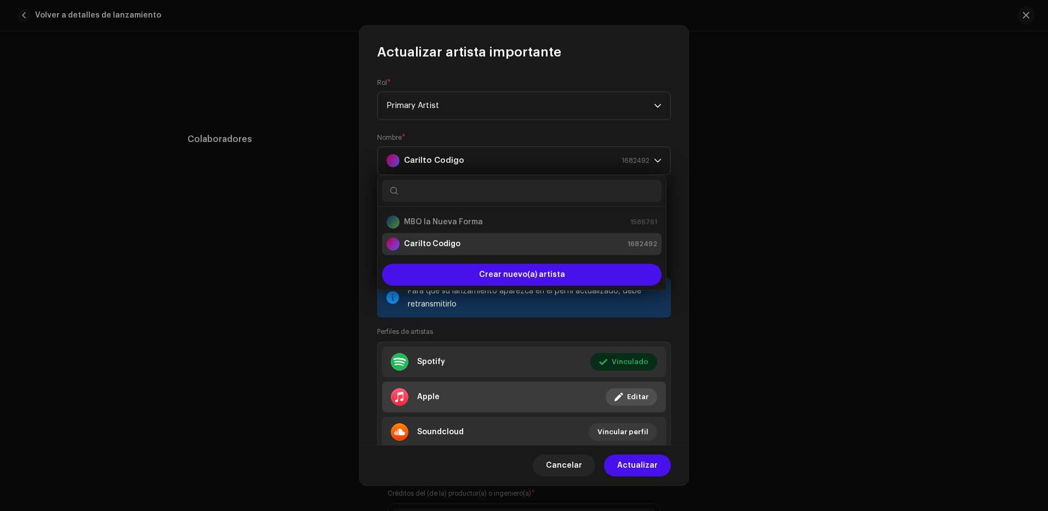
click at [538, 401] on li "Apple Vinculado Editar" at bounding box center [524, 397] width 284 height 31
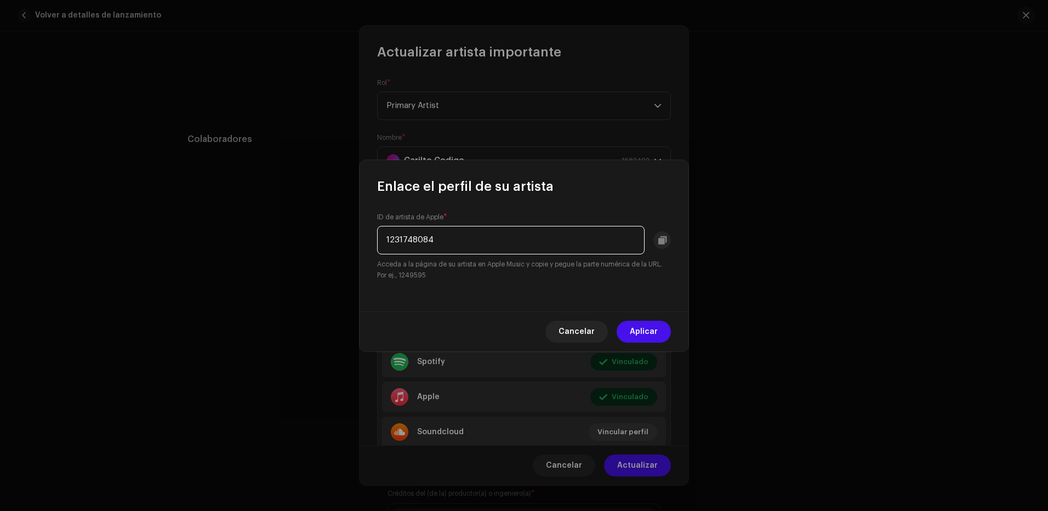
click at [449, 244] on input "1231748084" at bounding box center [511, 240] width 268 height 29
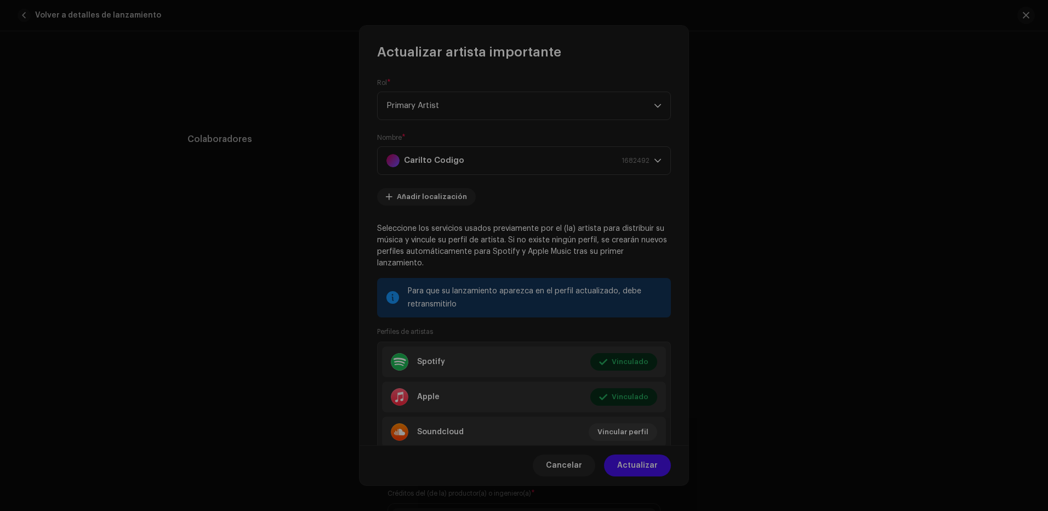
click at [453, 439] on div "Enlace el perfil de su artista ID de artista de Apple * 1231748084 Acceda a la …" at bounding box center [524, 255] width 1048 height 511
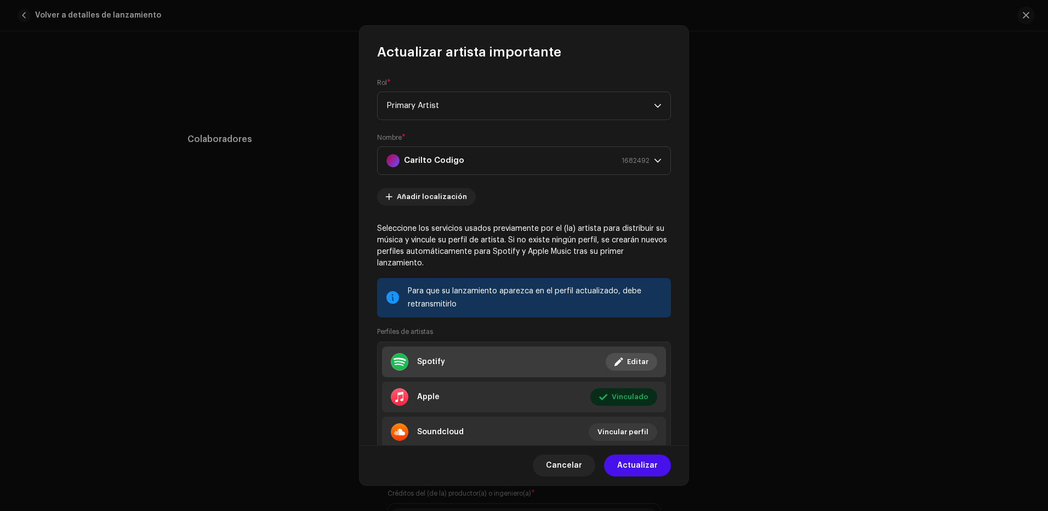
click at [561, 365] on li "Spotify Vinculado Editar" at bounding box center [524, 361] width 284 height 31
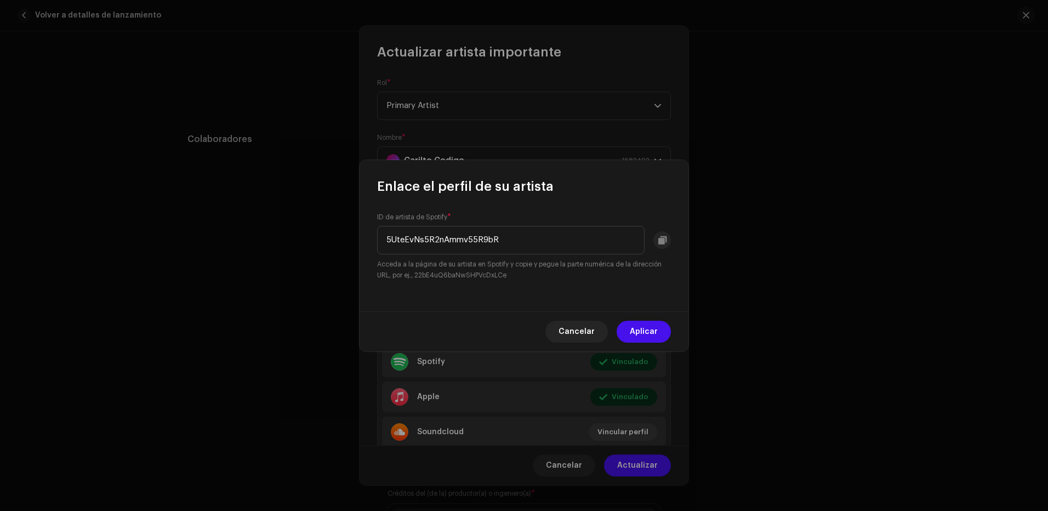
click at [493, 225] on div "ID de artista de Spotify * 5UteEvNs5R2nAmmv55R9bR Acceda a la página de su arti…" at bounding box center [524, 247] width 294 height 68
click at [498, 231] on input "5UteEvNs5R2nAmmv55R9bR" at bounding box center [511, 240] width 268 height 29
click at [497, 231] on input "5UteEvNs5R2nAmmv55R9bR" at bounding box center [511, 240] width 268 height 29
click at [591, 334] on span "Cancelar" at bounding box center [577, 332] width 36 height 22
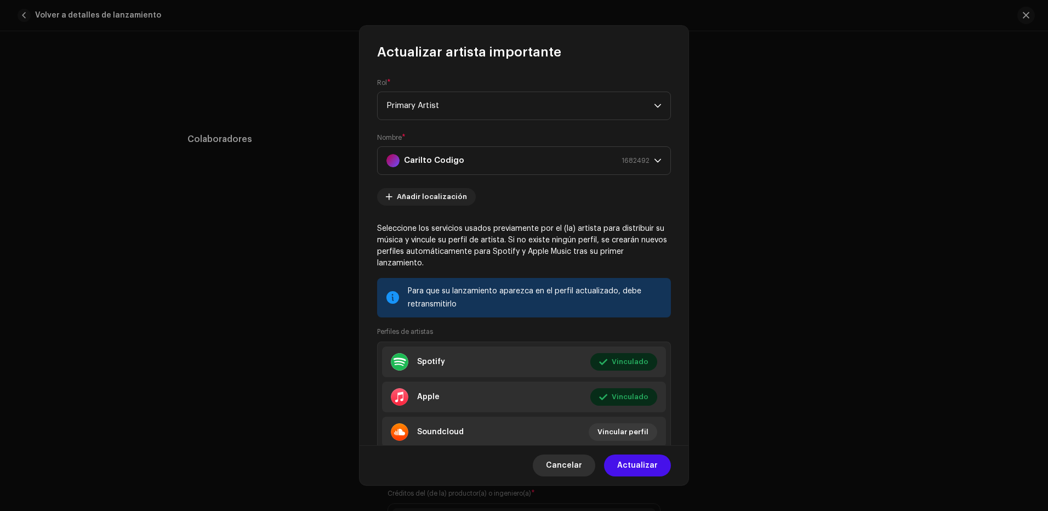
click at [595, 462] on button "Cancelar" at bounding box center [564, 465] width 62 height 22
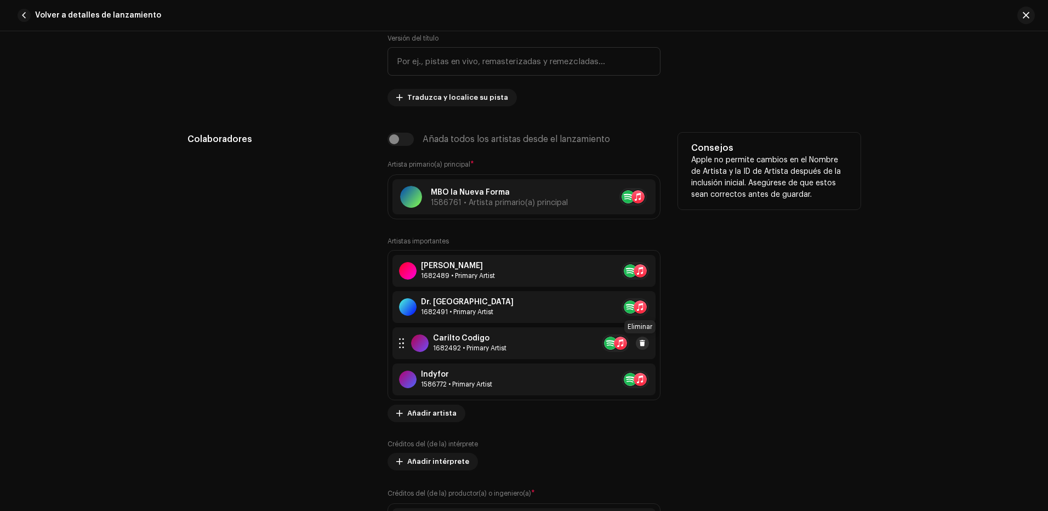
click at [639, 344] on span at bounding box center [642, 343] width 7 height 9
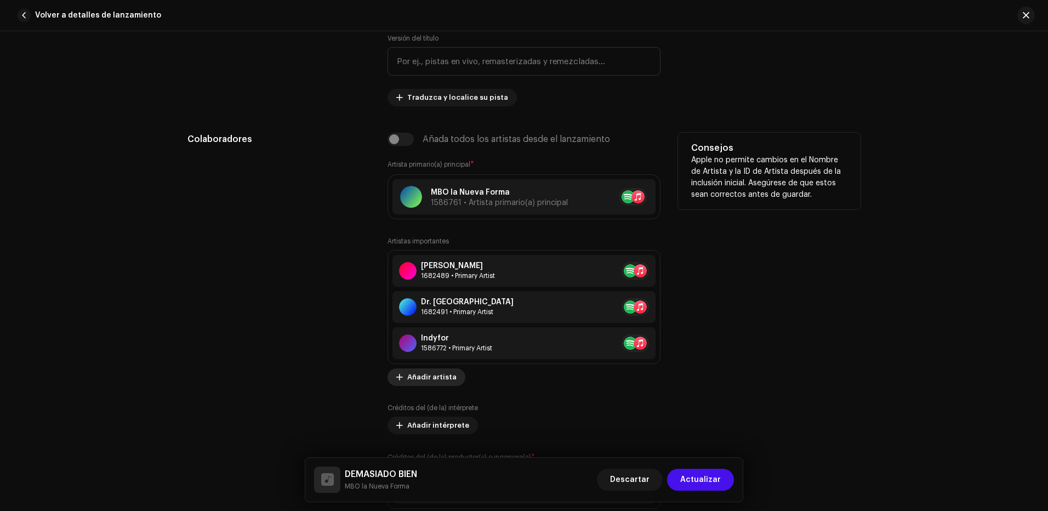
click at [440, 376] on span "Añadir artista" at bounding box center [431, 377] width 49 height 22
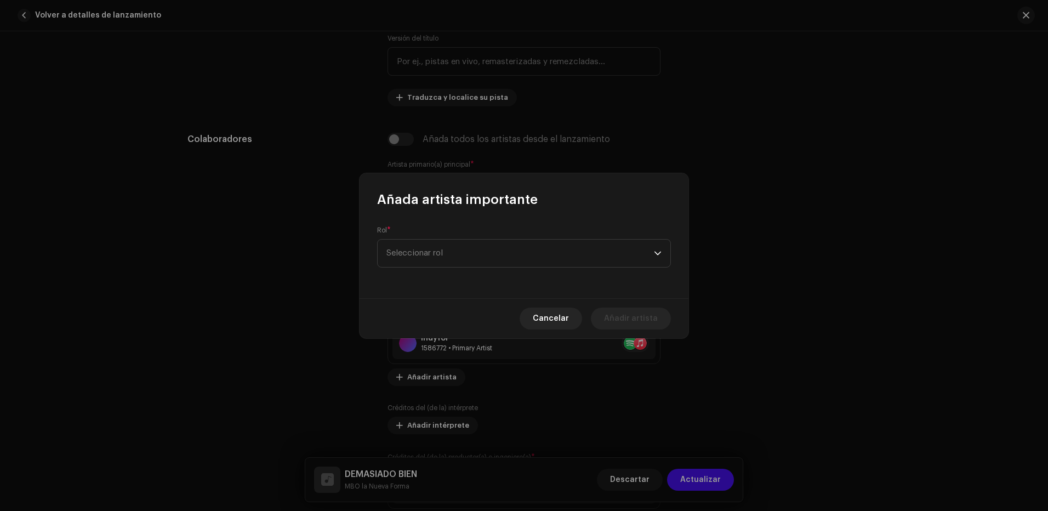
click at [454, 269] on div "Rol * Seleccionar rol" at bounding box center [524, 253] width 329 height 90
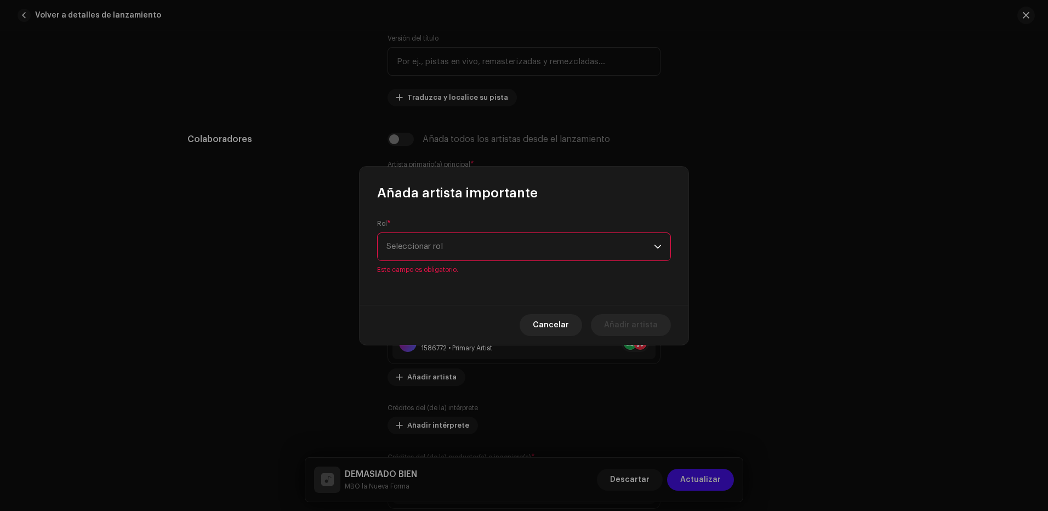
click at [457, 253] on span "Seleccionar rol" at bounding box center [520, 246] width 268 height 27
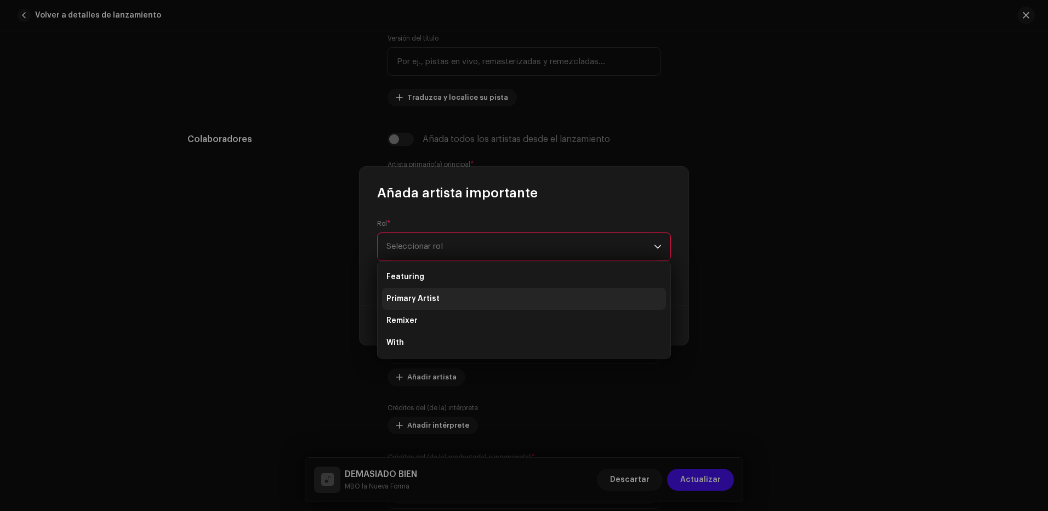
click at [434, 298] on span "Primary Artist" at bounding box center [412, 298] width 53 height 11
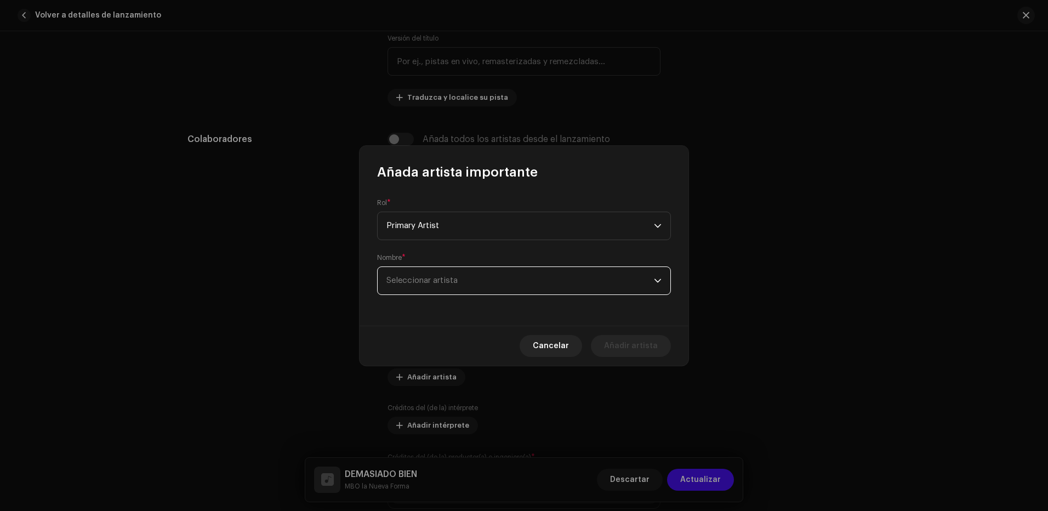
click at [434, 286] on span "Seleccionar artista" at bounding box center [520, 280] width 268 height 27
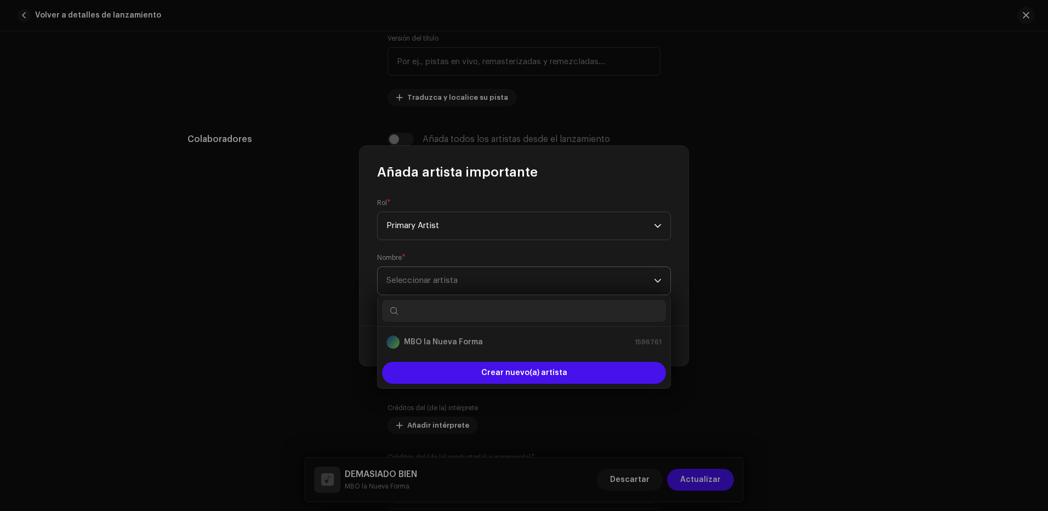
type input "c"
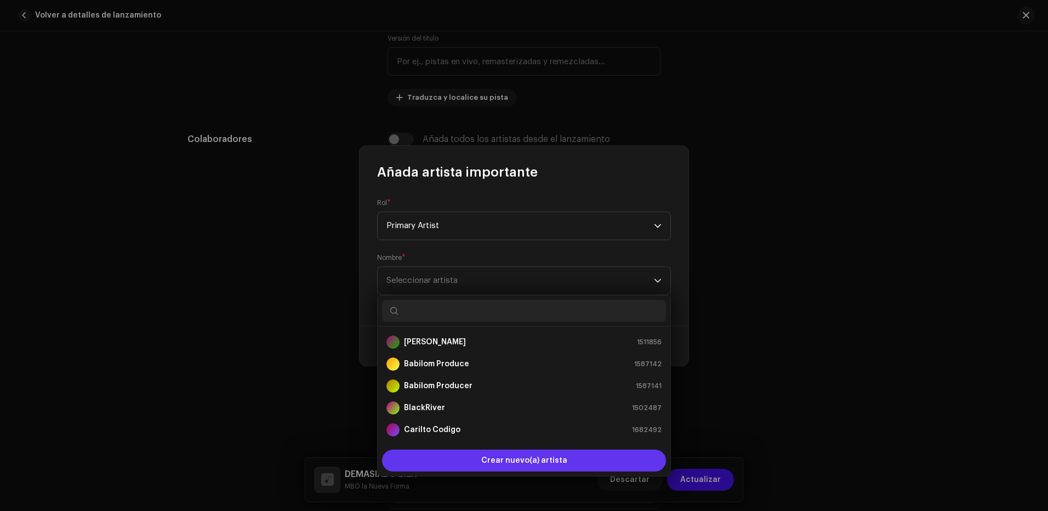
scroll to position [18, 0]
click at [496, 458] on span "Crear nuevo(a) artista" at bounding box center [524, 461] width 86 height 22
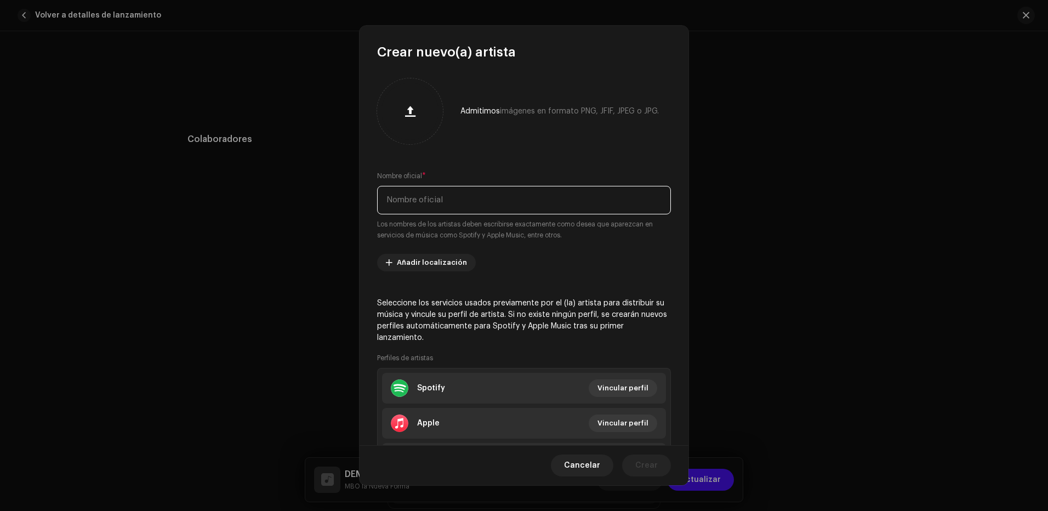
click at [447, 208] on input "text" at bounding box center [524, 200] width 294 height 29
type input "C"
type input "Carlito Codigo"
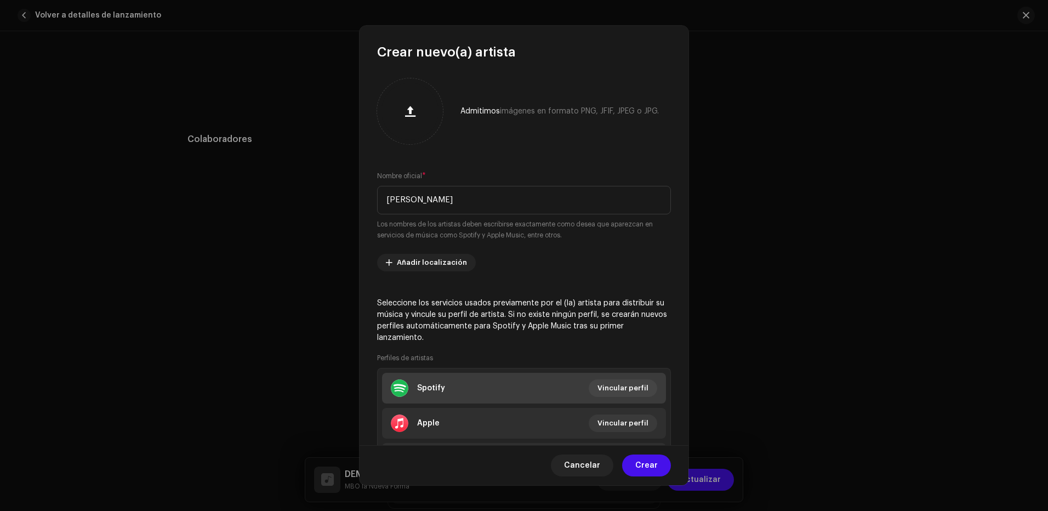
click at [495, 385] on li "Spotify Vincular perfil" at bounding box center [524, 388] width 284 height 31
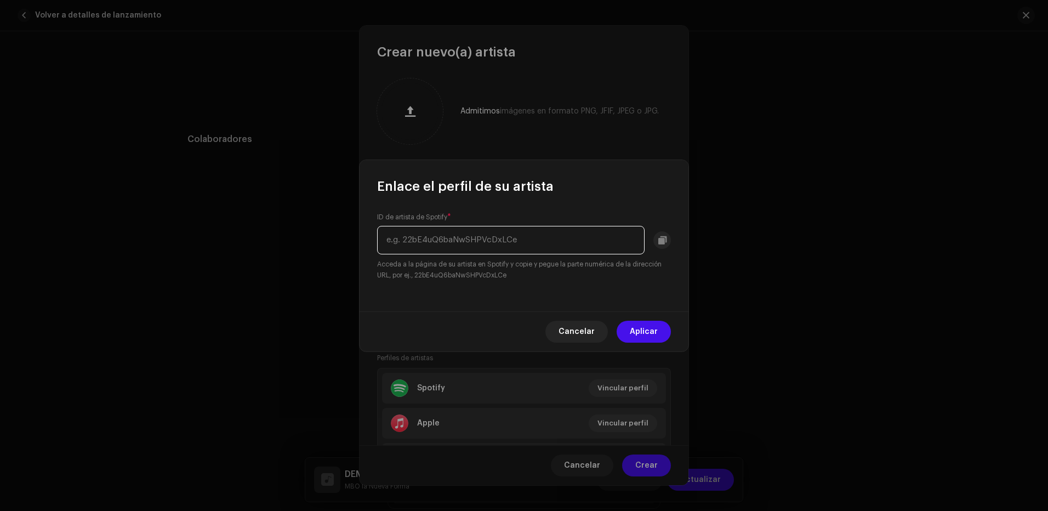
paste input "5UteEvNs5R2nAmmv55R9bR"
type input "5UteEvNs5R2nAmmv55R9bR"
click at [639, 333] on span "Aplicar" at bounding box center [644, 332] width 28 height 22
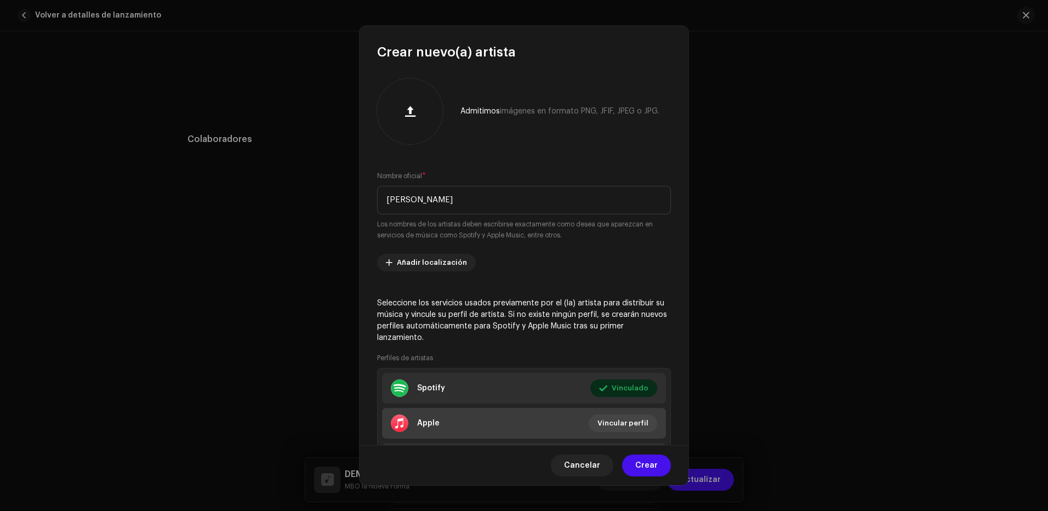
click at [477, 414] on li "Apple Vincular perfil" at bounding box center [524, 423] width 284 height 31
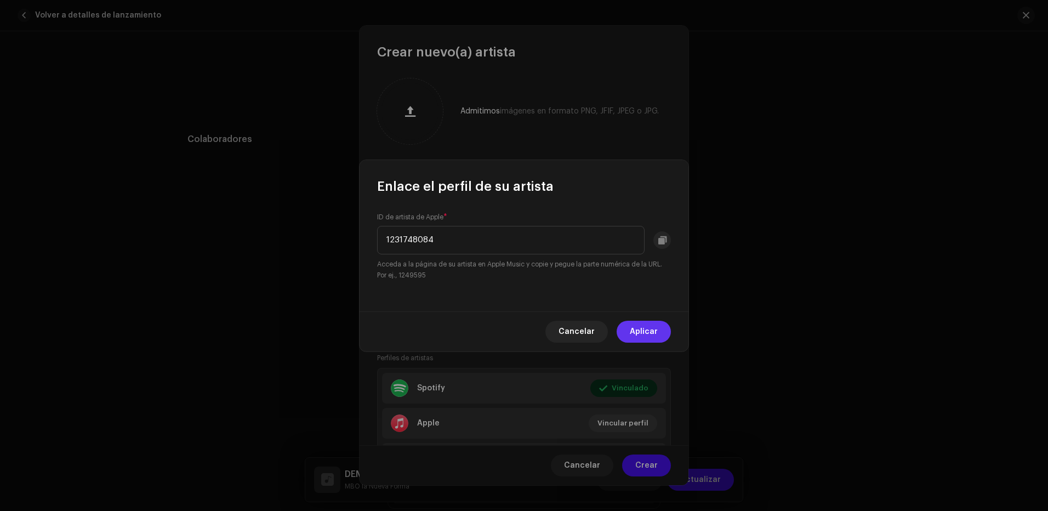
type input "1231748084"
click at [630, 329] on button "Aplicar" at bounding box center [644, 332] width 54 height 22
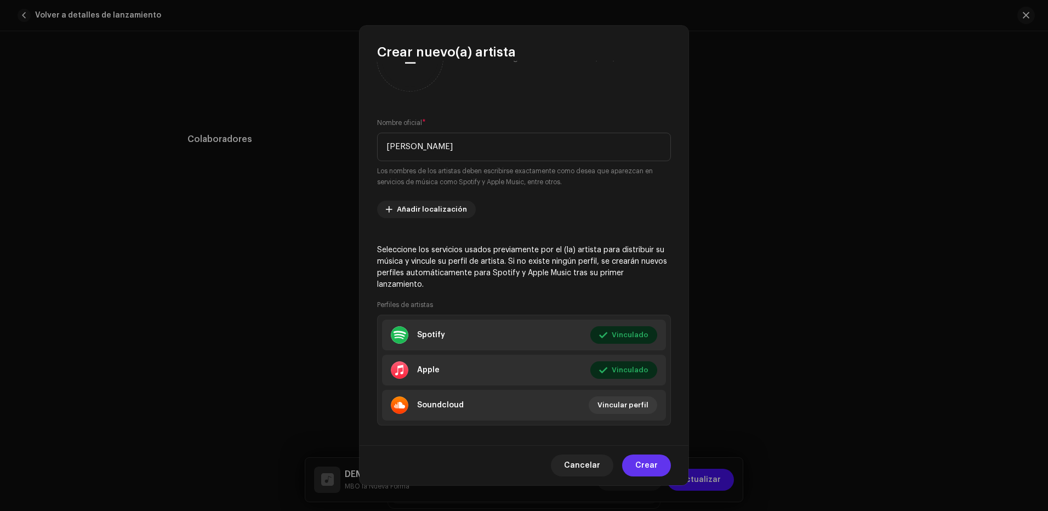
scroll to position [64, 0]
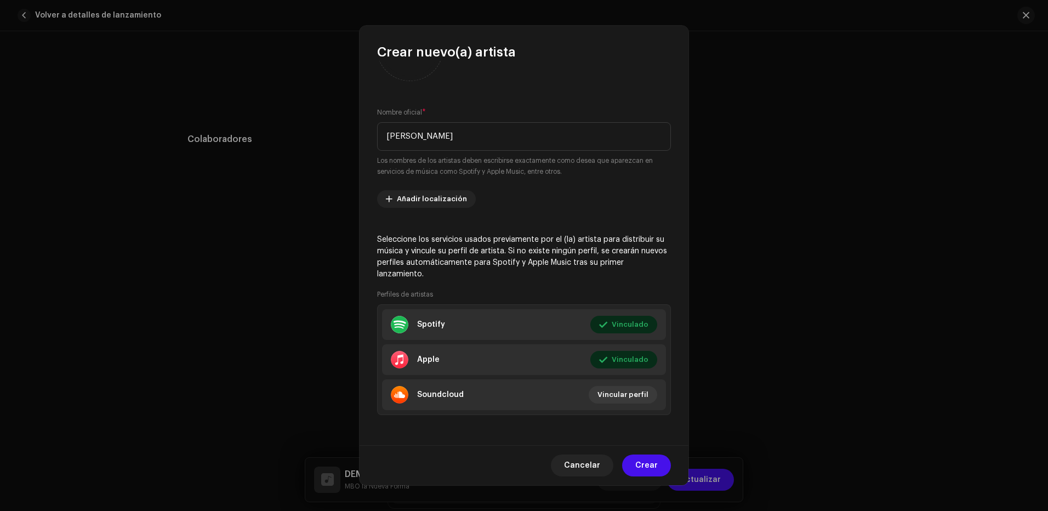
click at [654, 463] on span "Crear" at bounding box center [646, 465] width 22 height 22
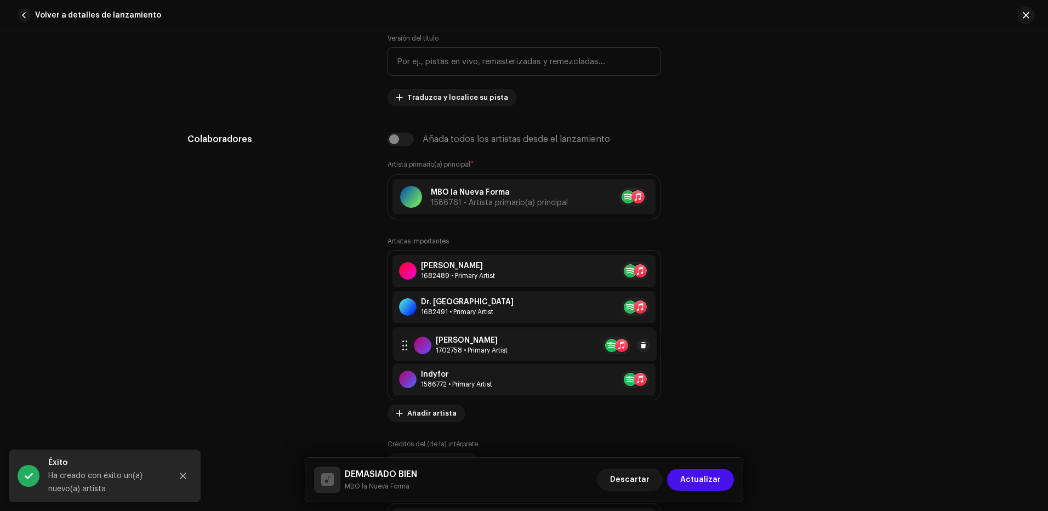
drag, startPoint x: 399, startPoint y: 380, endPoint x: 400, endPoint y: 342, distance: 38.4
click at [706, 479] on span "Actualizar" at bounding box center [700, 480] width 41 height 22
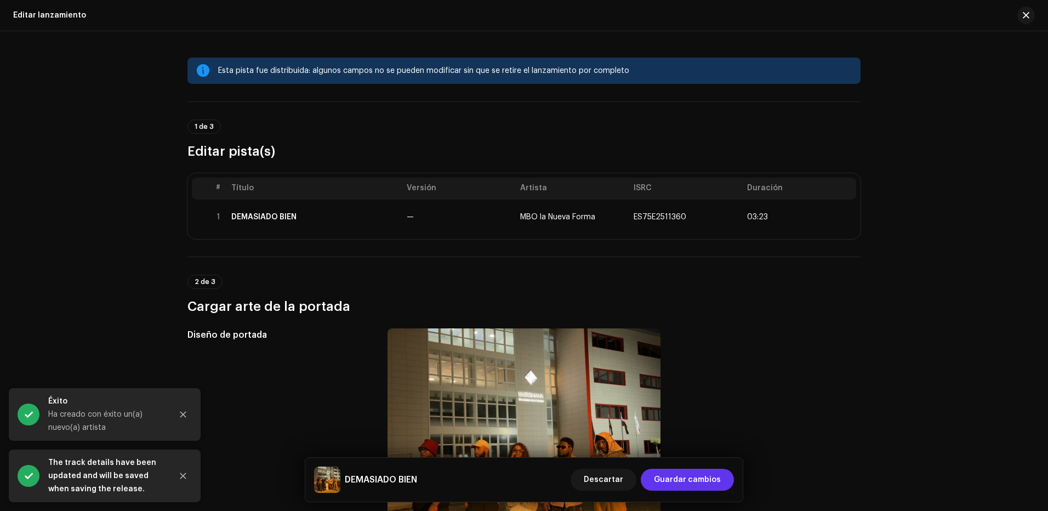
click at [714, 483] on span "Guardar cambios" at bounding box center [687, 480] width 67 height 22
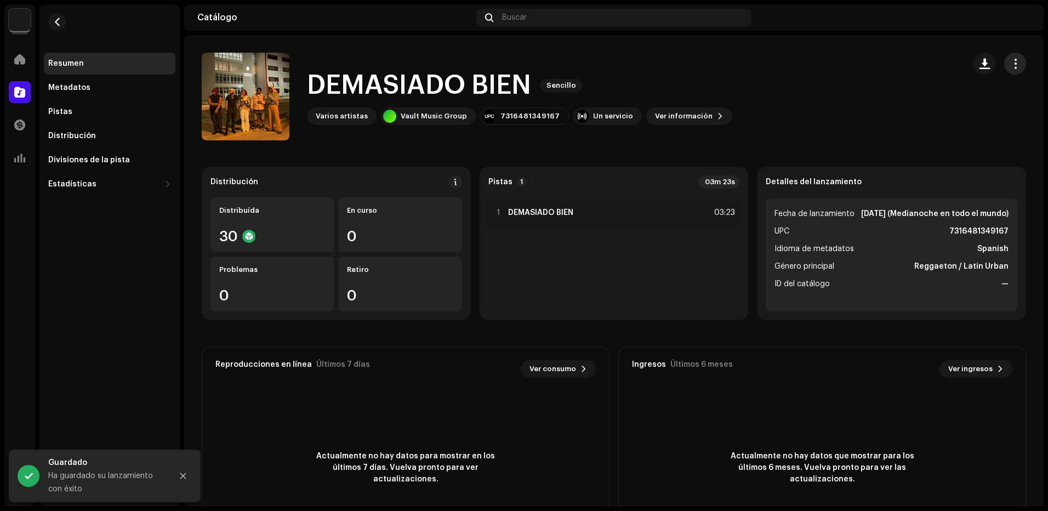
click at [1010, 60] on span "button" at bounding box center [1015, 63] width 10 height 9
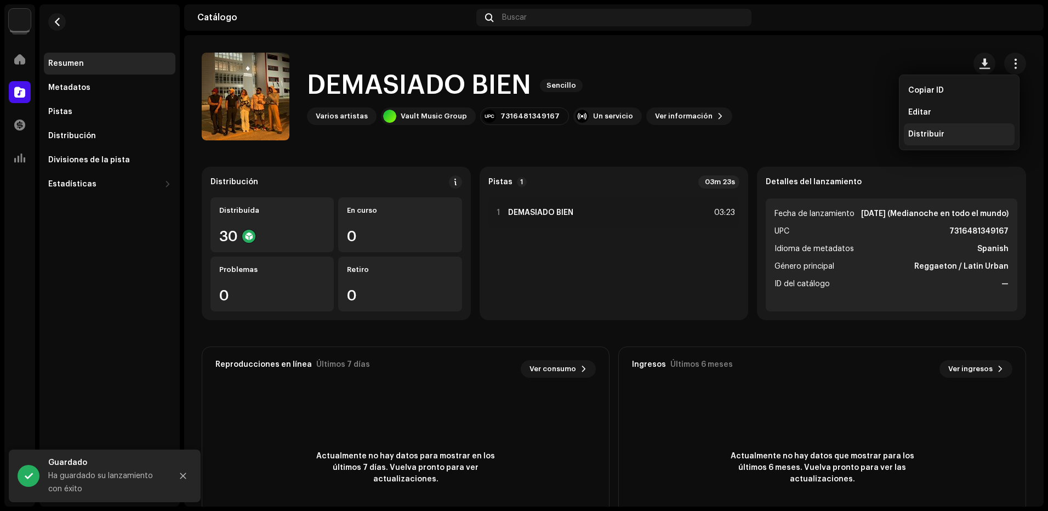
click at [946, 124] on div "Distribuir" at bounding box center [959, 134] width 111 height 22
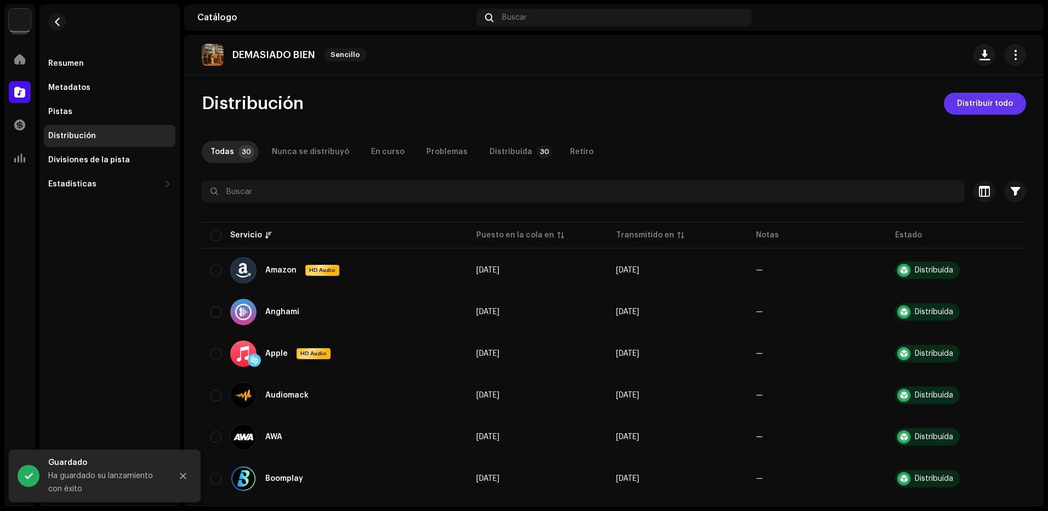
click at [988, 109] on span "Distribuir todo" at bounding box center [985, 104] width 56 height 22
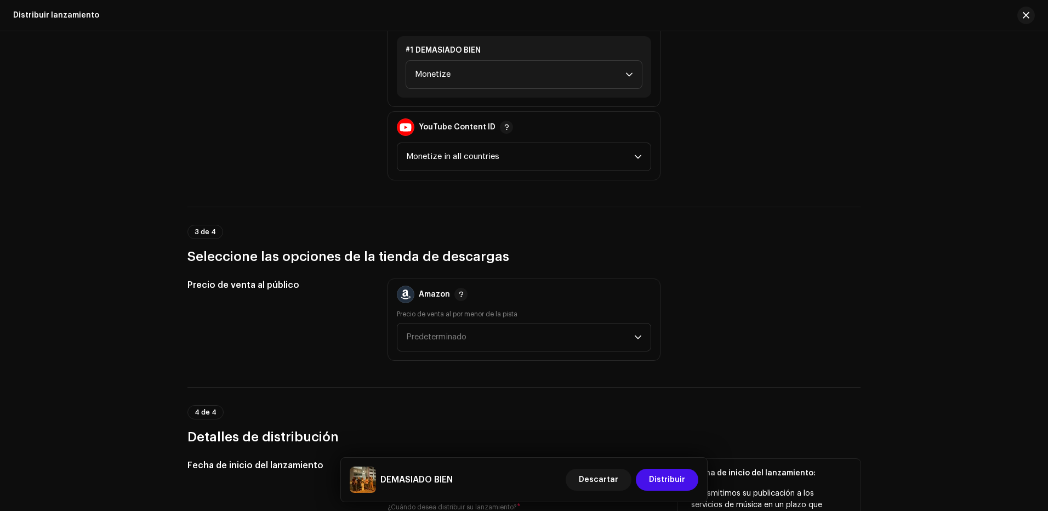
scroll to position [1618, 0]
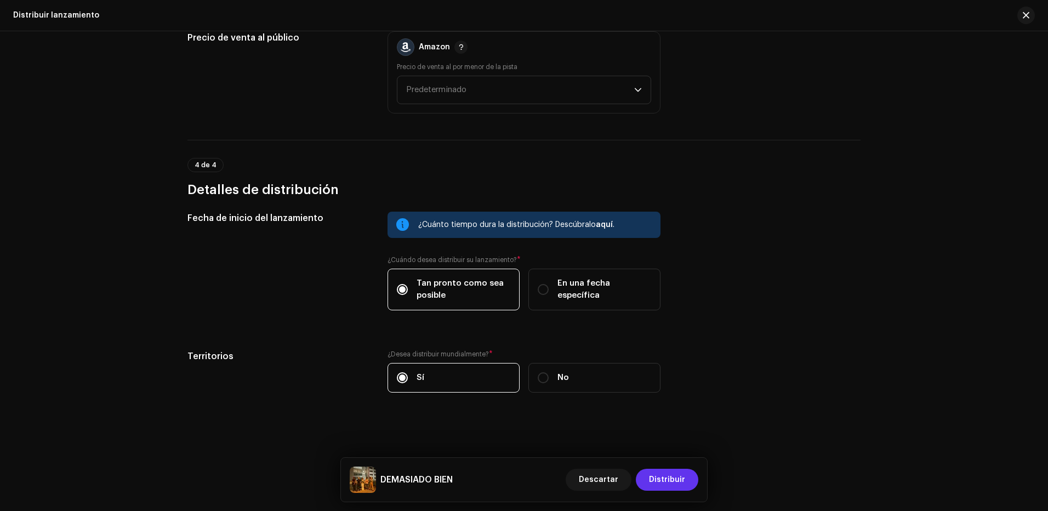
click at [662, 469] on span "Distribuir" at bounding box center [667, 480] width 36 height 22
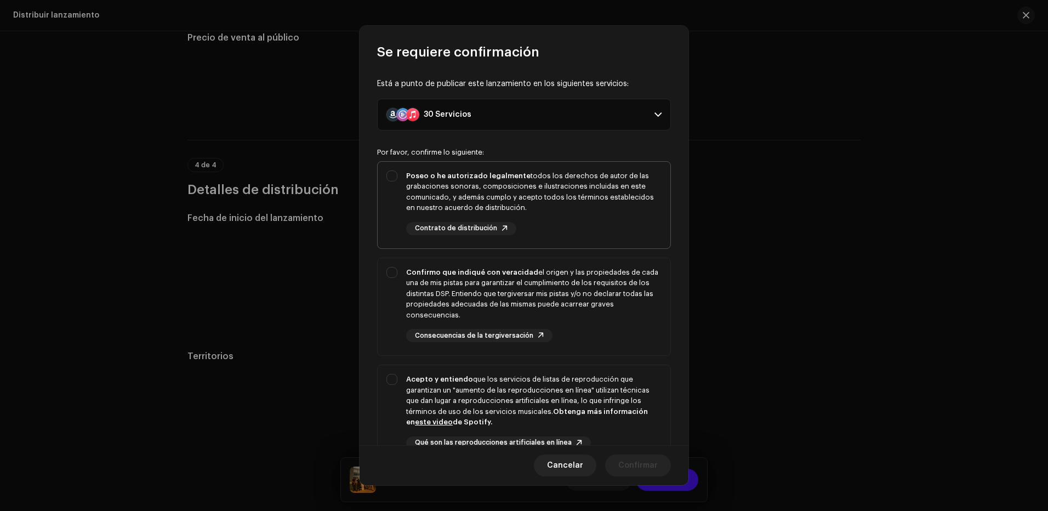
click at [564, 228] on div "Poseo o he autorizado legalmente todos los derechos de autor de las grabaciones…" at bounding box center [533, 202] width 255 height 65
checkbox input "true"
click at [584, 283] on div "Confirmo que indiqué con veracidad el origen y las propiedades de cada una de m…" at bounding box center [533, 294] width 255 height 54
checkbox input "true"
click at [604, 384] on div "Acepto y entiendo que los servicios de listas de reproducción que garantizan un…" at bounding box center [533, 401] width 255 height 54
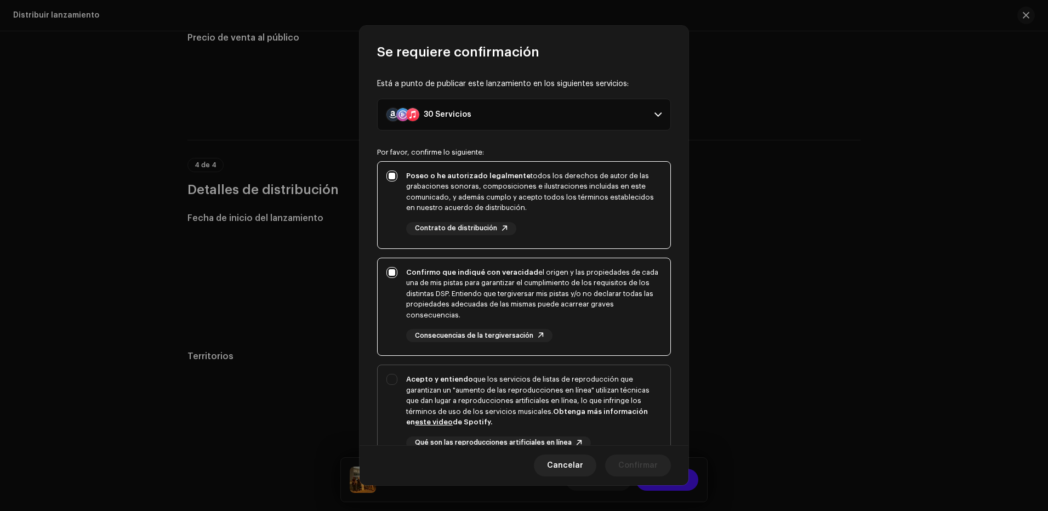
checkbox input "true"
click at [642, 458] on span "Confirmar" at bounding box center [637, 465] width 39 height 22
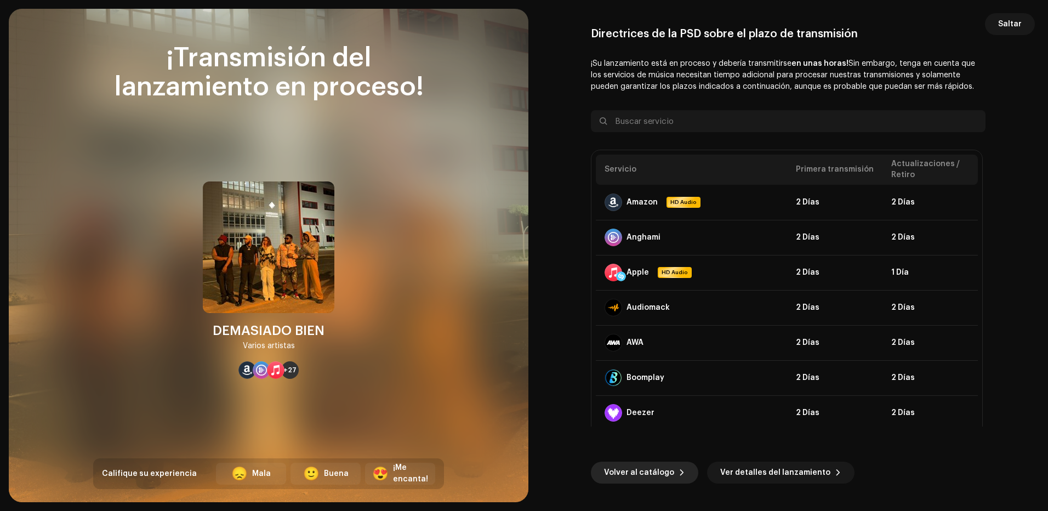
click at [609, 462] on span "Volver al catálogo" at bounding box center [639, 473] width 70 height 22
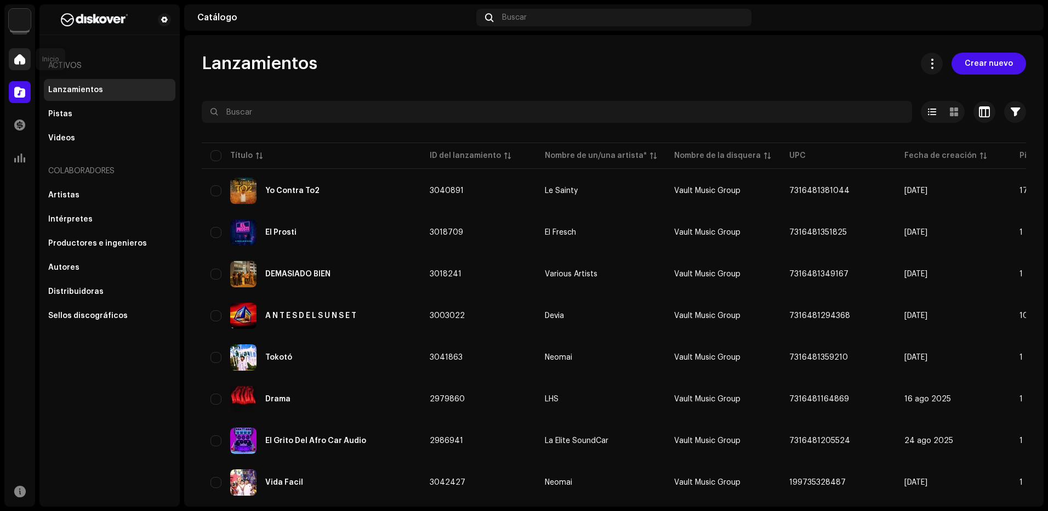
click at [28, 61] on div at bounding box center [20, 59] width 22 height 22
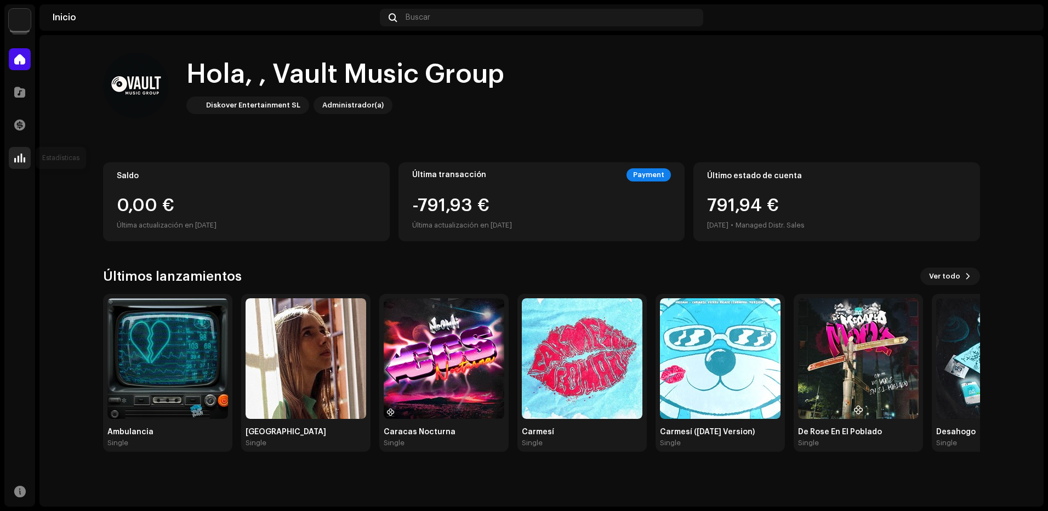
click at [16, 158] on span at bounding box center [19, 157] width 11 height 9
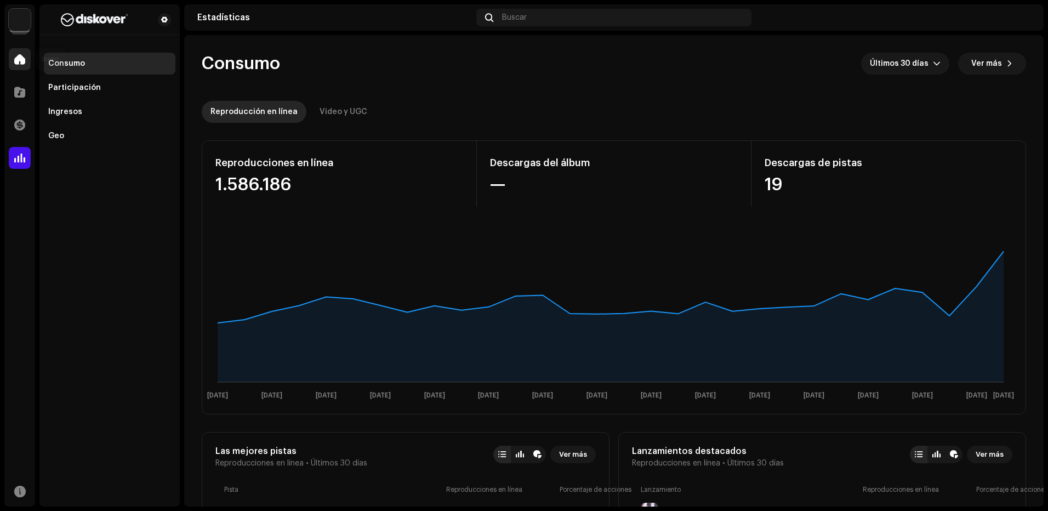
click at [17, 60] on span at bounding box center [19, 59] width 11 height 9
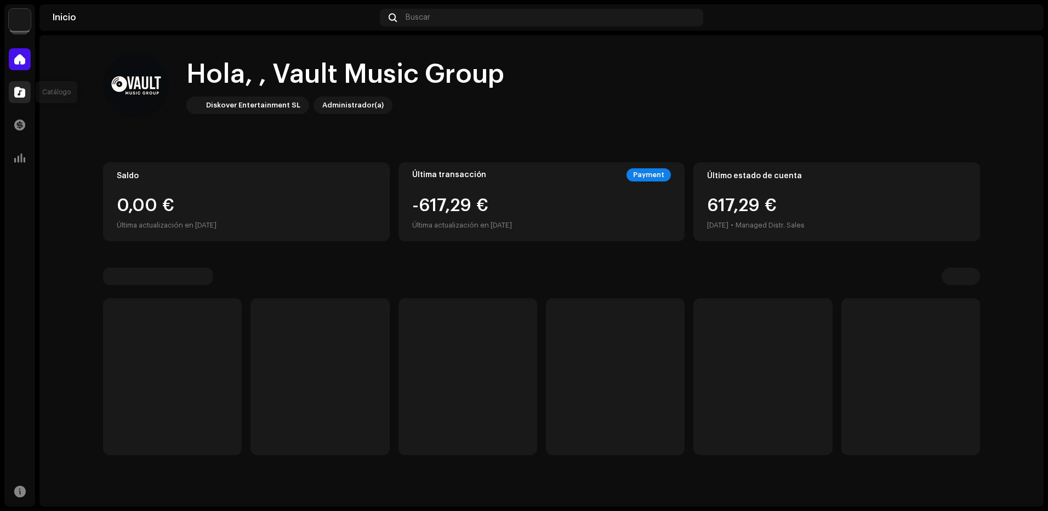
click at [15, 88] on span at bounding box center [19, 92] width 11 height 9
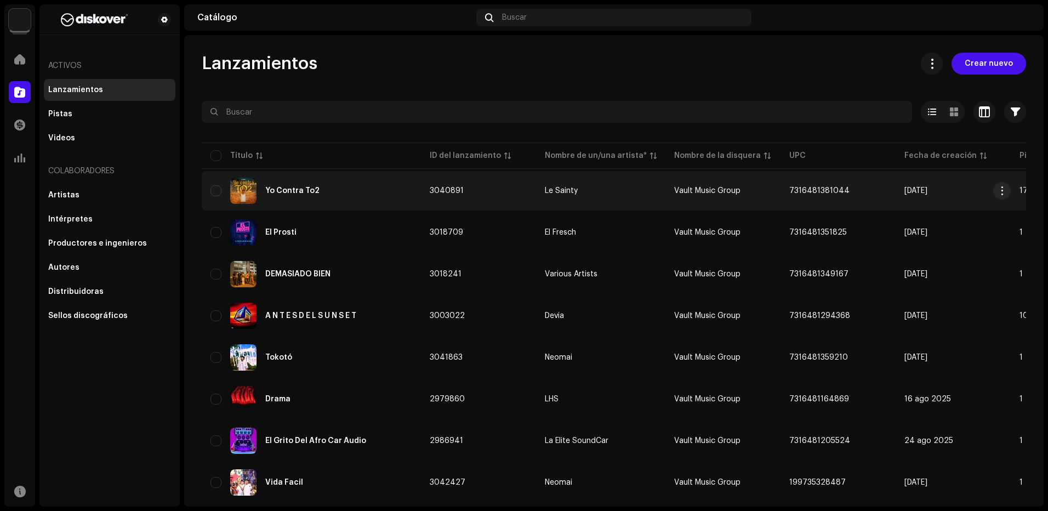
click at [431, 186] on td "3040891" at bounding box center [478, 190] width 115 height 39
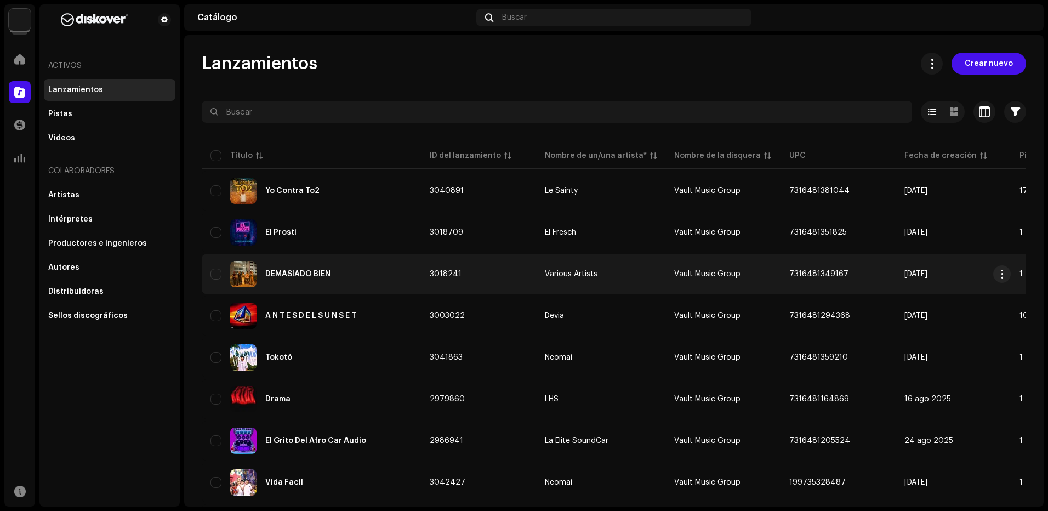
click at [473, 274] on td "3018241" at bounding box center [478, 273] width 115 height 39
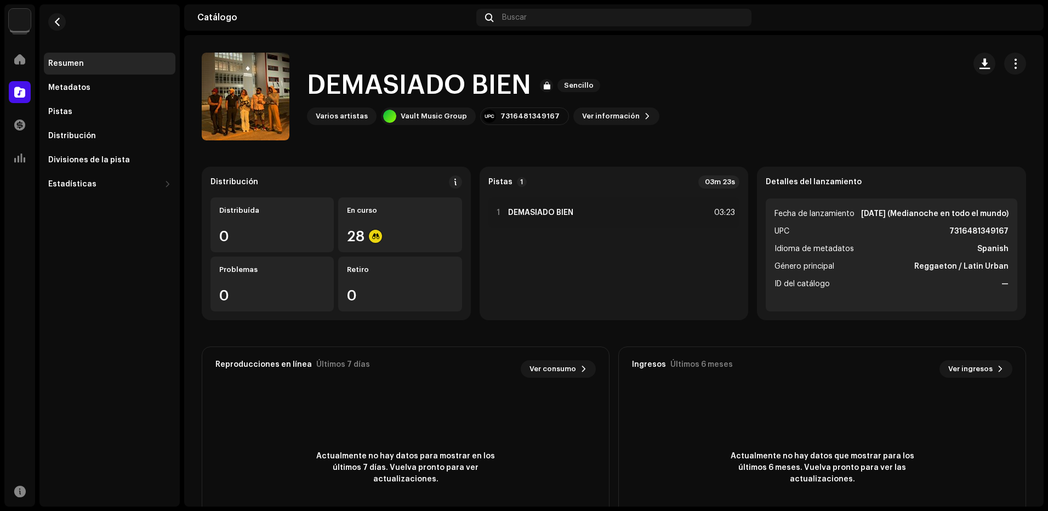
click at [352, 117] on div "Varios artistas" at bounding box center [342, 116] width 52 height 9
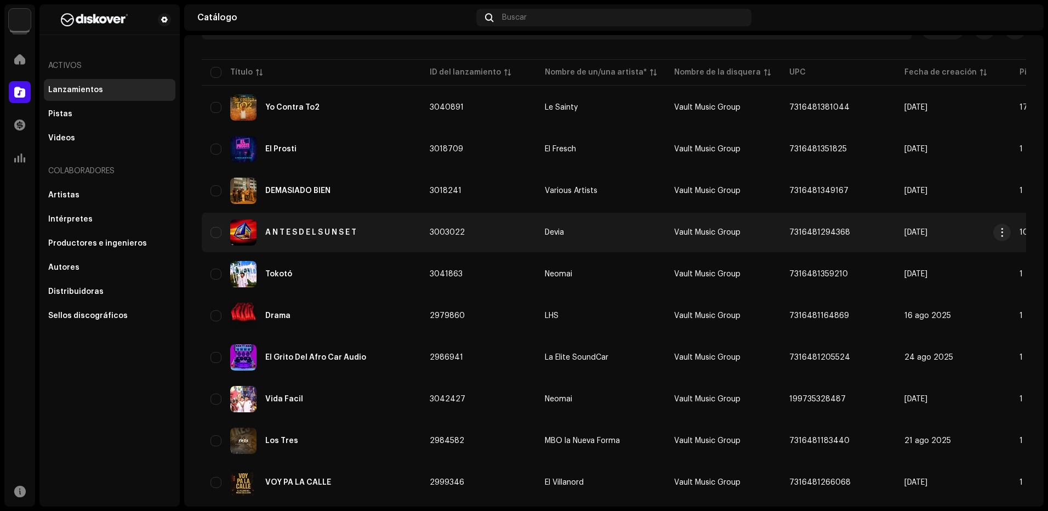
scroll to position [110, 0]
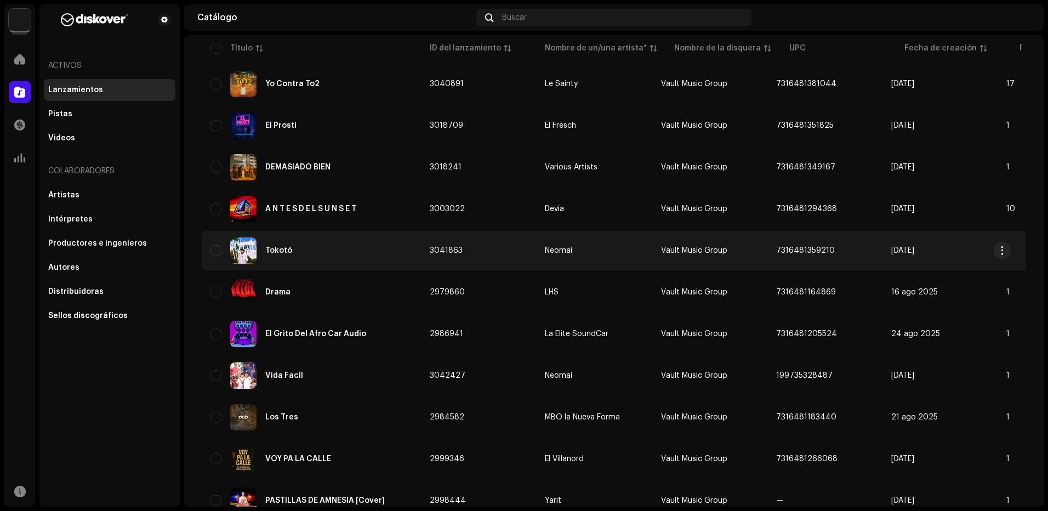
click at [458, 238] on td "3041863" at bounding box center [478, 250] width 115 height 39
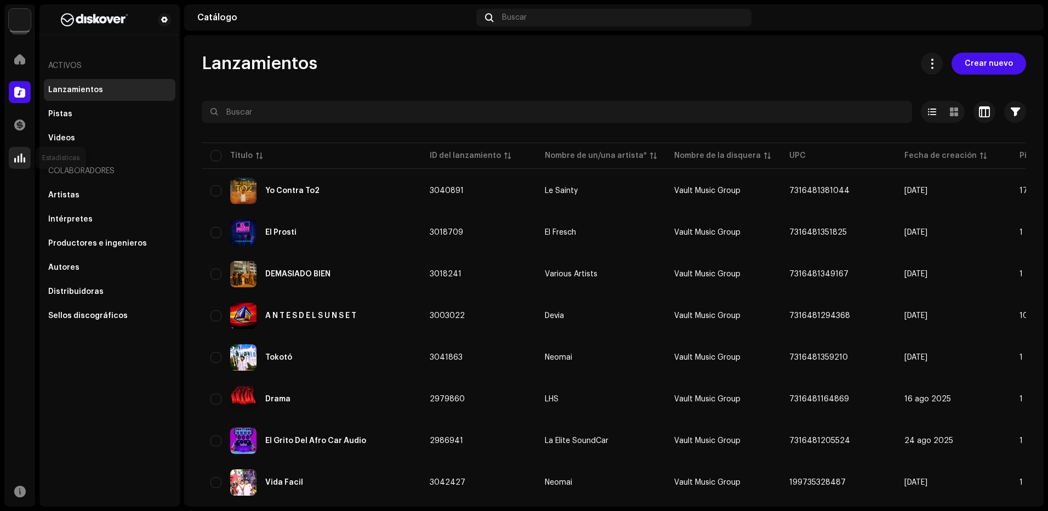
click at [15, 164] on div at bounding box center [20, 158] width 22 height 22
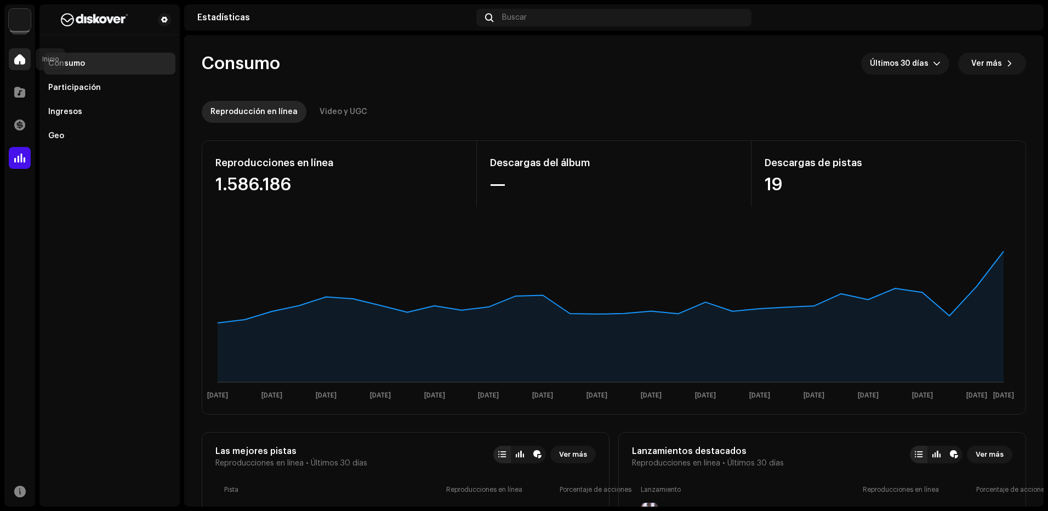
click at [13, 60] on div at bounding box center [20, 59] width 22 height 22
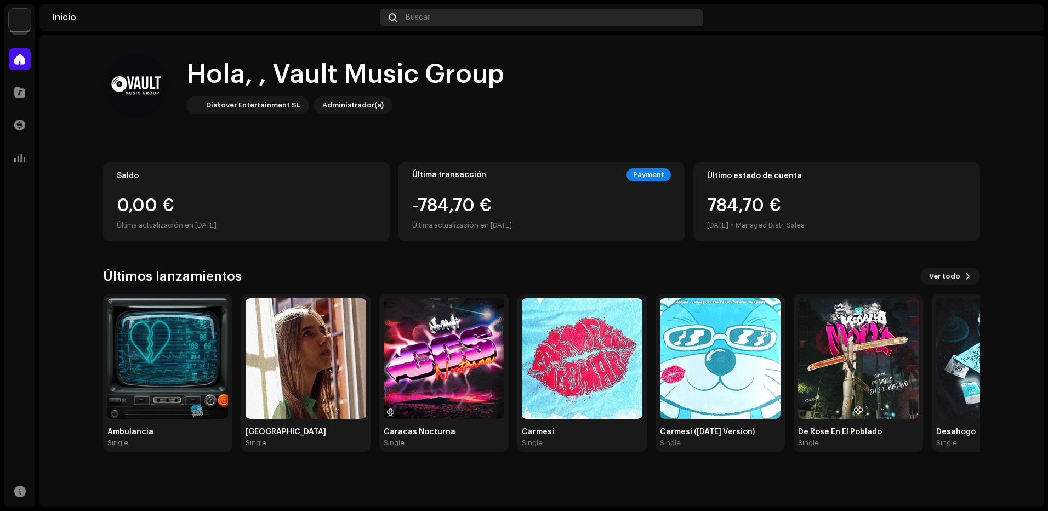
click at [433, 18] on div "Buscar" at bounding box center [541, 18] width 323 height 18
click at [20, 94] on span at bounding box center [19, 92] width 11 height 9
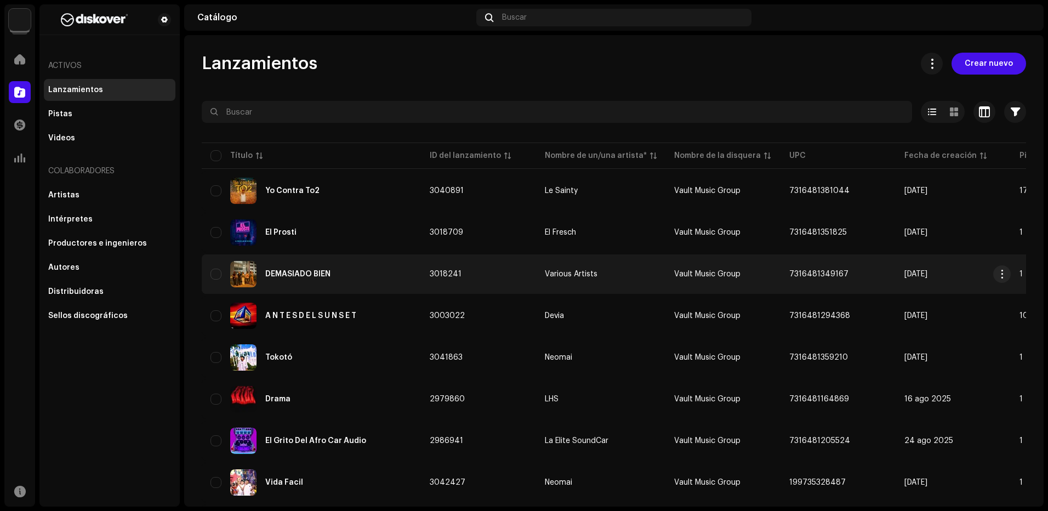
click at [375, 292] on td "DEMASIADO BIEN" at bounding box center [311, 273] width 219 height 39
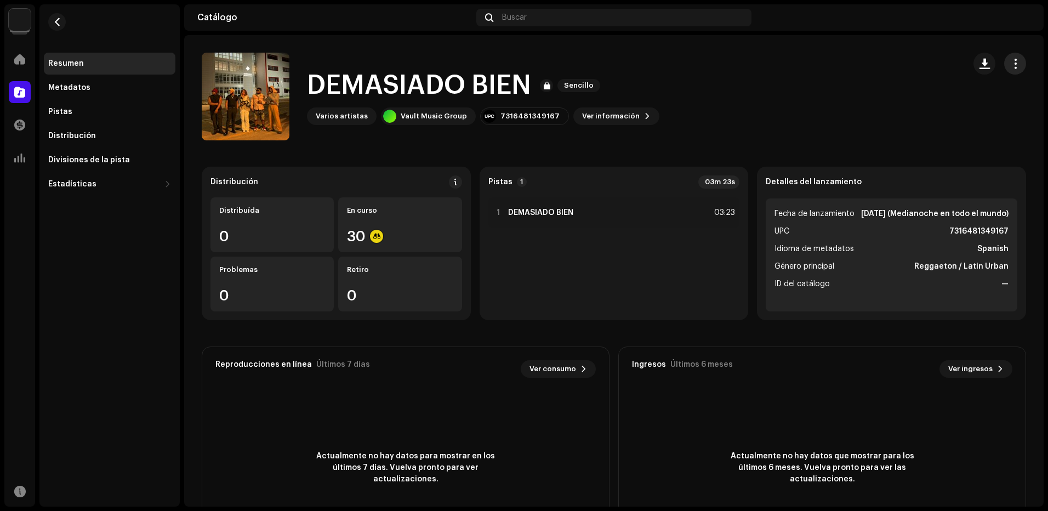
click at [1004, 69] on button "button" at bounding box center [1015, 64] width 22 height 22
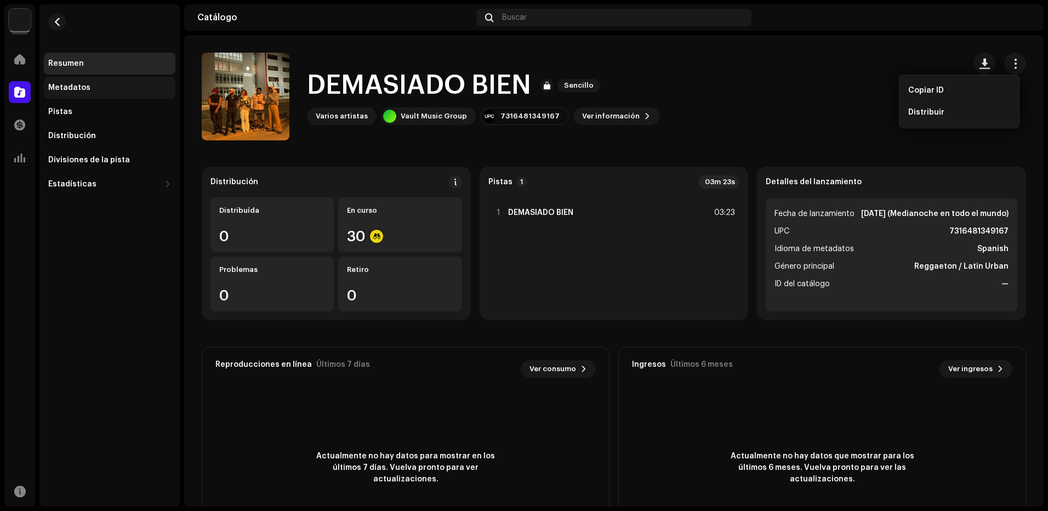
click at [79, 97] on div "Metadatos" at bounding box center [110, 88] width 132 height 22
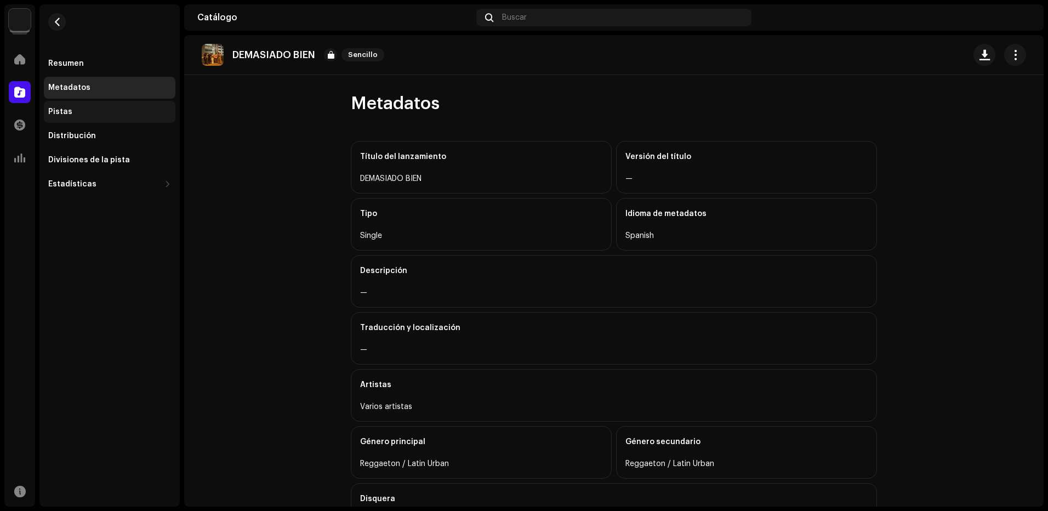
click at [93, 114] on div "Pistas" at bounding box center [109, 111] width 123 height 9
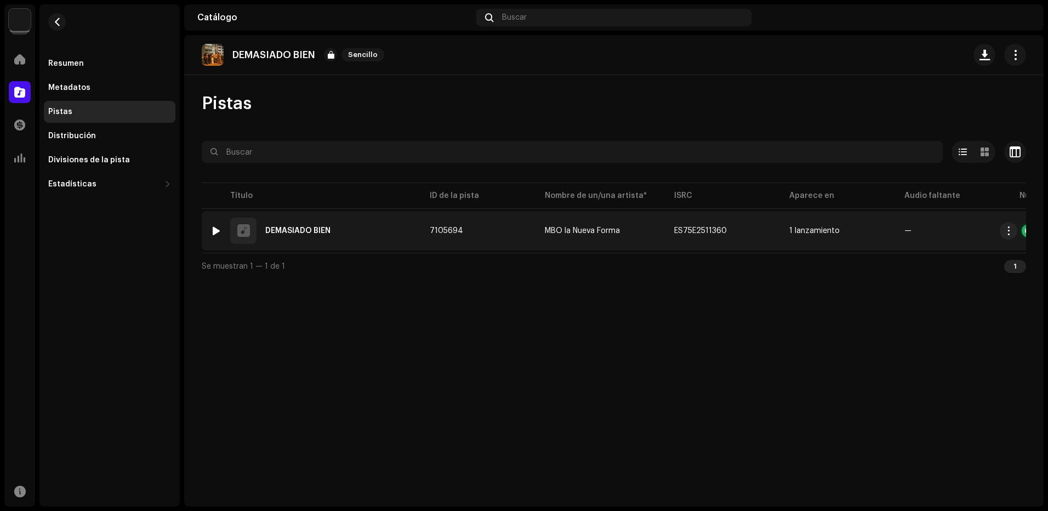
click at [400, 219] on div "1 DEMASIADO BIEN" at bounding box center [312, 231] width 202 height 26
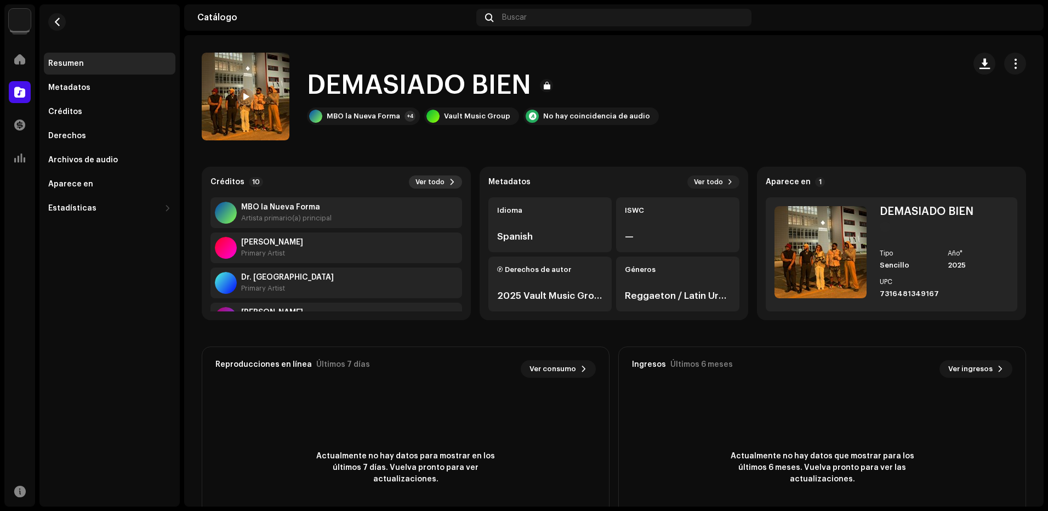
click at [436, 183] on span "Ver todo" at bounding box center [430, 182] width 29 height 9
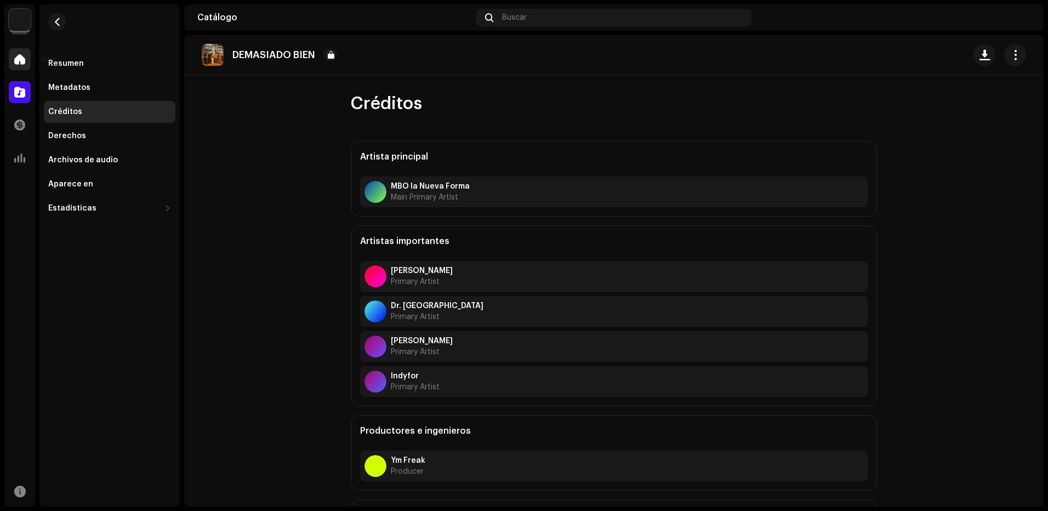
click at [10, 50] on div at bounding box center [20, 59] width 22 height 22
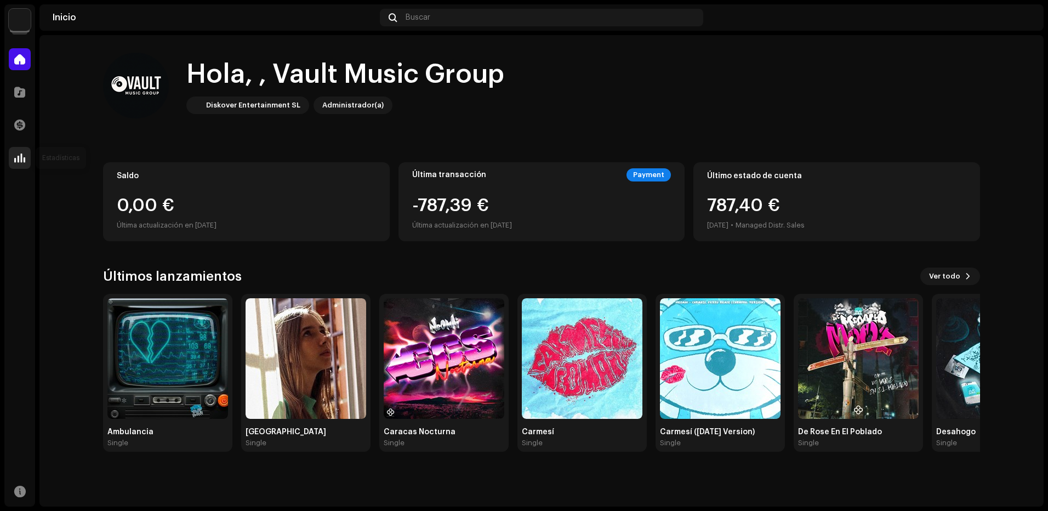
click at [26, 162] on div at bounding box center [20, 158] width 22 height 22
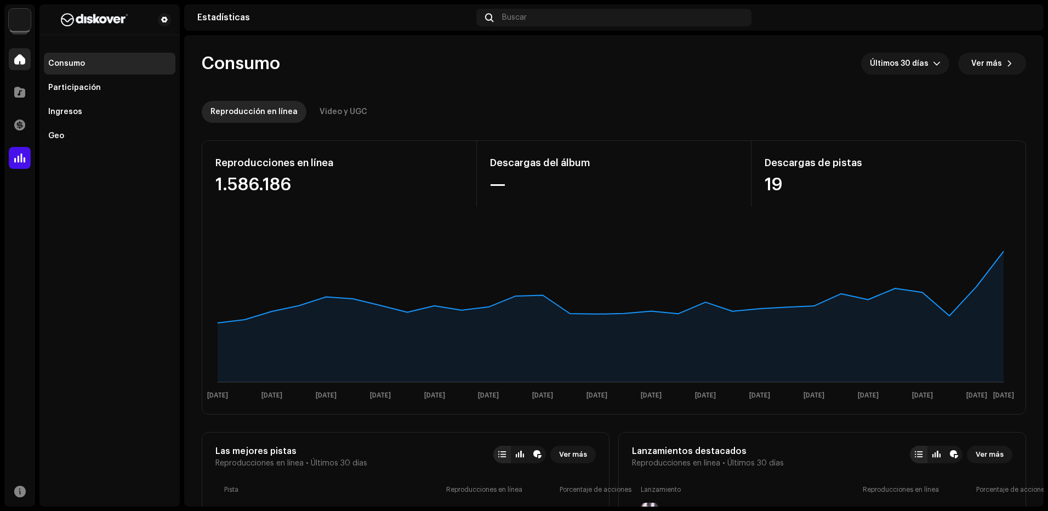
click at [29, 58] on div at bounding box center [20, 59] width 22 height 22
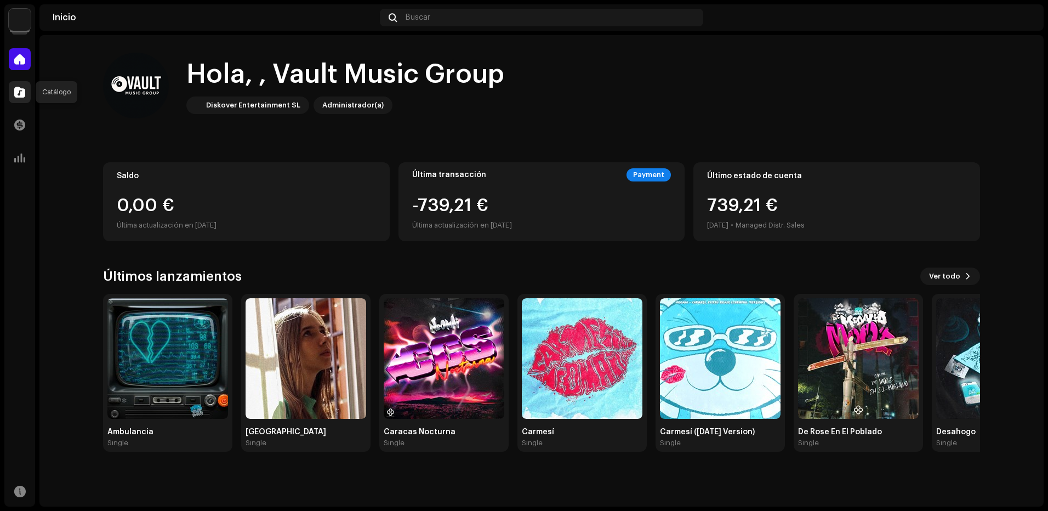
click at [19, 84] on div at bounding box center [20, 92] width 22 height 22
click at [20, 94] on span at bounding box center [19, 92] width 11 height 9
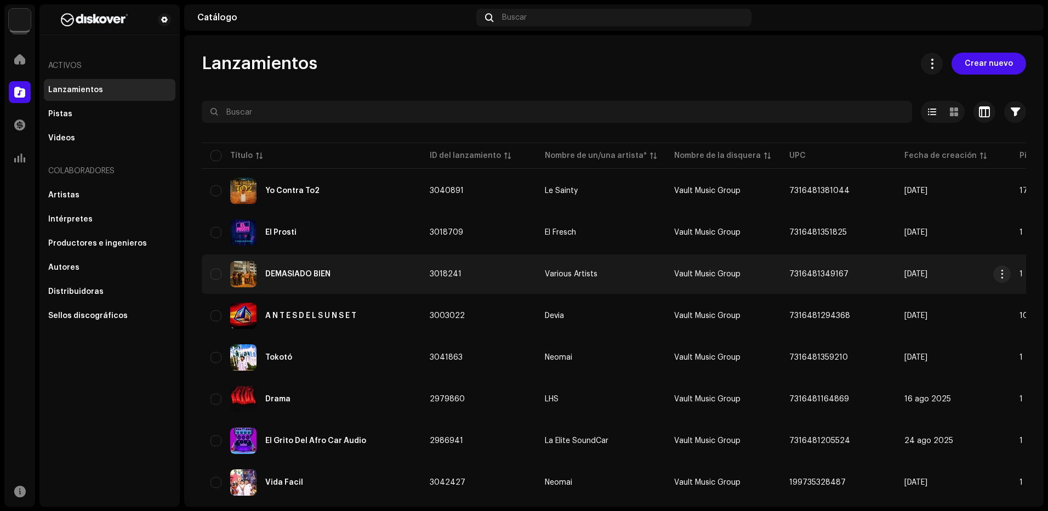
click at [365, 266] on div "DEMASIADO BIEN" at bounding box center [312, 274] width 202 height 26
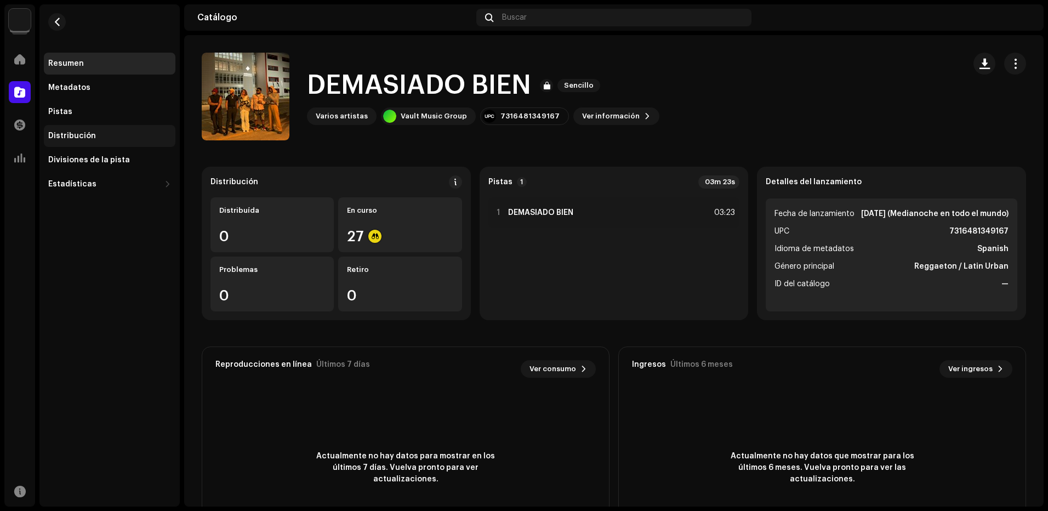
click at [98, 127] on div "Distribución" at bounding box center [110, 136] width 132 height 22
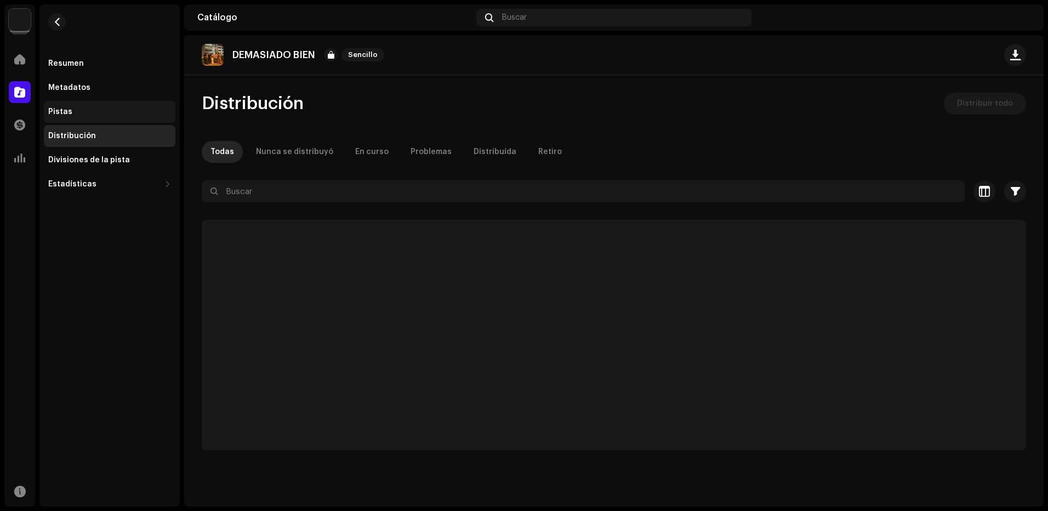
click at [94, 117] on div "Pistas" at bounding box center [110, 112] width 132 height 22
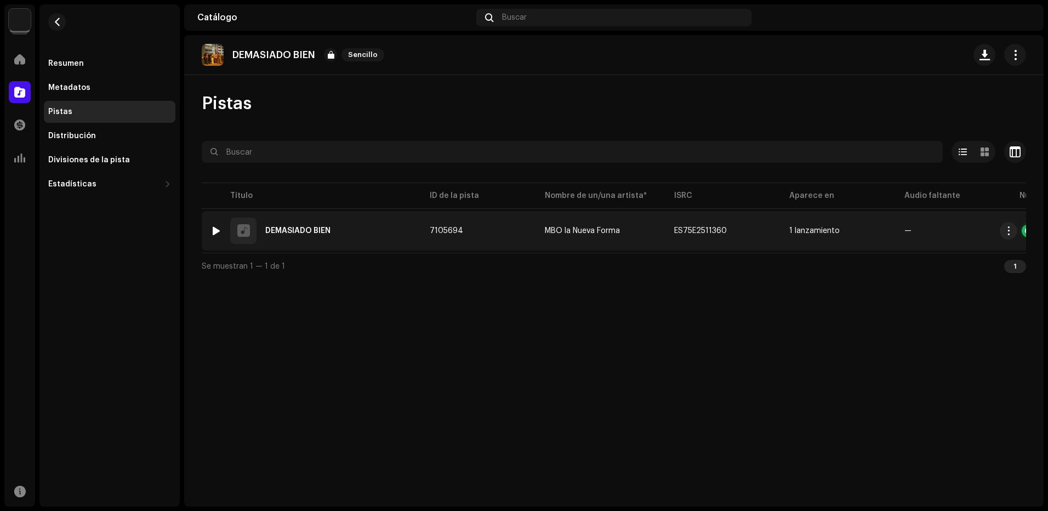
click at [342, 214] on td "1 DEMASIADO BIEN" at bounding box center [311, 230] width 219 height 39
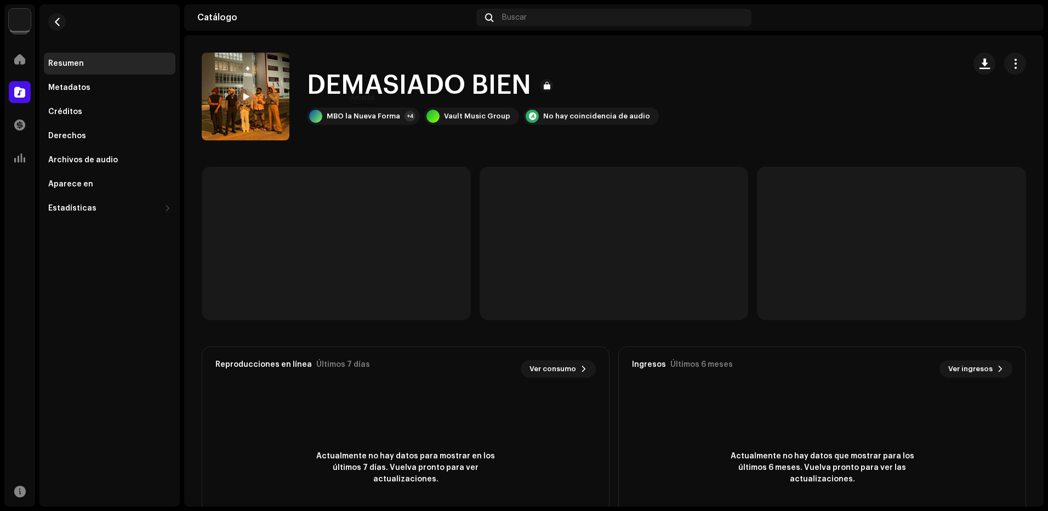
click at [383, 107] on div "DEMASIADO BIEN MBO la Nueva Forma +4 Vault Music Group No hay coincidencia de a…" at bounding box center [483, 96] width 352 height 57
click at [397, 115] on div "MBO la Nueva Forma +4" at bounding box center [363, 116] width 113 height 18
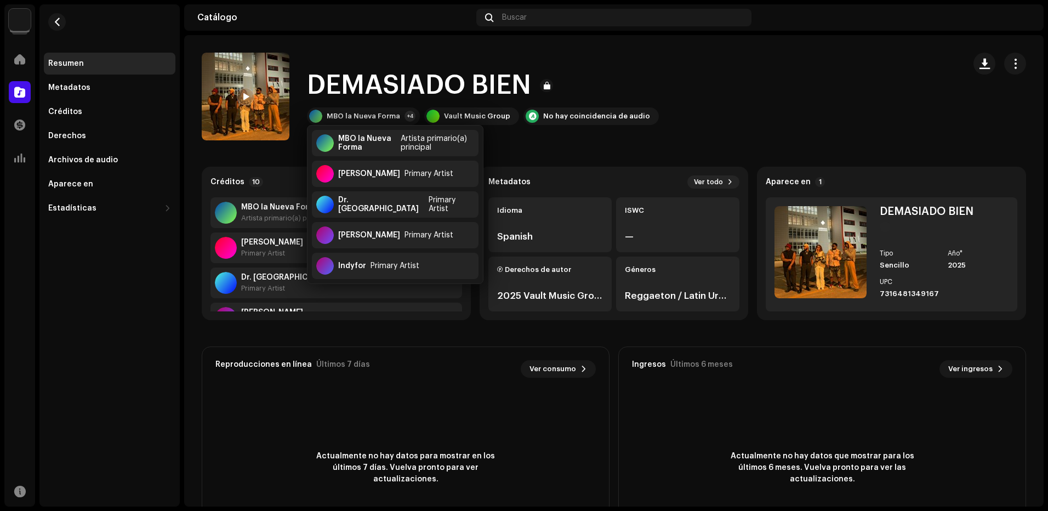
click at [313, 30] on div "Catálogo Buscar" at bounding box center [614, 17] width 860 height 26
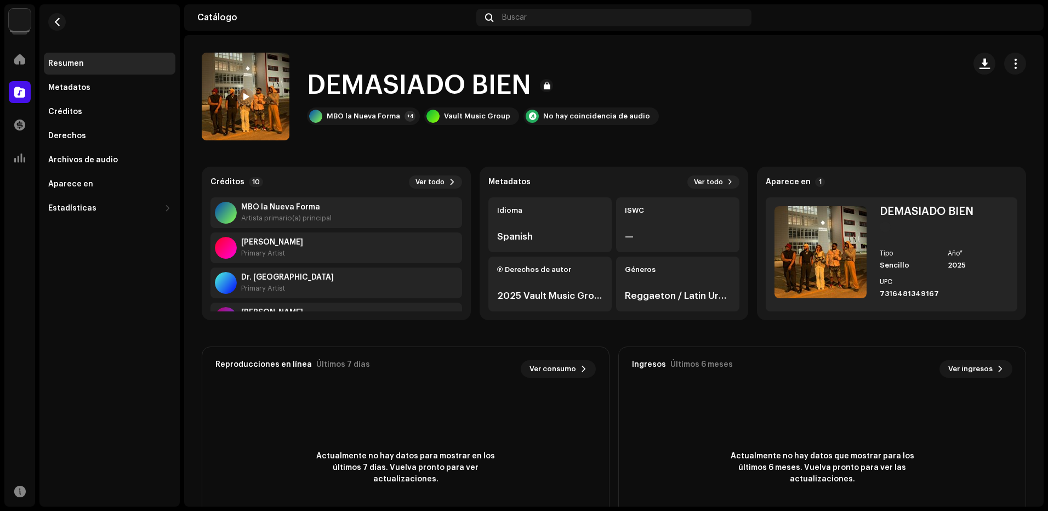
click at [0, 164] on html "Vault Music Group Inicio Catálogo Transacciones Estadísticas Recursos Resumen M…" at bounding box center [524, 255] width 1048 height 511
click at [9, 158] on div at bounding box center [20, 158] width 22 height 22
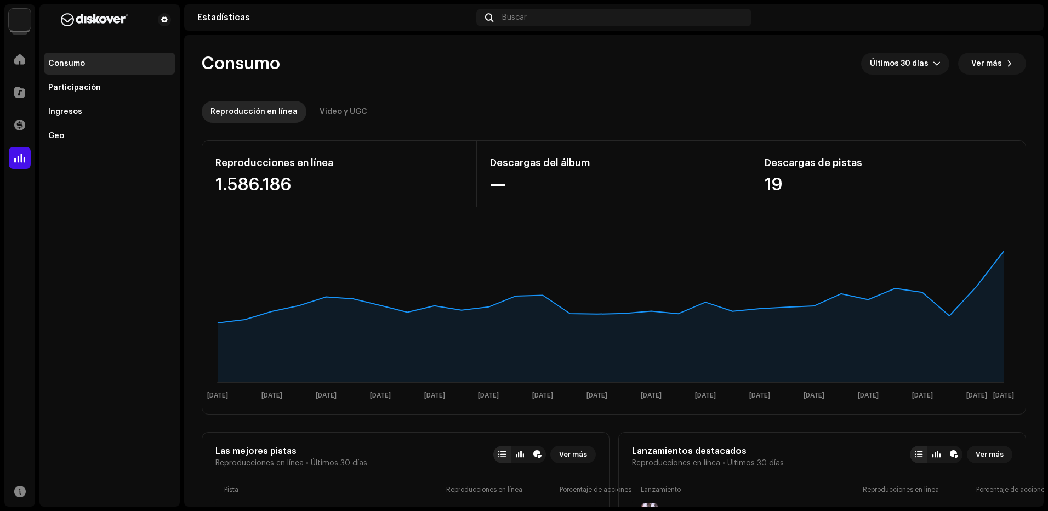
click at [31, 100] on div "Catálogo" at bounding box center [19, 92] width 31 height 31
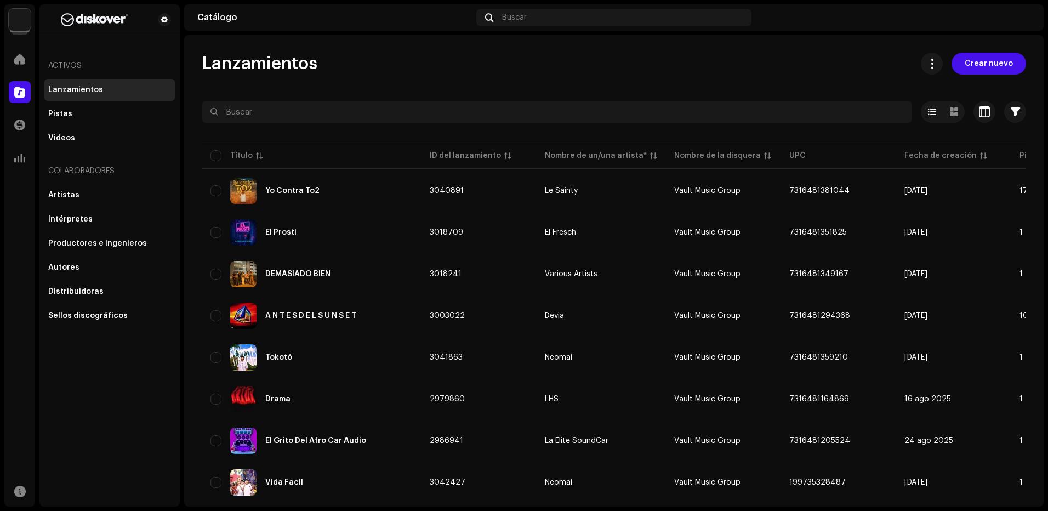
click at [6, 57] on div "Inicio" at bounding box center [19, 59] width 31 height 31
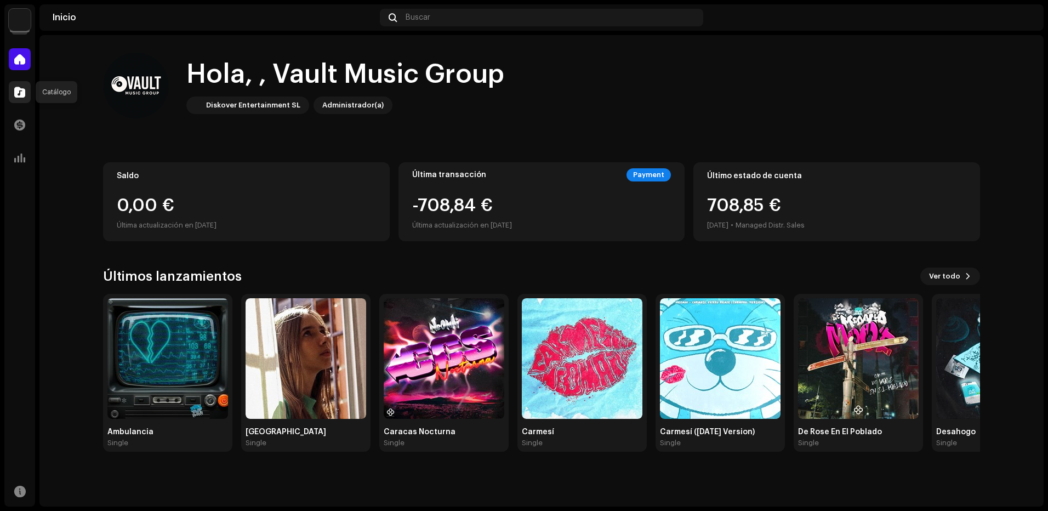
click at [13, 94] on div at bounding box center [20, 92] width 22 height 22
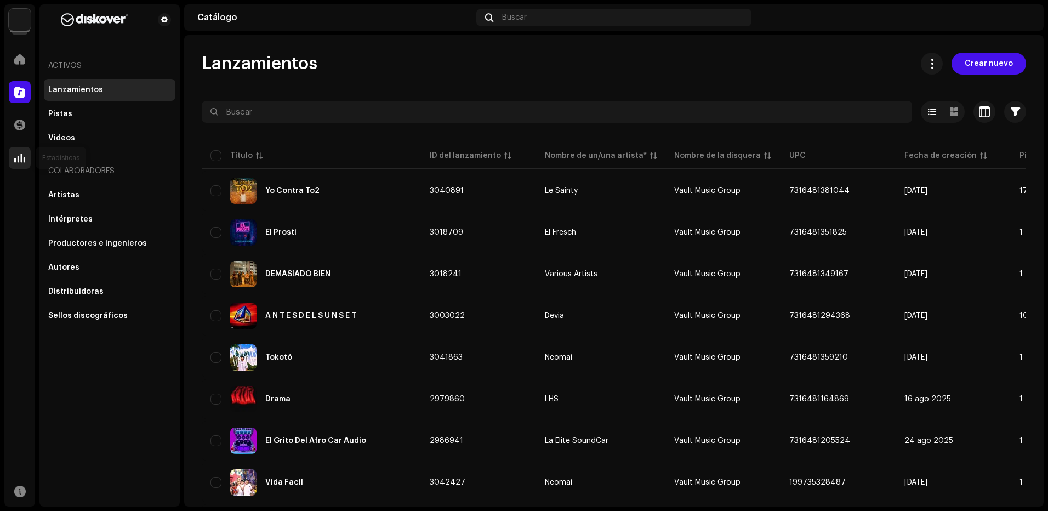
click at [10, 160] on div at bounding box center [20, 158] width 22 height 22
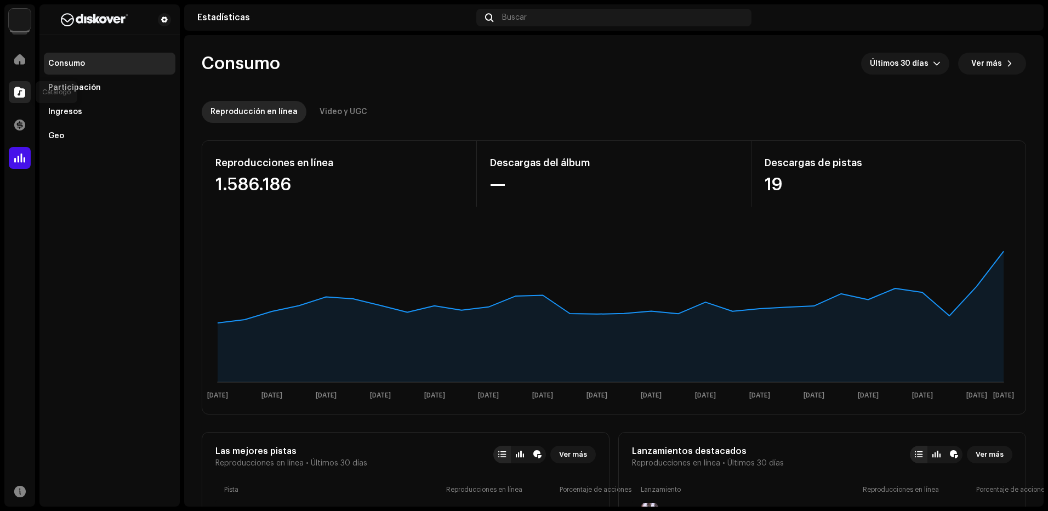
click at [12, 84] on div at bounding box center [20, 92] width 22 height 22
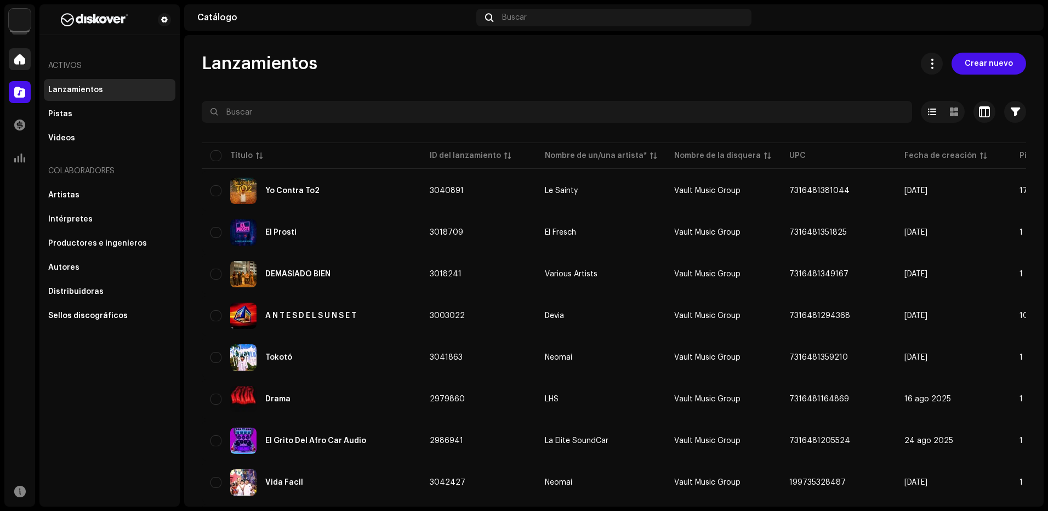
click at [22, 55] on span at bounding box center [19, 59] width 11 height 9
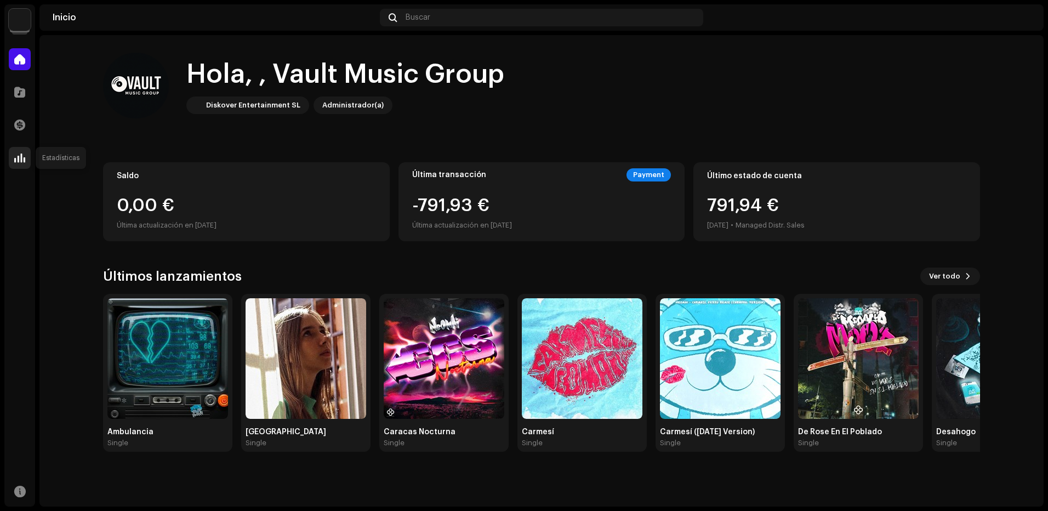
click at [16, 150] on div at bounding box center [20, 158] width 22 height 22
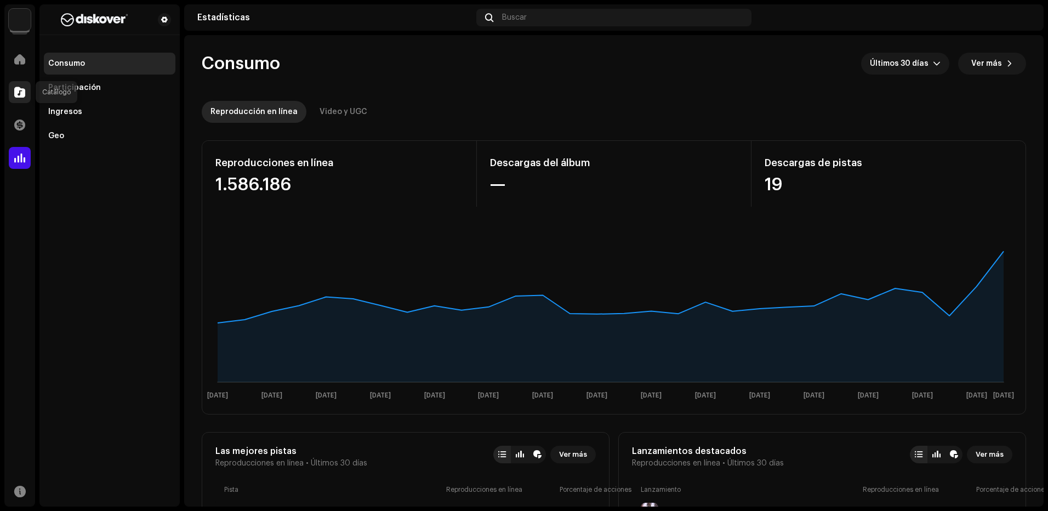
click at [15, 86] on div at bounding box center [20, 92] width 22 height 22
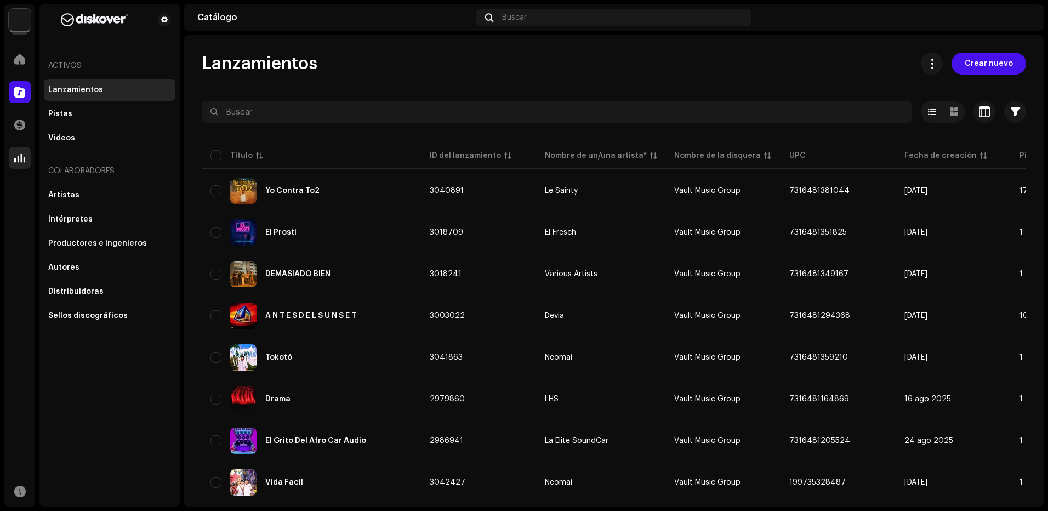
click at [34, 162] on div "Estadísticas" at bounding box center [19, 158] width 31 height 31
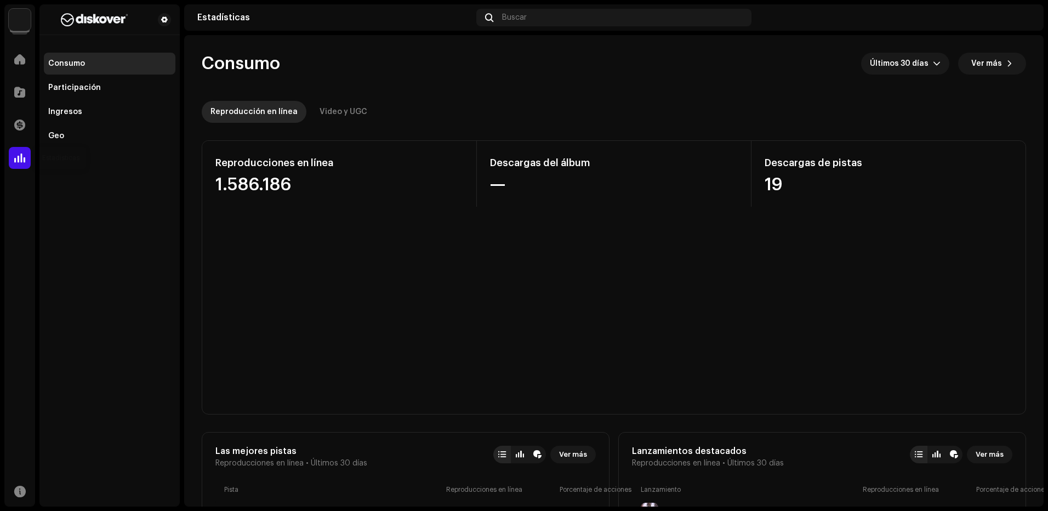
click at [20, 158] on span at bounding box center [19, 157] width 11 height 9
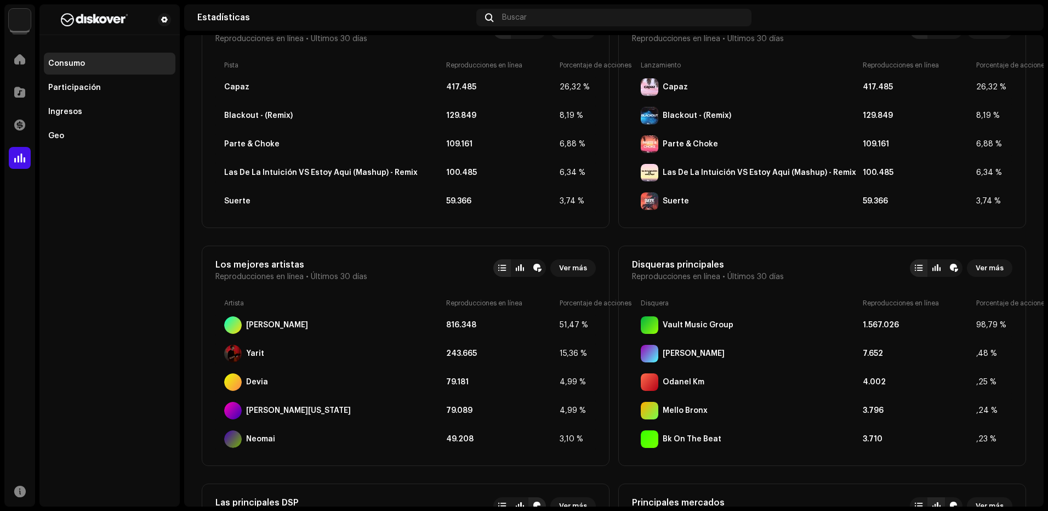
scroll to position [439, 0]
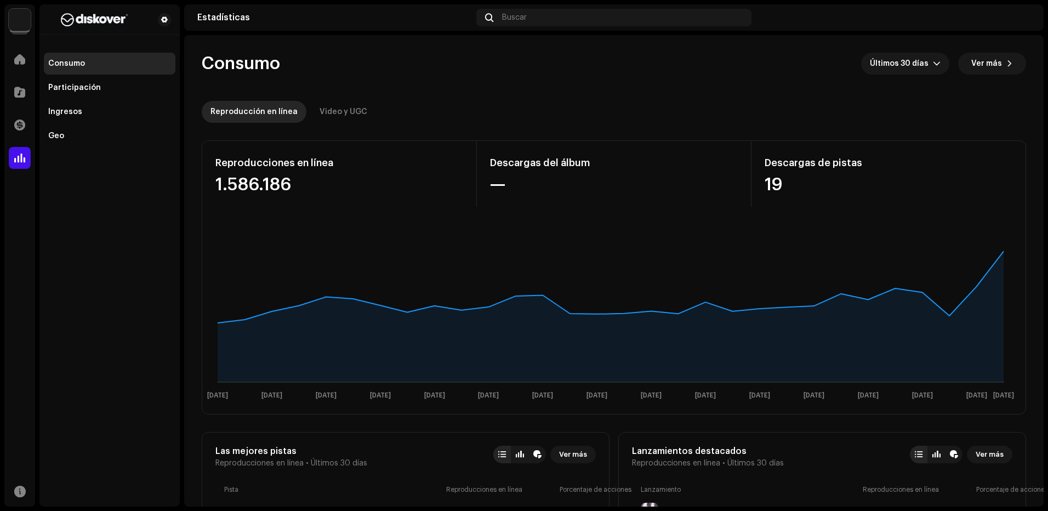
scroll to position [439, 0]
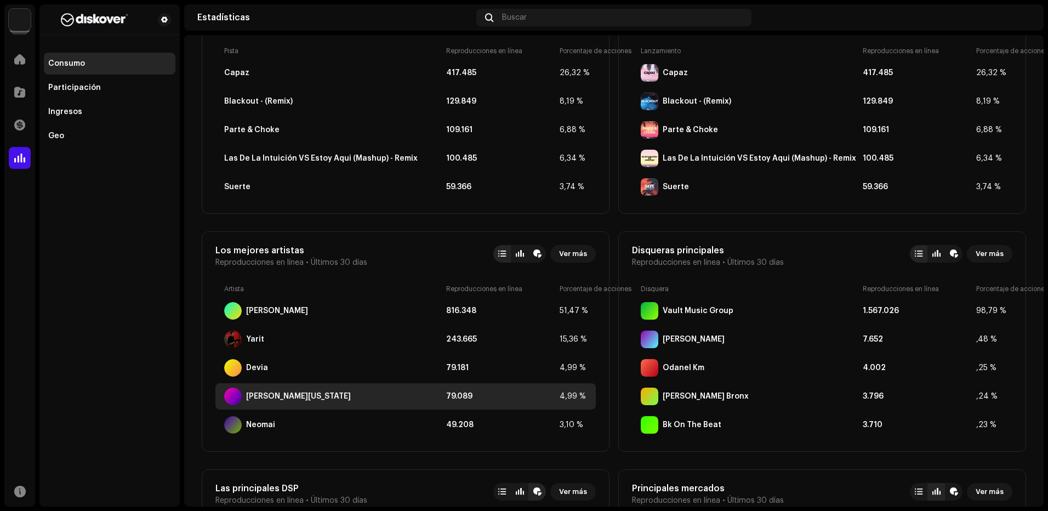
click at [503, 391] on div "Benjita Montana 79.089 4,99 %" at bounding box center [405, 396] width 380 height 26
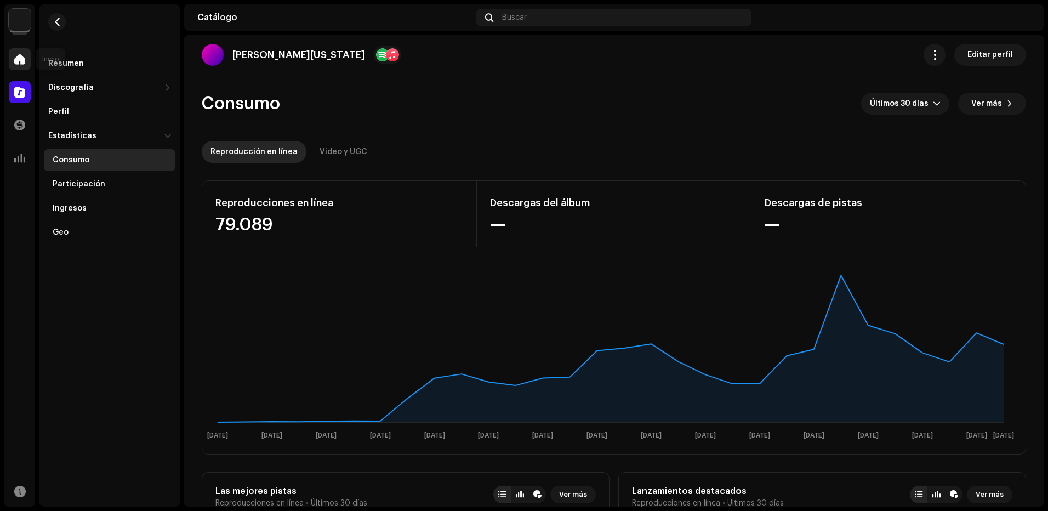
click at [11, 62] on div at bounding box center [20, 59] width 22 height 22
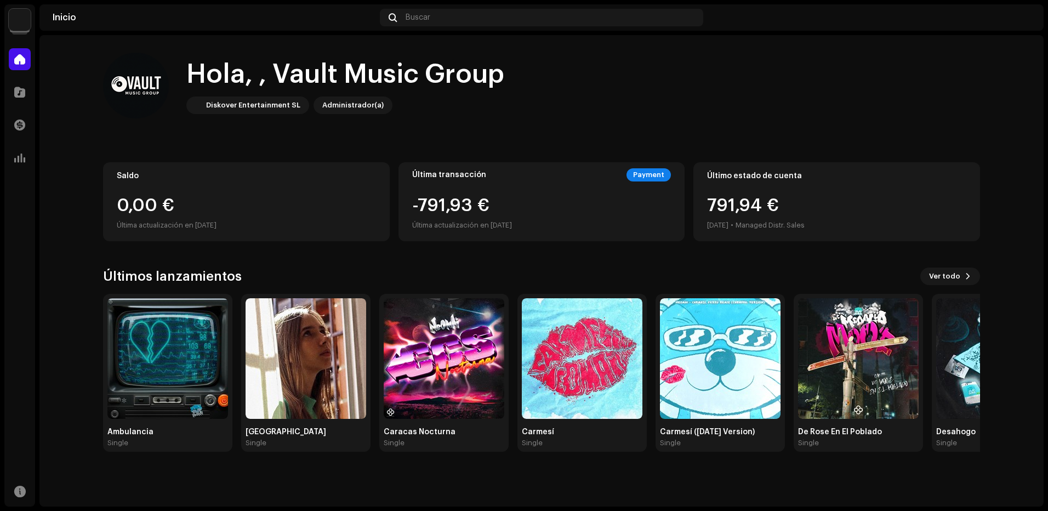
click at [31, 159] on div "Estadísticas" at bounding box center [19, 158] width 31 height 31
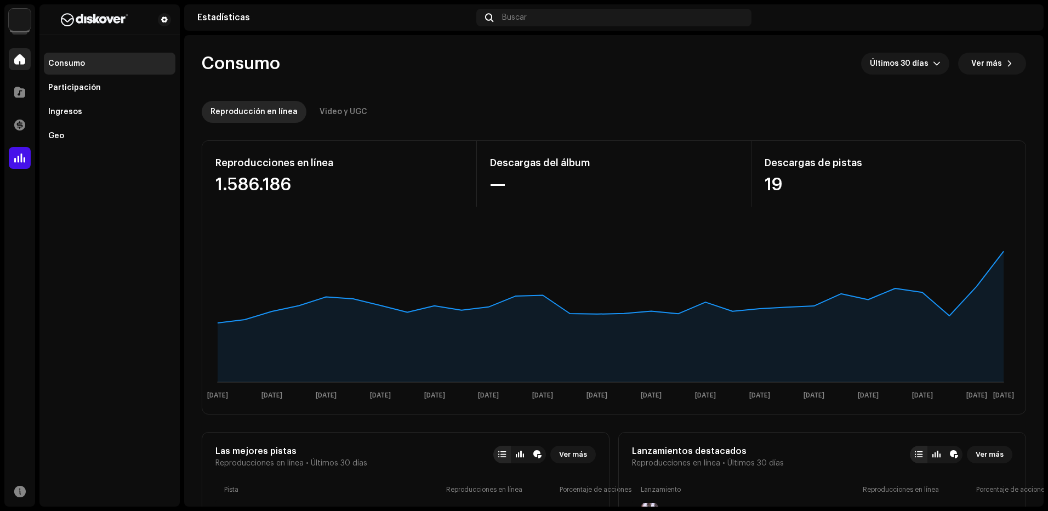
click at [24, 60] on span at bounding box center [19, 59] width 11 height 9
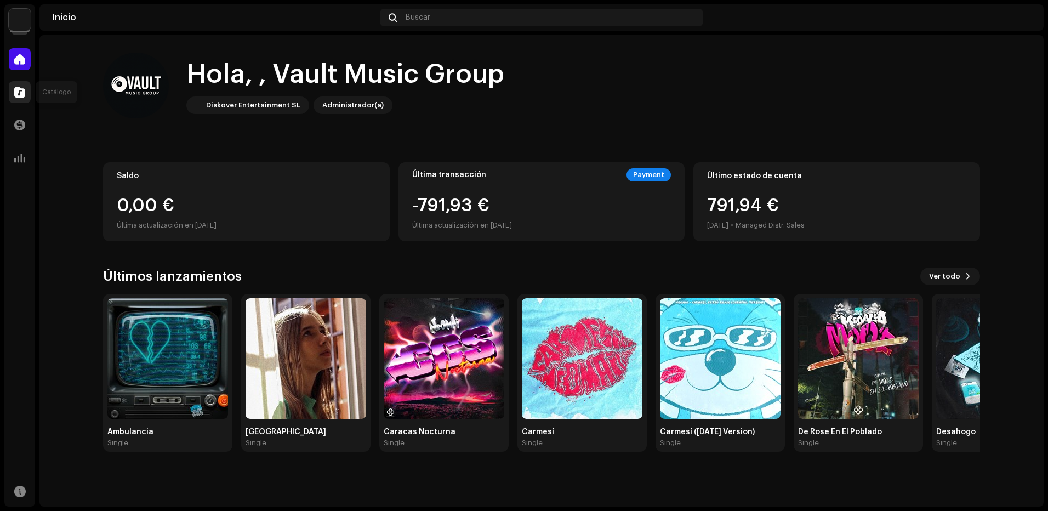
click at [19, 96] on span at bounding box center [19, 92] width 11 height 9
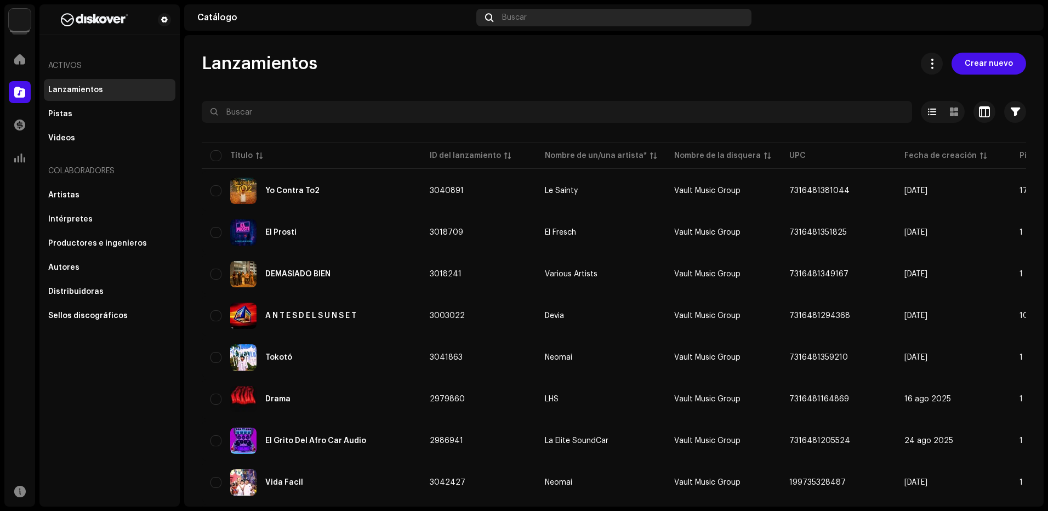
click at [524, 20] on span "Buscar" at bounding box center [514, 17] width 25 height 9
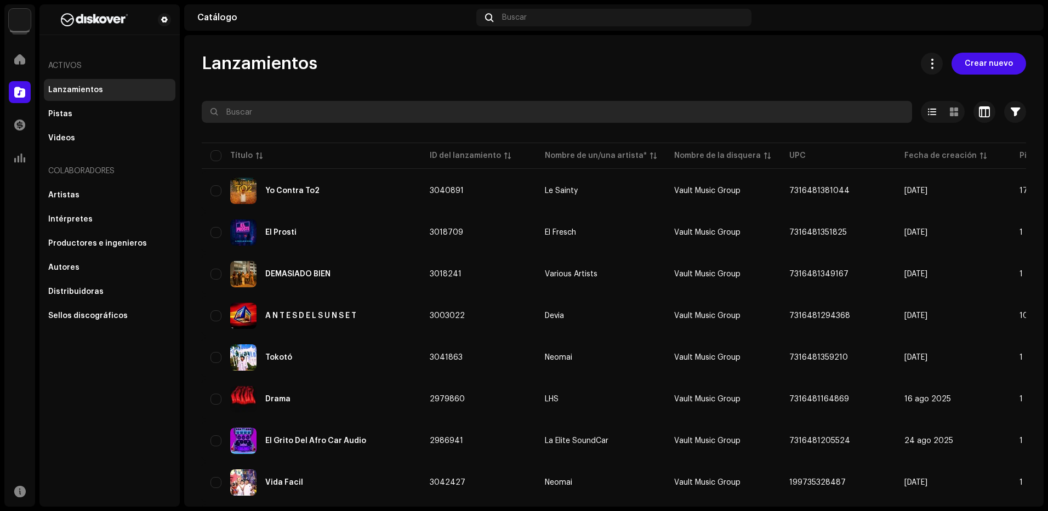
click at [287, 106] on input "text" at bounding box center [557, 112] width 710 height 22
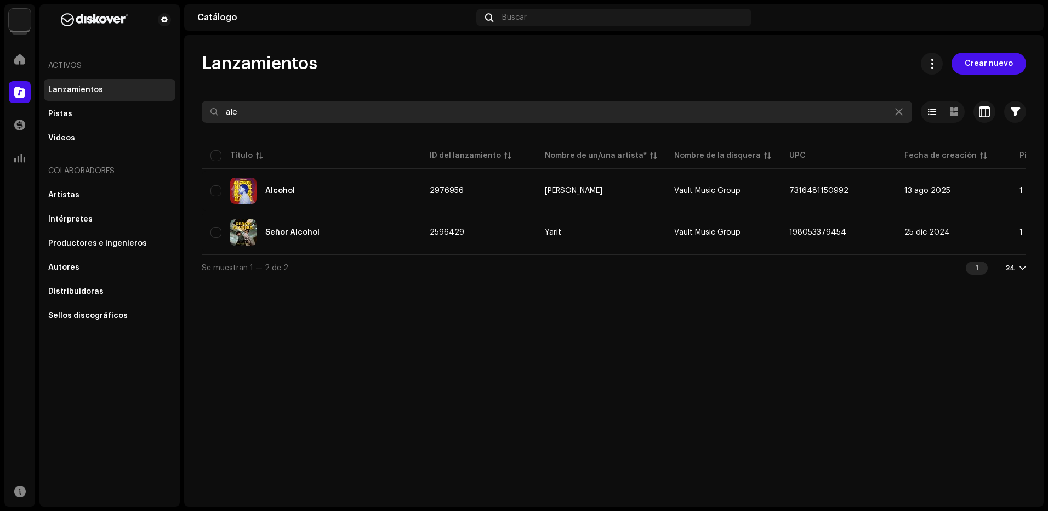
type input "alc"
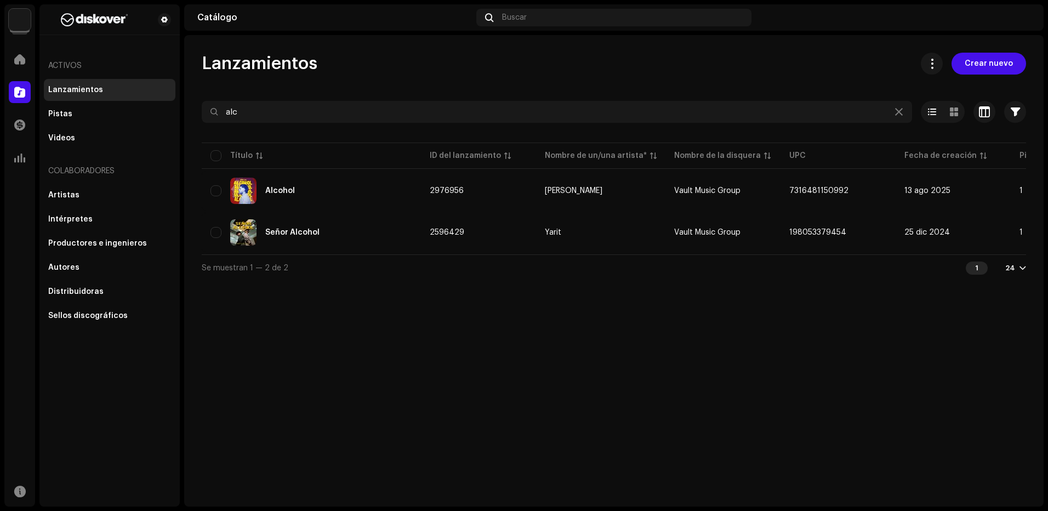
click at [334, 194] on div "Alcohol" at bounding box center [312, 191] width 202 height 26
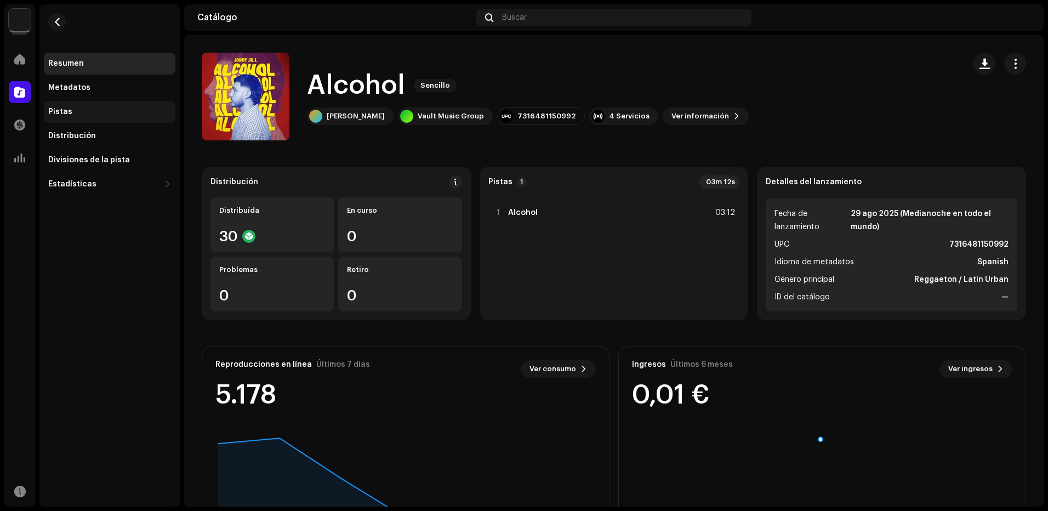
click at [75, 107] on div "Pistas" at bounding box center [110, 112] width 132 height 22
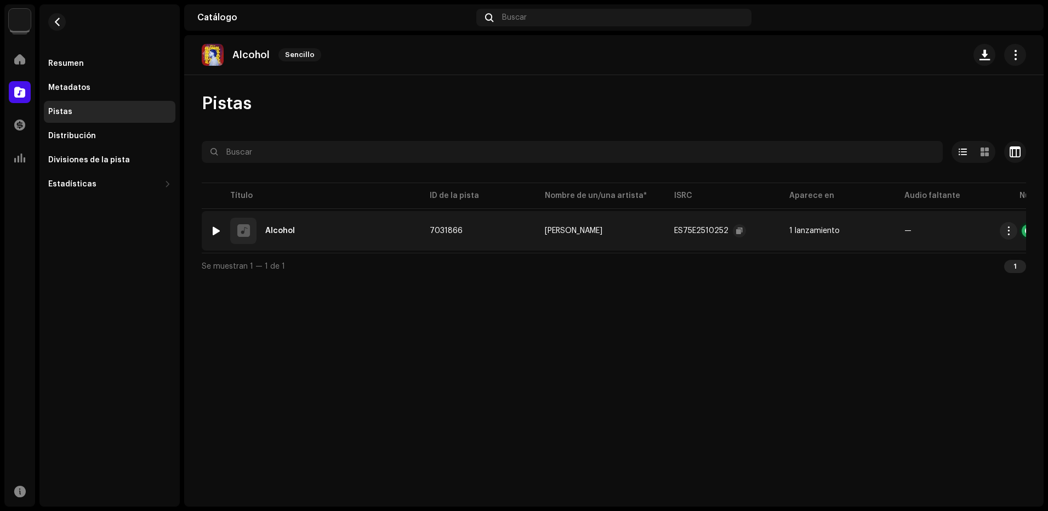
click at [695, 230] on div "ES75E2510252" at bounding box center [701, 231] width 54 height 8
click at [736, 231] on span "button" at bounding box center [739, 230] width 7 height 9
